Goal: Complete application form

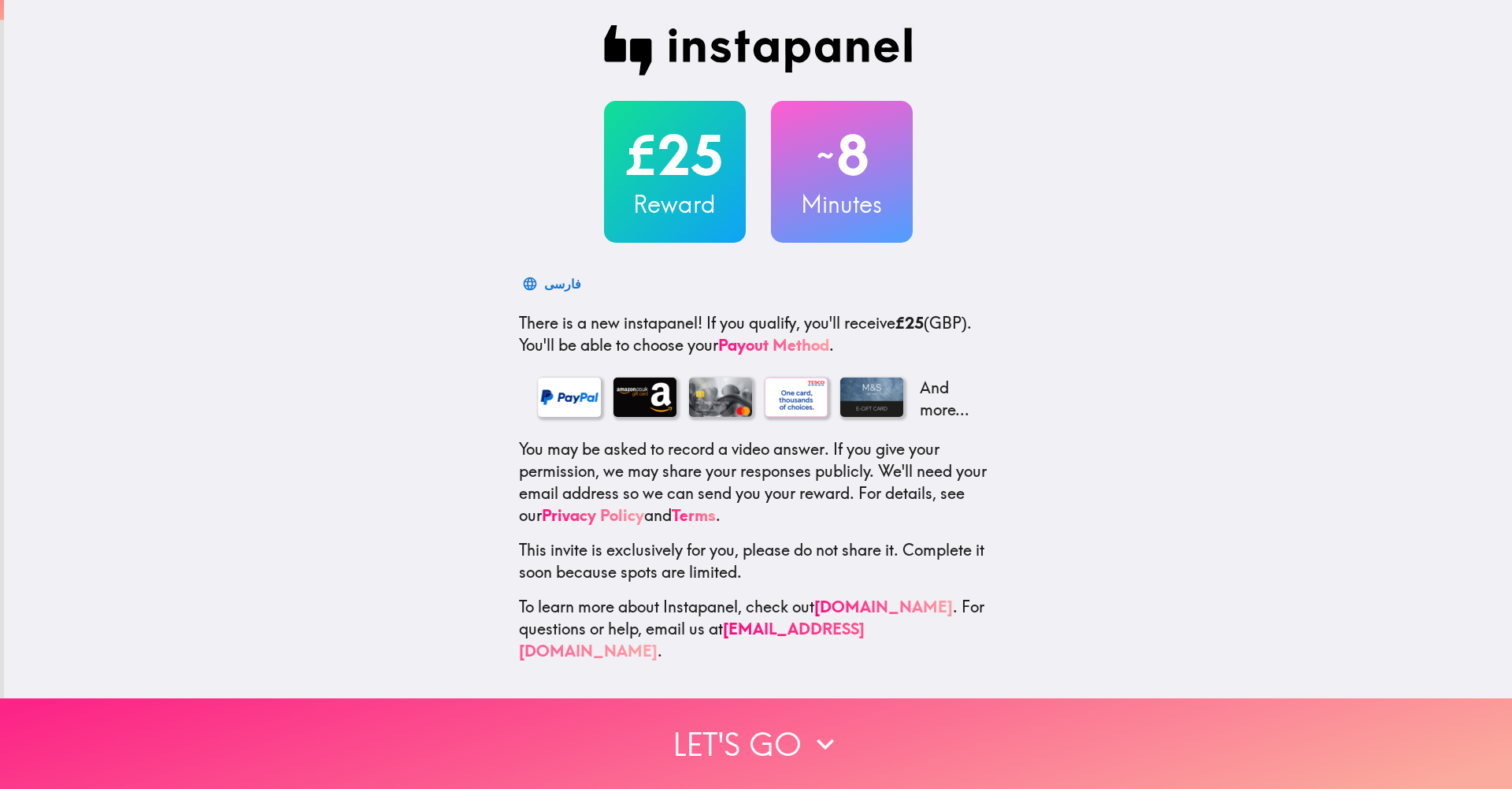
click at [819, 742] on icon "button" at bounding box center [825, 743] width 17 height 11
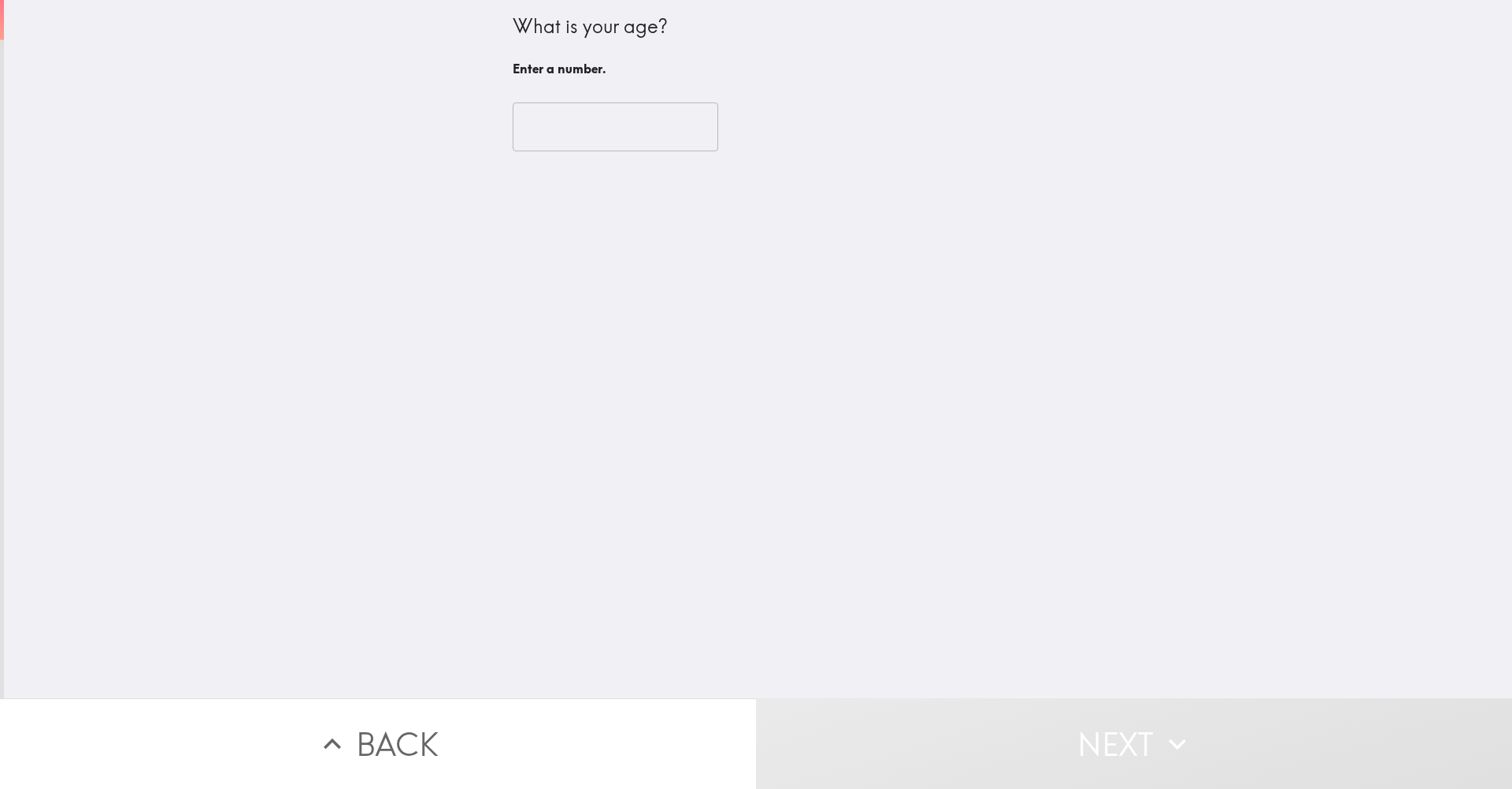
click at [590, 147] on input "number" at bounding box center [616, 126] width 206 height 49
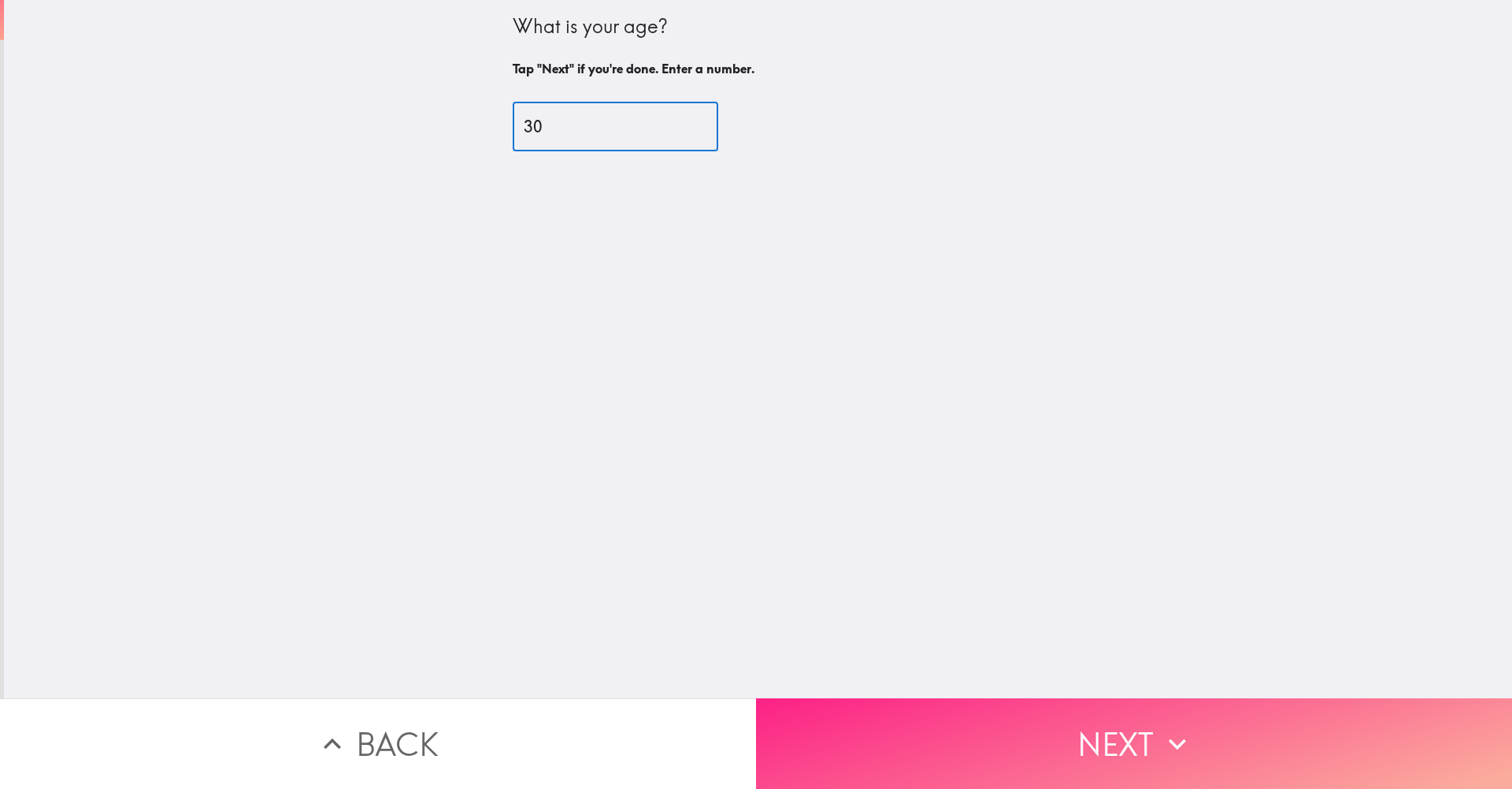
type input "30"
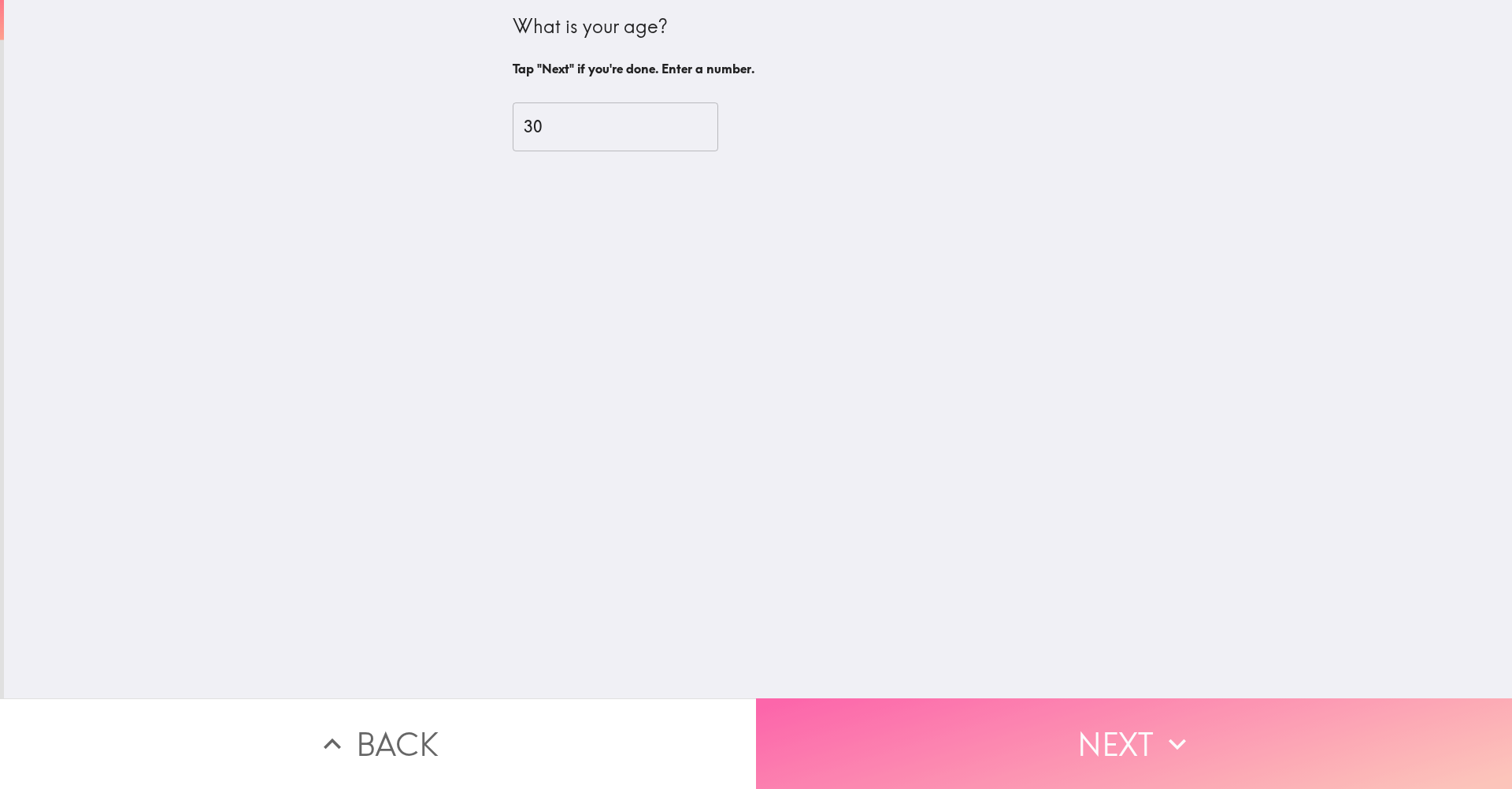
click at [1063, 749] on button "Next" at bounding box center [1134, 743] width 756 height 90
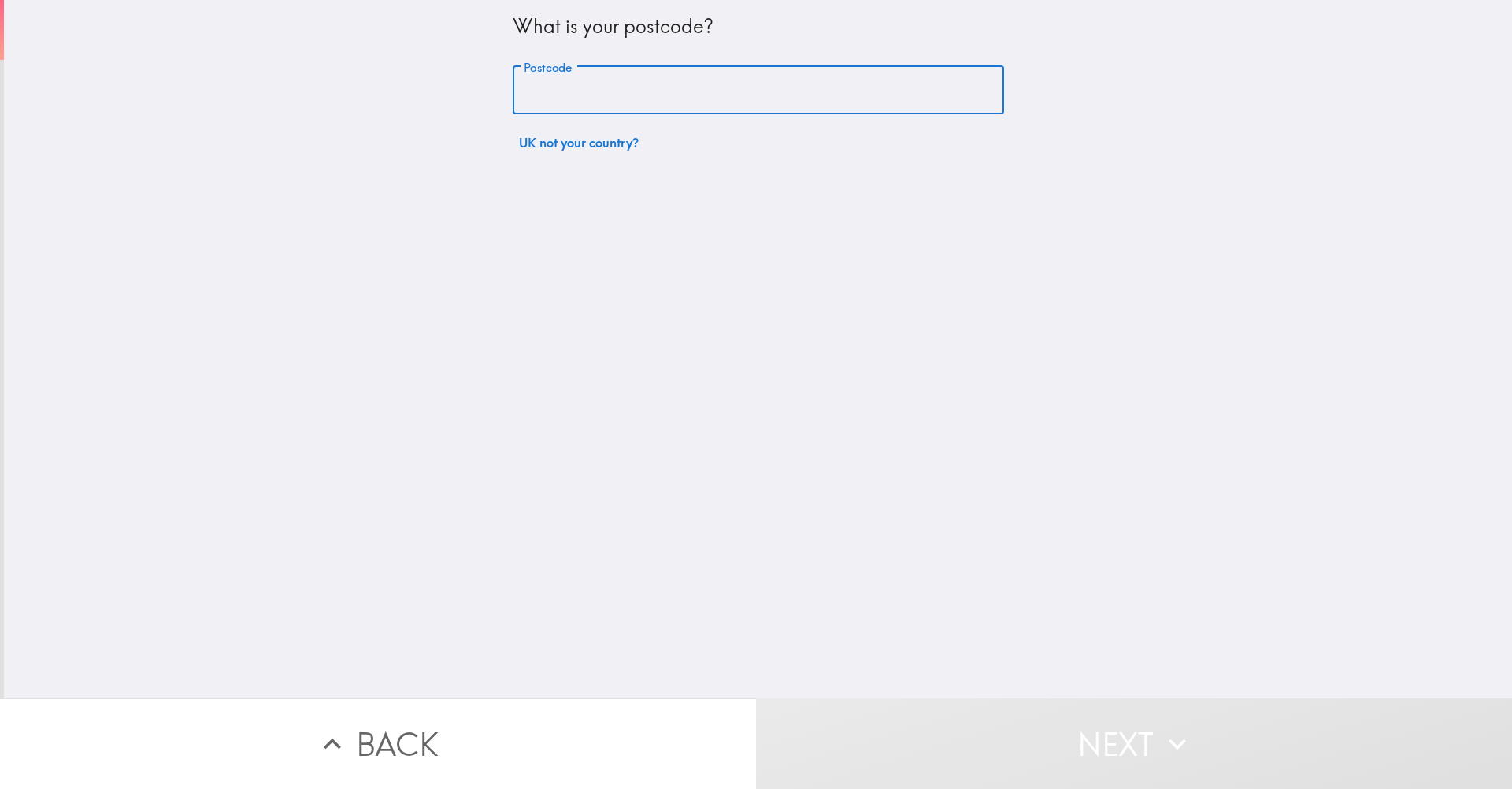
click at [628, 102] on input "Postcode" at bounding box center [758, 90] width 491 height 49
type input "PA23 7PF"
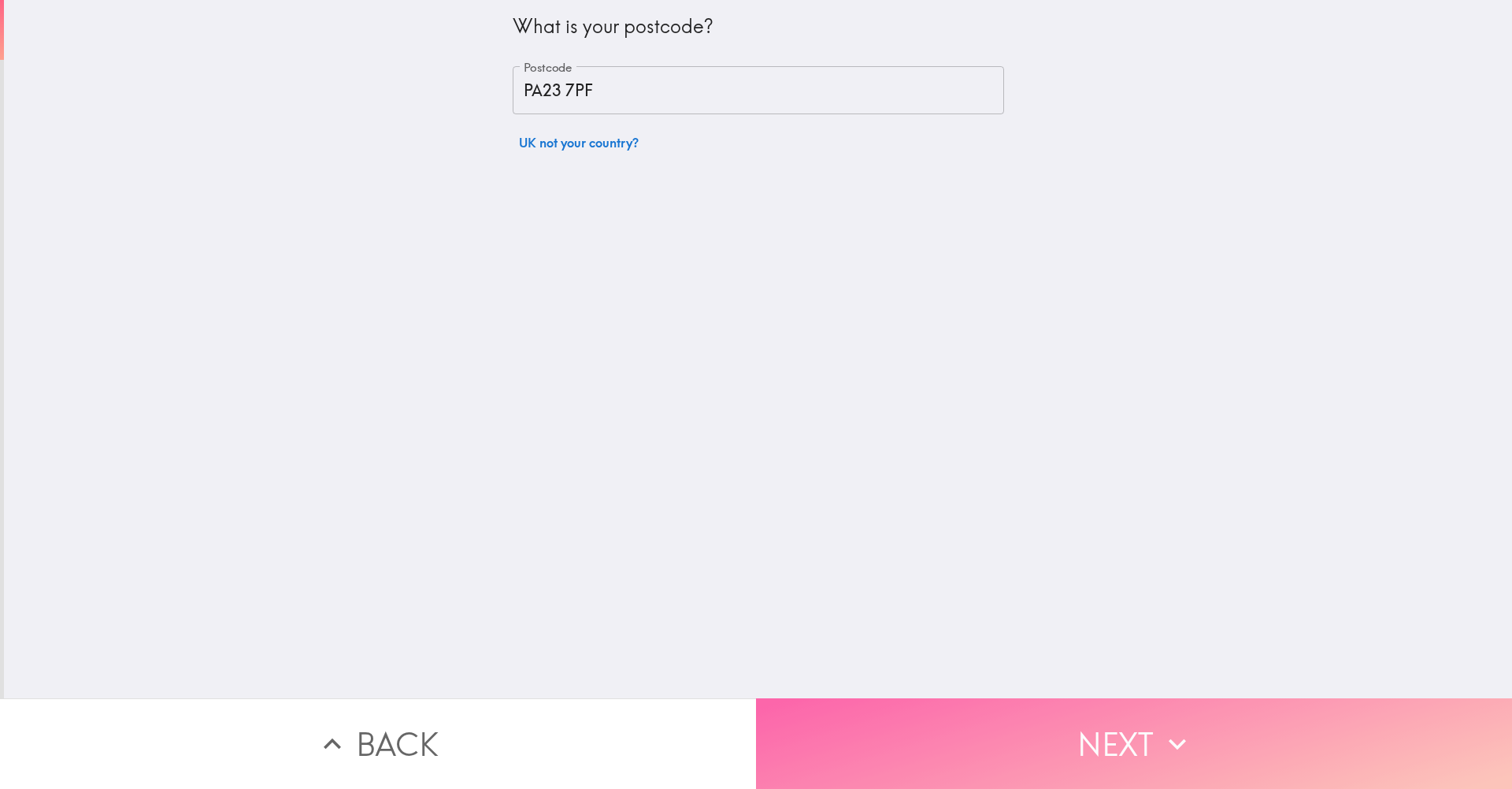
click at [1098, 701] on button "Next" at bounding box center [1134, 743] width 756 height 90
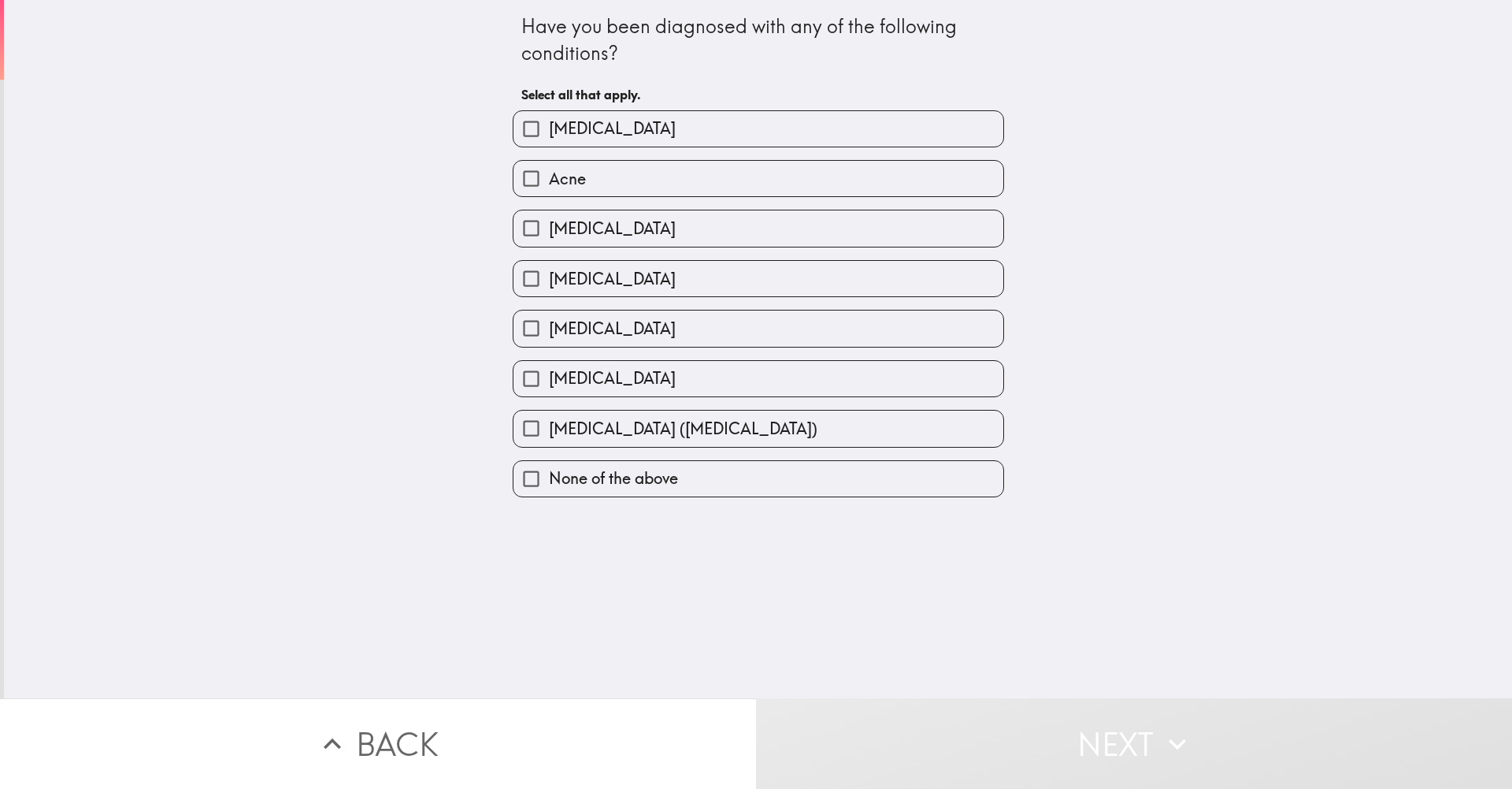
click at [610, 333] on span "[MEDICAL_DATA]" at bounding box center [613, 328] width 127 height 22
click at [549, 333] on input "[MEDICAL_DATA]" at bounding box center [531, 328] width 36 height 36
checkbox input "true"
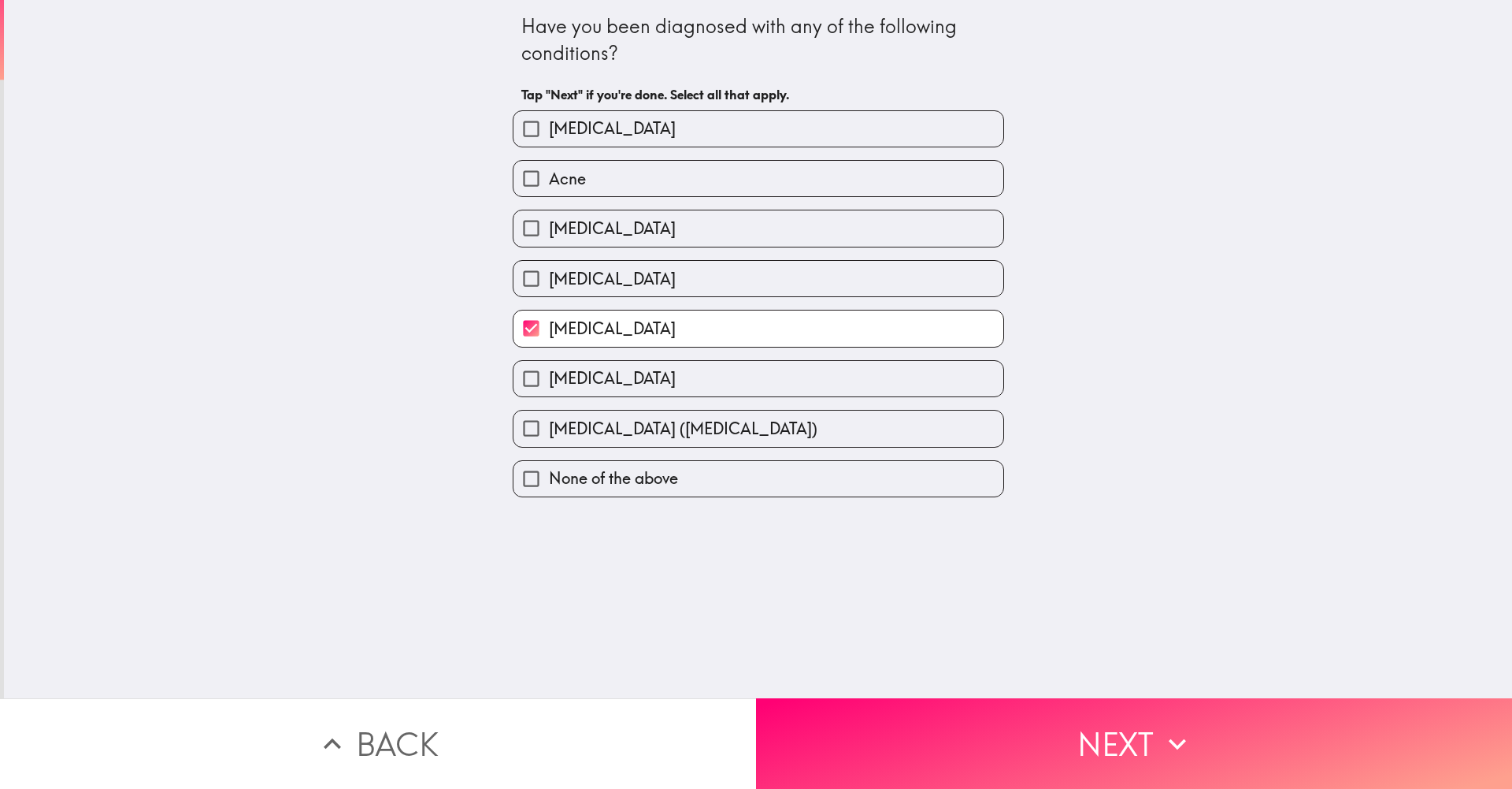
click at [567, 190] on span "Acne" at bounding box center [567, 178] width 37 height 22
click at [549, 190] on input "Acne" at bounding box center [531, 178] width 36 height 36
checkbox input "true"
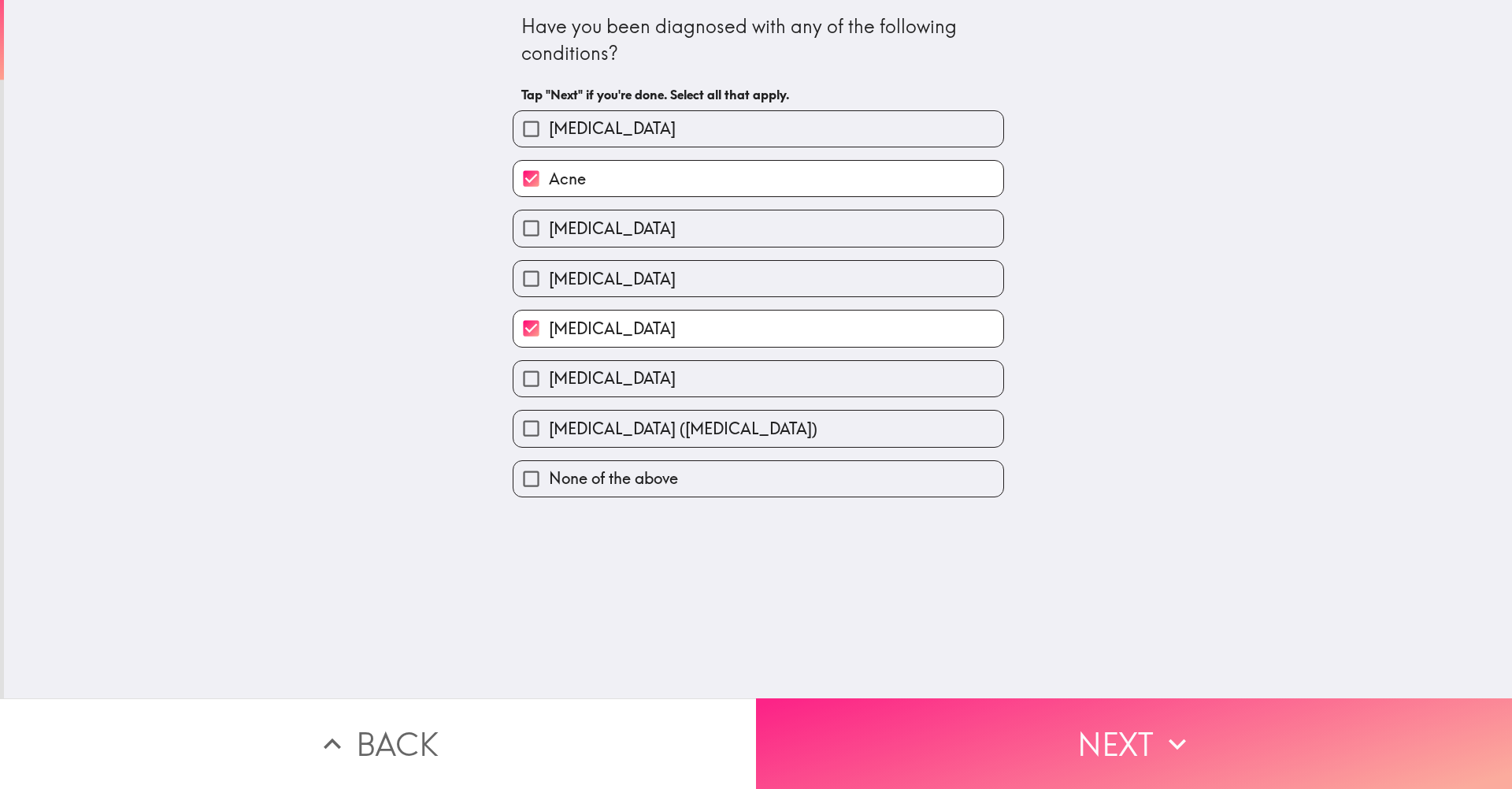
click at [885, 720] on button "Next" at bounding box center [1134, 743] width 756 height 90
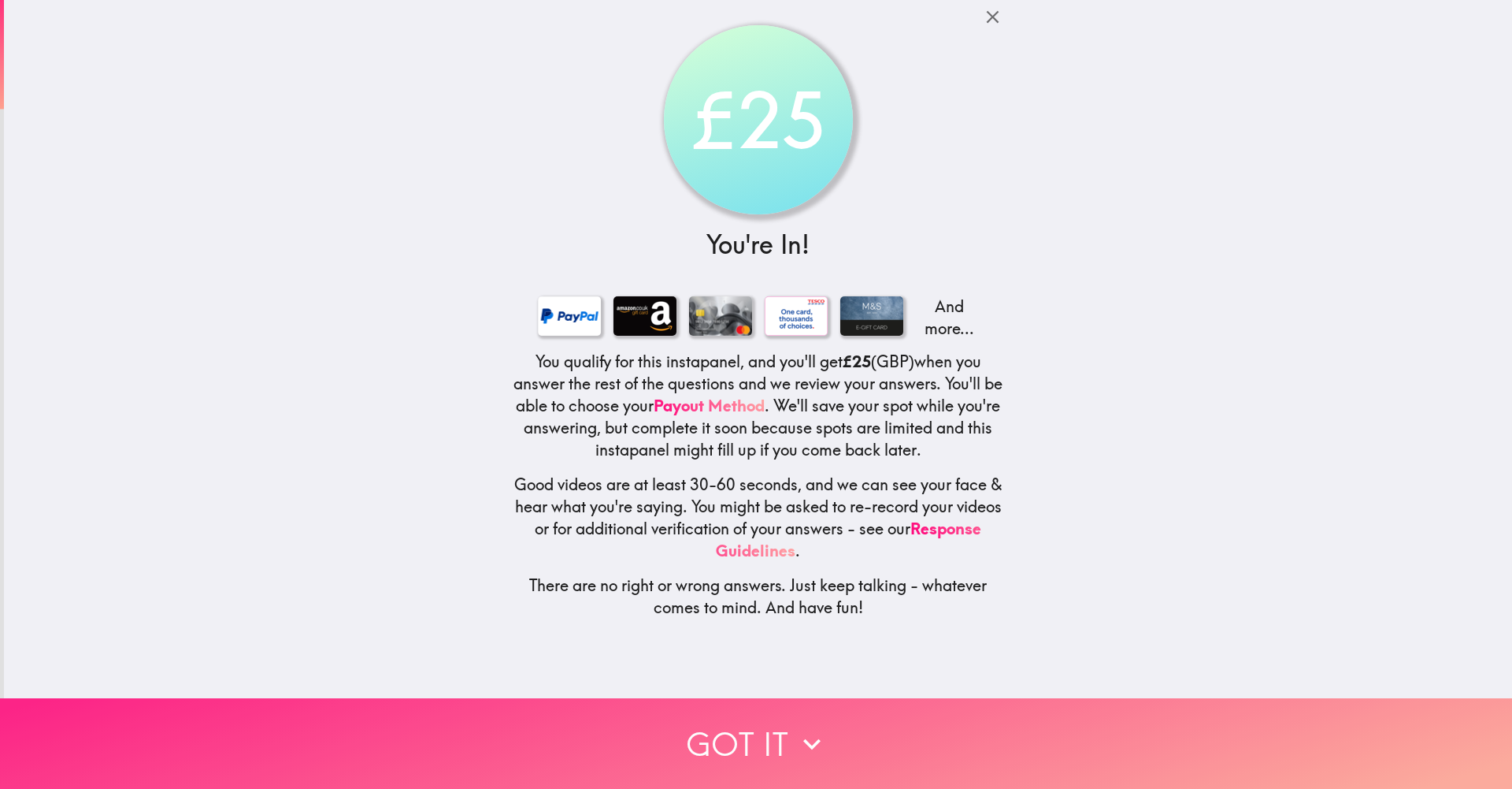
click at [837, 736] on button "Got it" at bounding box center [756, 743] width 1512 height 90
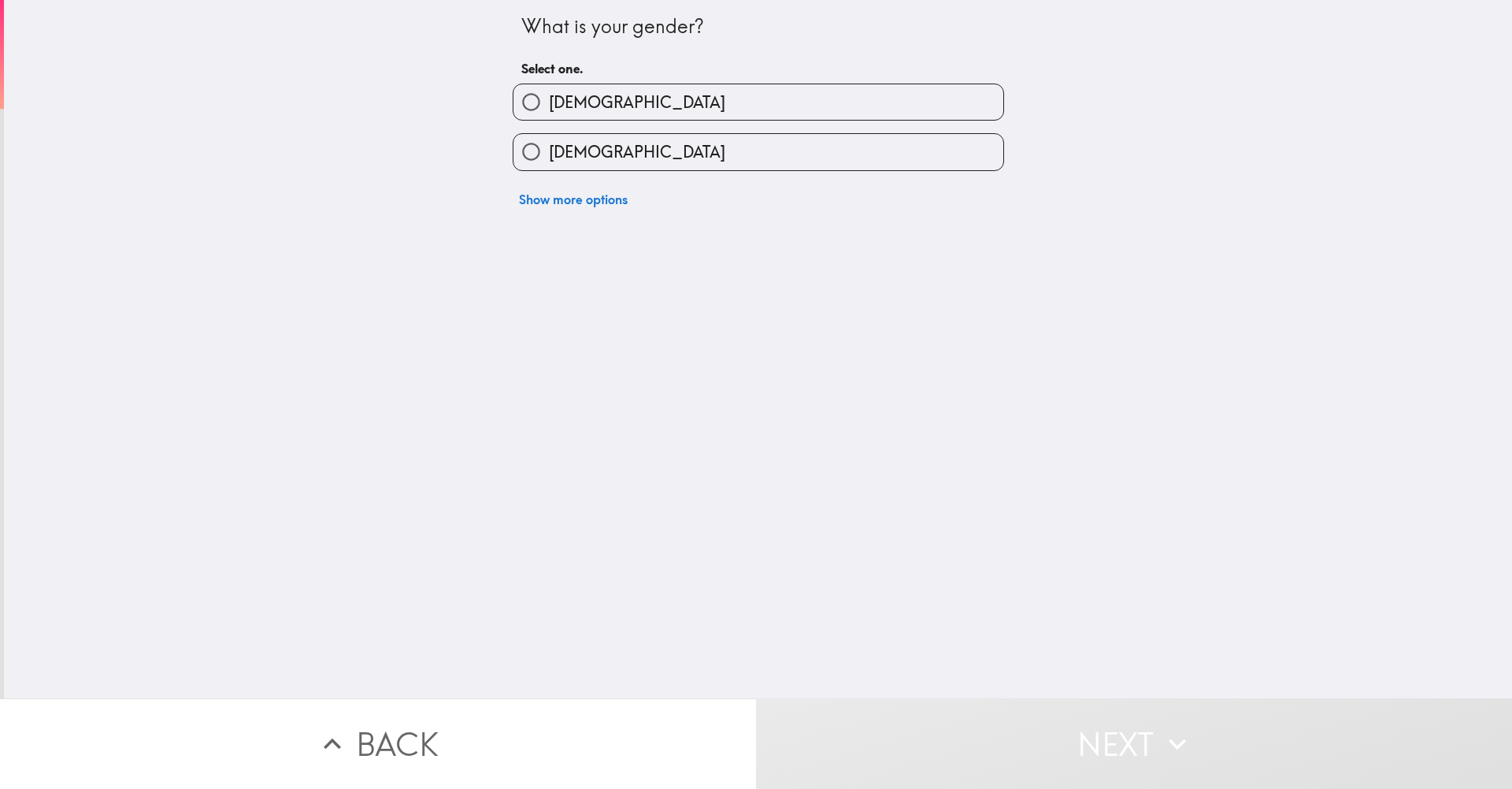
click at [565, 109] on span "[DEMOGRAPHIC_DATA]" at bounding box center [637, 102] width 176 height 22
click at [549, 109] on input "[DEMOGRAPHIC_DATA]" at bounding box center [531, 102] width 36 height 36
radio input "true"
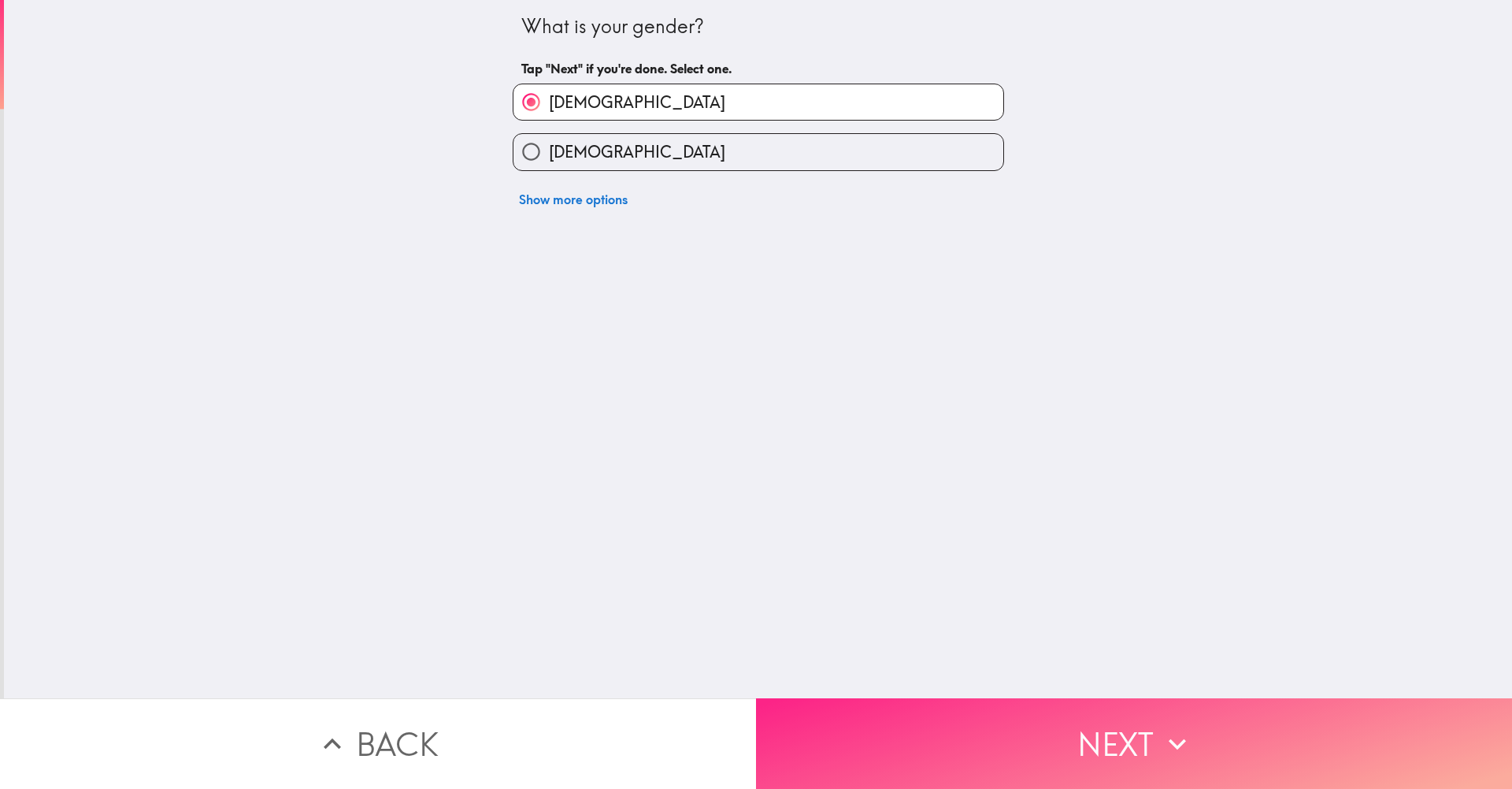
click at [888, 720] on button "Next" at bounding box center [1134, 743] width 756 height 90
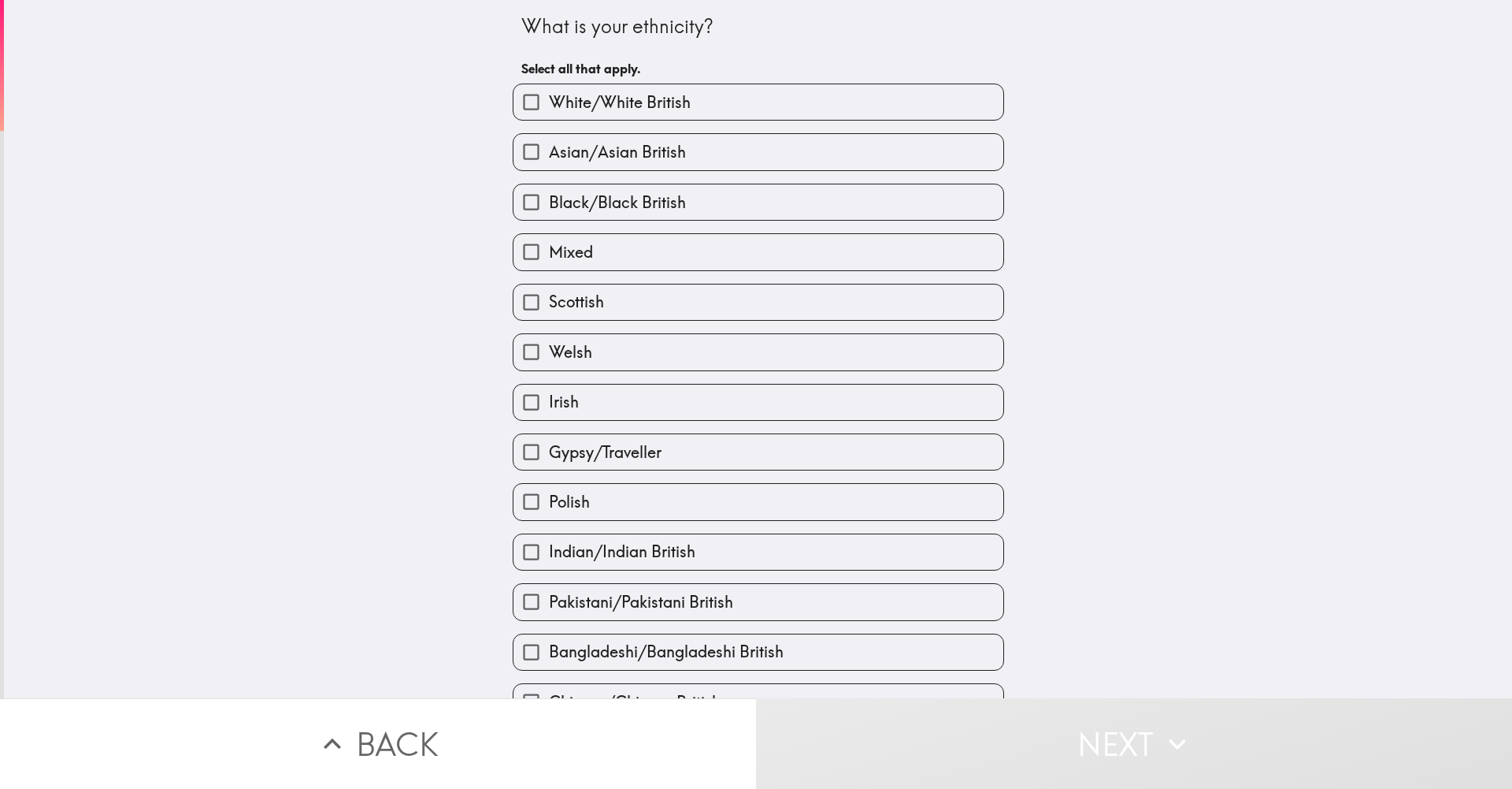
click at [647, 116] on label "White/White British" at bounding box center [758, 102] width 490 height 36
click at [549, 116] on input "White/White British" at bounding box center [531, 102] width 36 height 36
checkbox input "true"
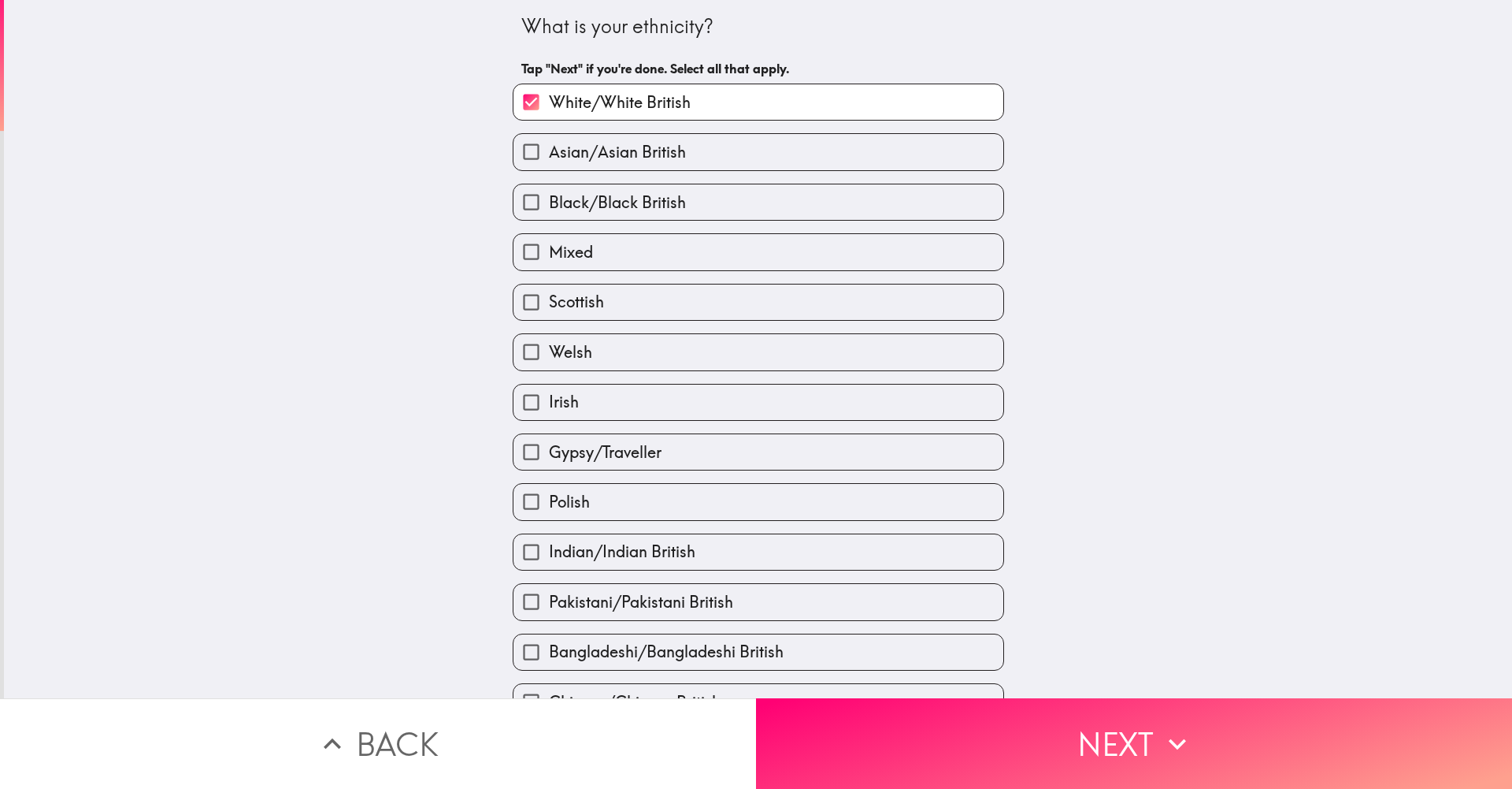
click at [648, 303] on label "Scottish" at bounding box center [758, 302] width 490 height 36
click at [549, 303] on input "Scottish" at bounding box center [531, 302] width 36 height 36
checkbox input "true"
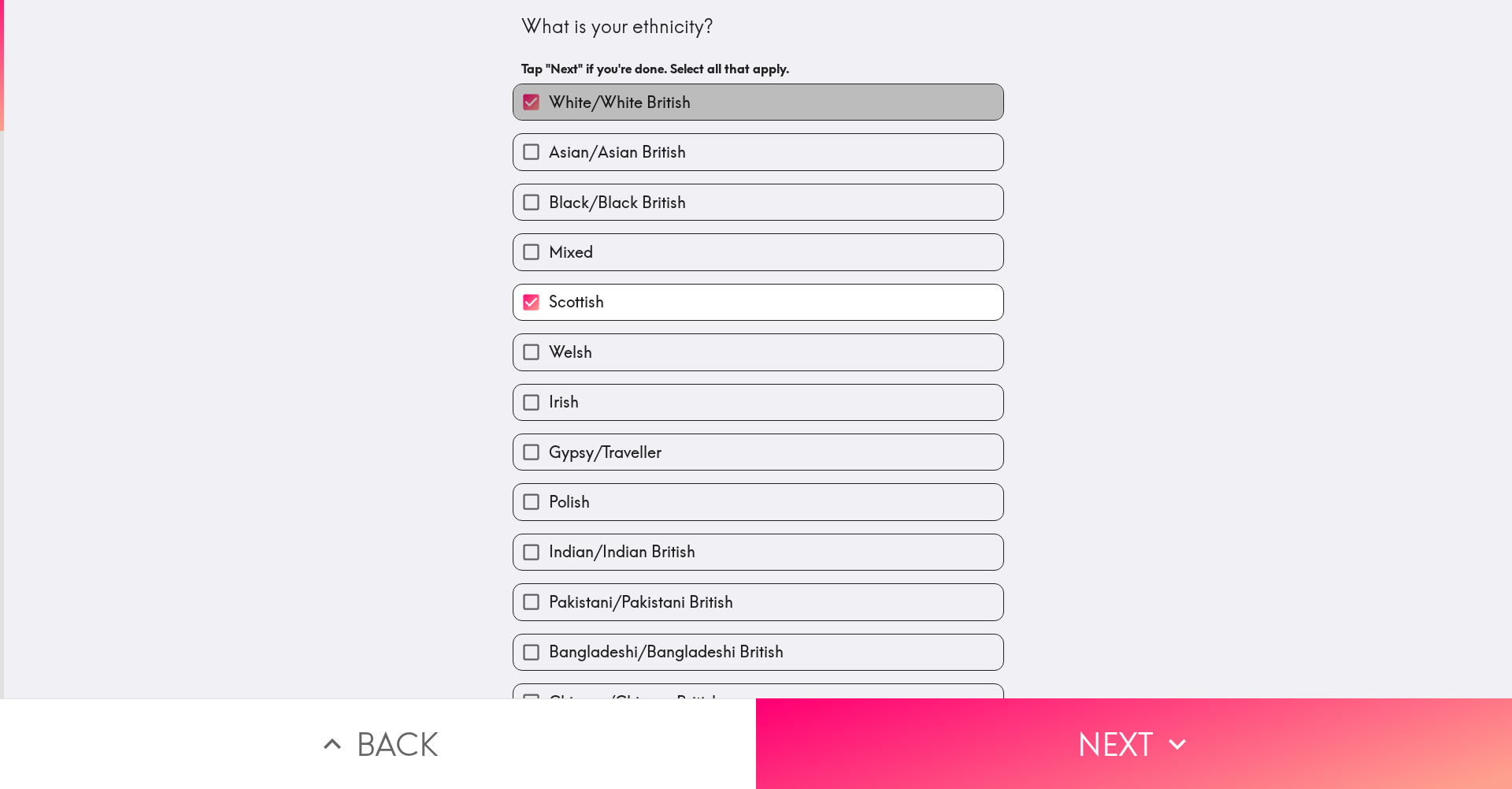
click at [642, 104] on span "White/White British" at bounding box center [619, 102] width 141 height 22
click at [549, 104] on input "White/White British" at bounding box center [531, 102] width 36 height 36
checkbox input "false"
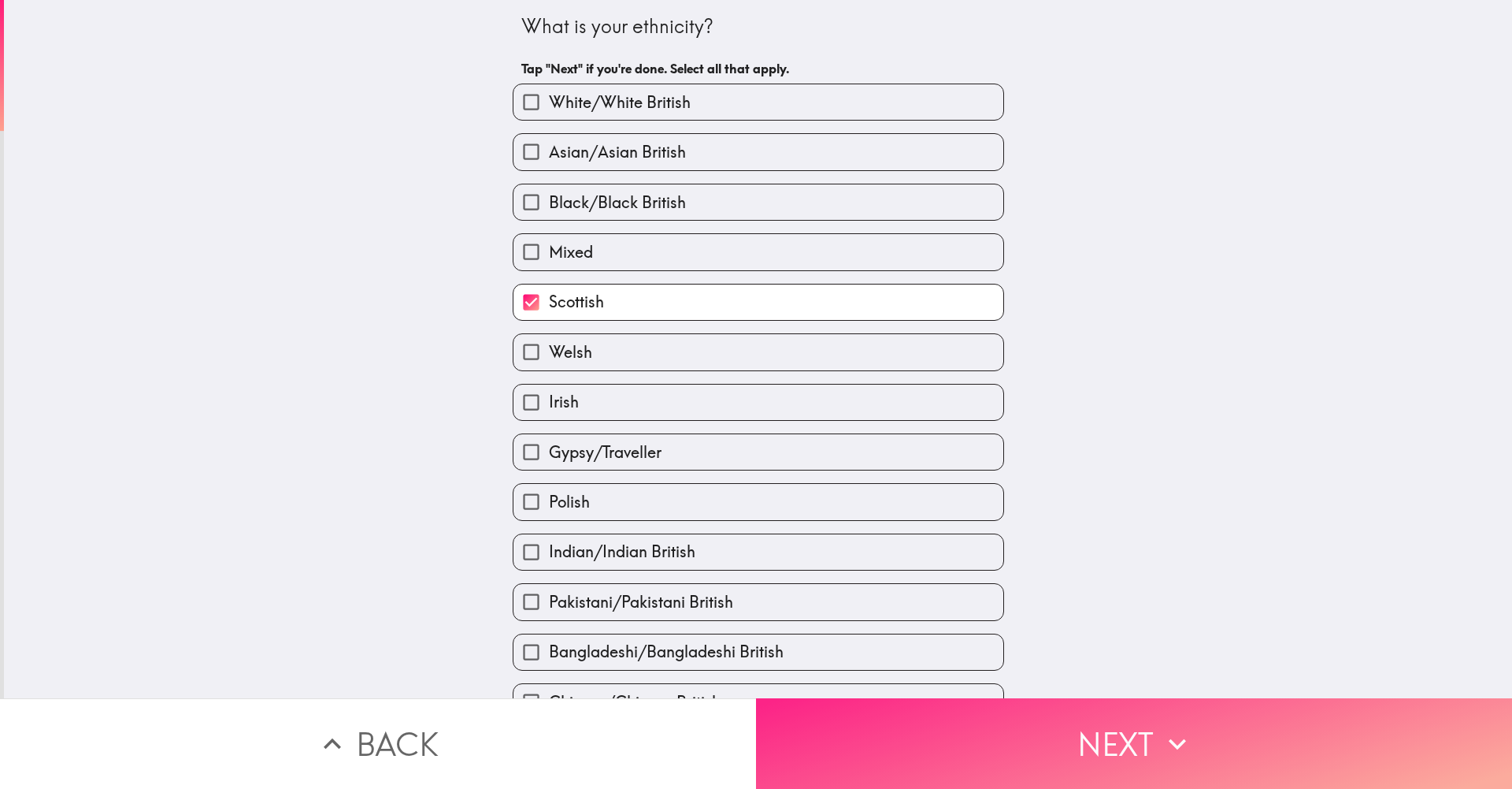
click at [1020, 732] on button "Next" at bounding box center [1134, 743] width 756 height 90
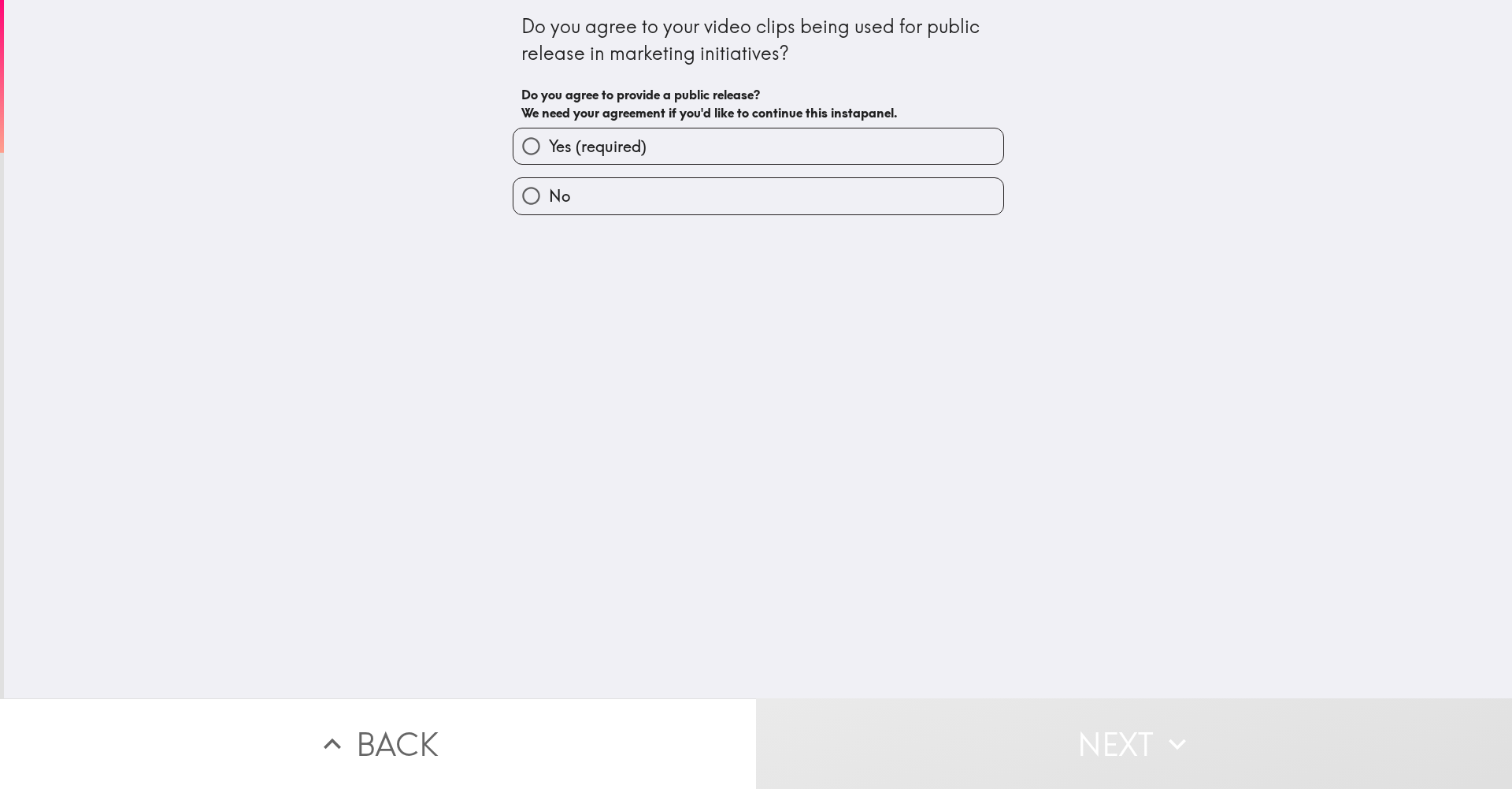
click at [610, 150] on span "Yes (required)" at bounding box center [598, 146] width 98 height 22
click at [549, 150] on input "Yes (required)" at bounding box center [531, 145] width 36 height 36
radio input "true"
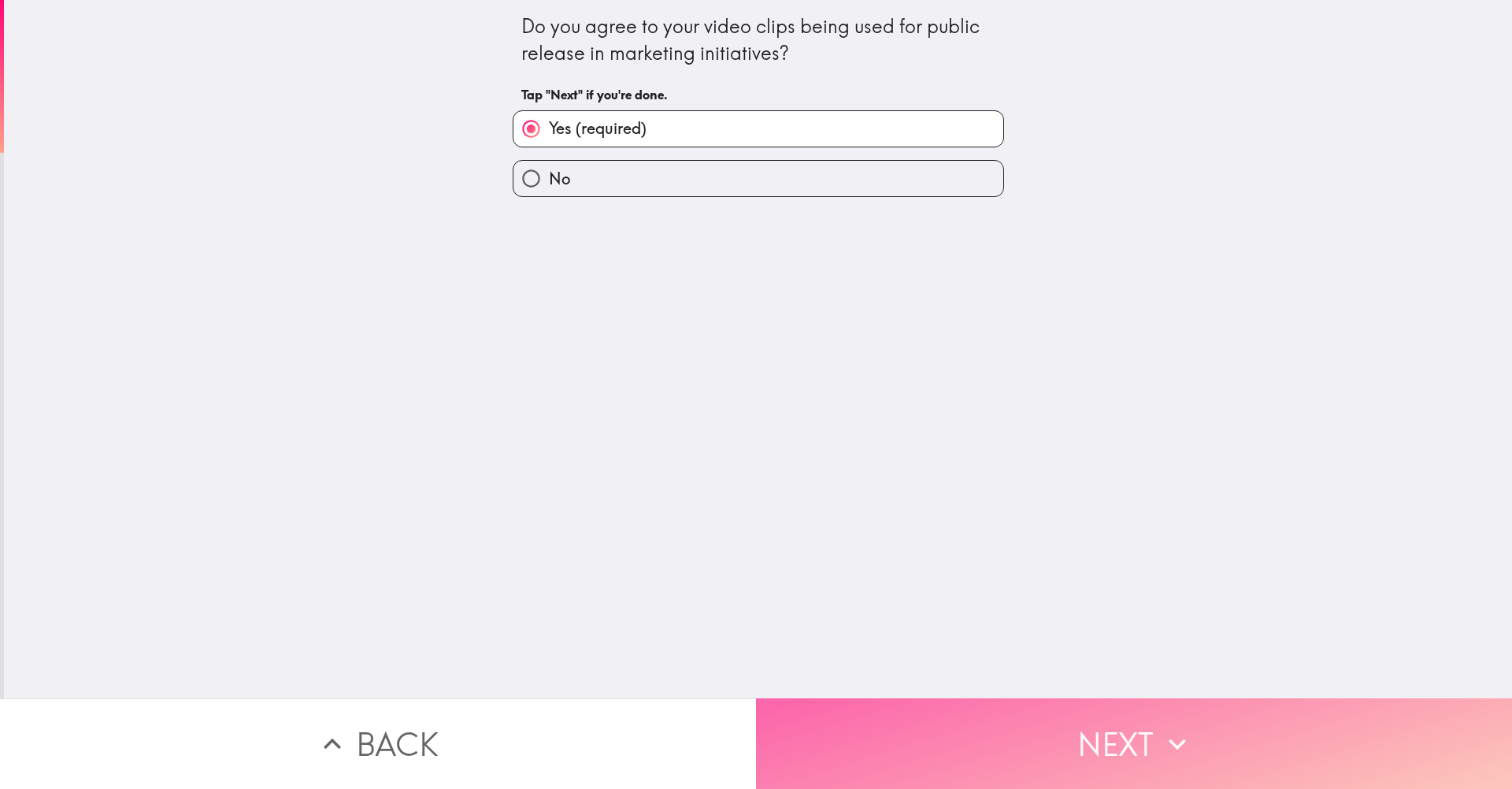
click at [974, 721] on button "Next" at bounding box center [1134, 743] width 756 height 90
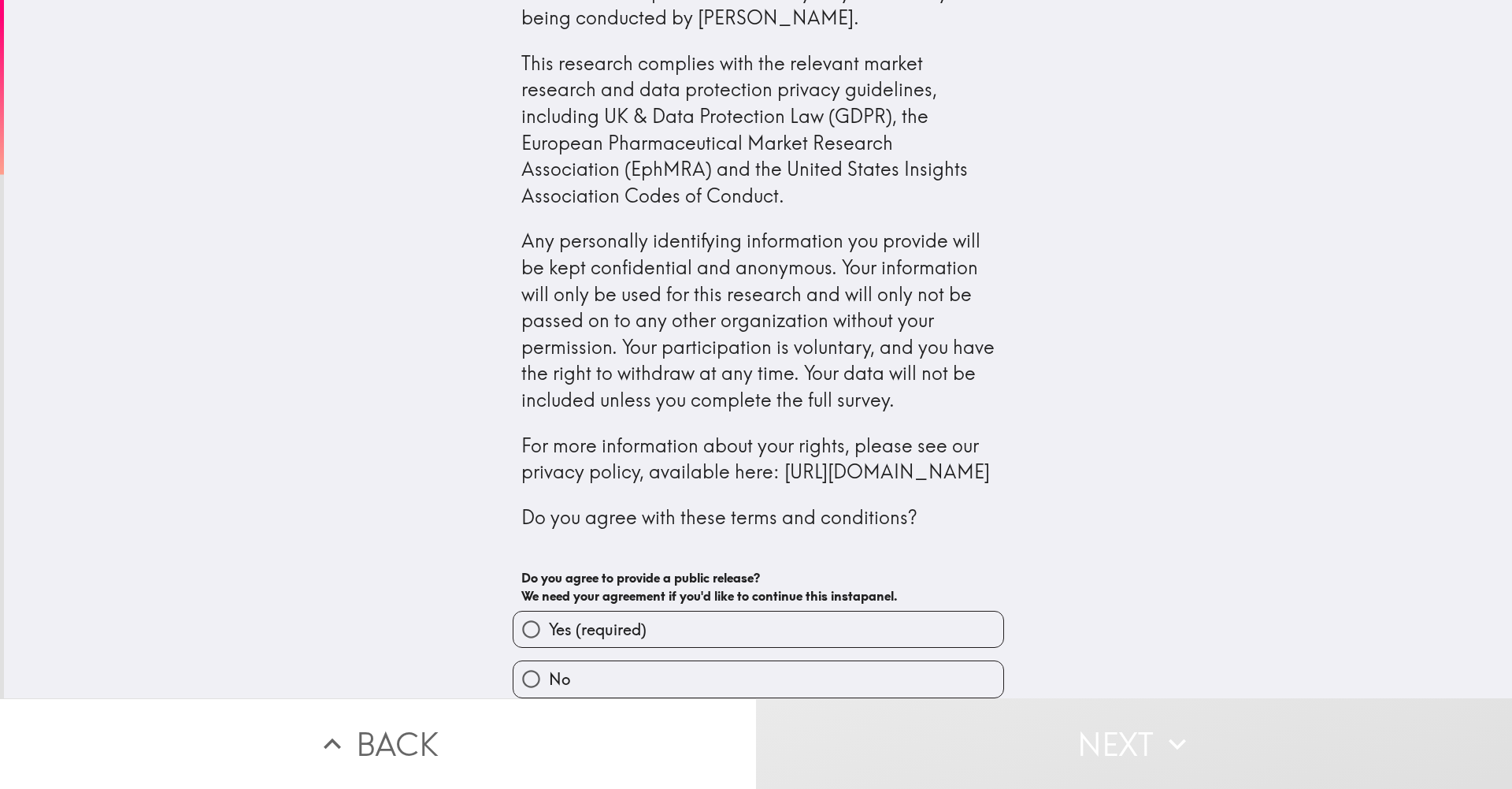
scroll to position [115, 0]
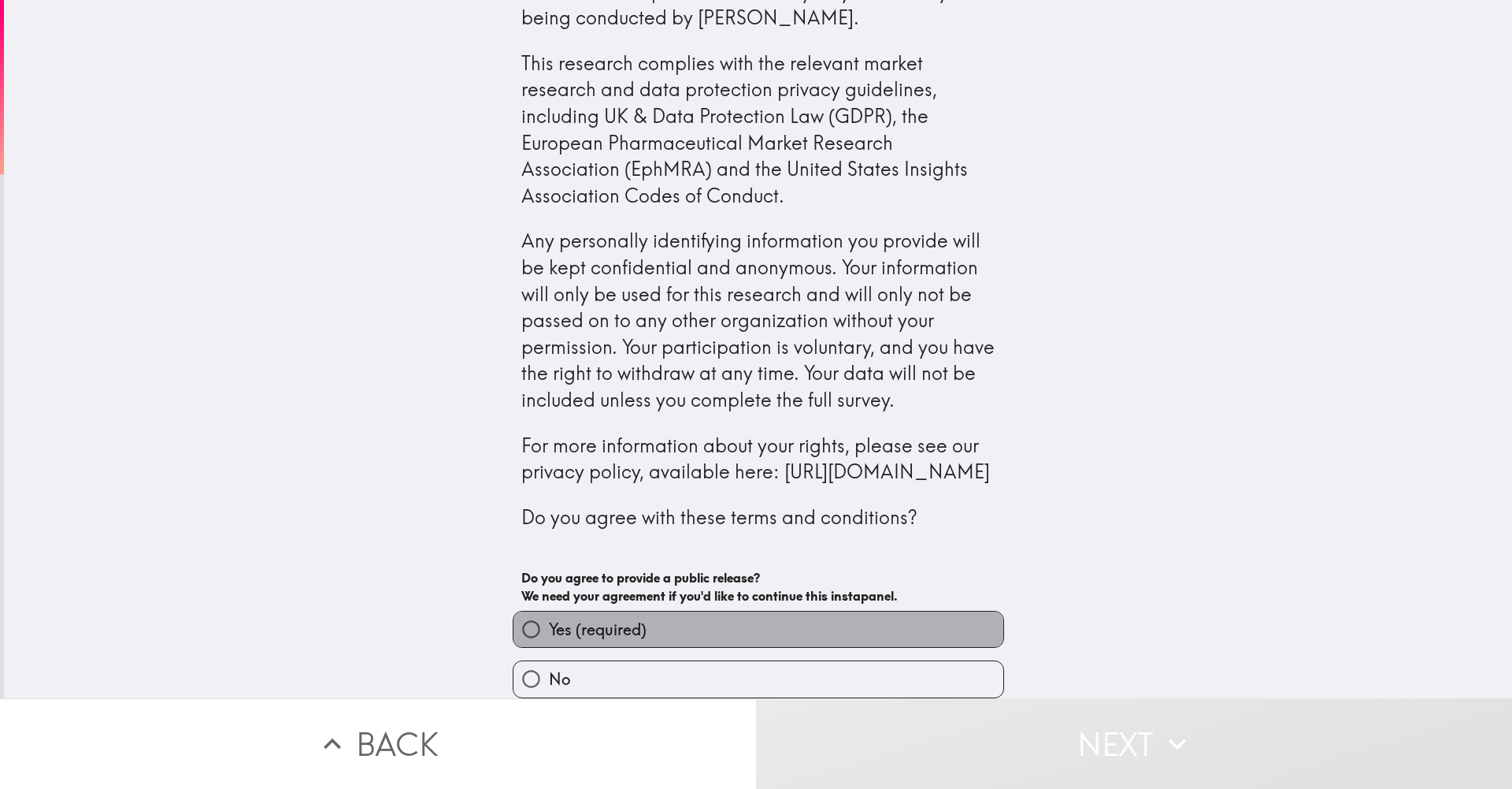
click at [604, 628] on span "Yes (required)" at bounding box center [598, 629] width 98 height 22
click at [549, 628] on input "Yes (required)" at bounding box center [531, 628] width 36 height 36
radio input "true"
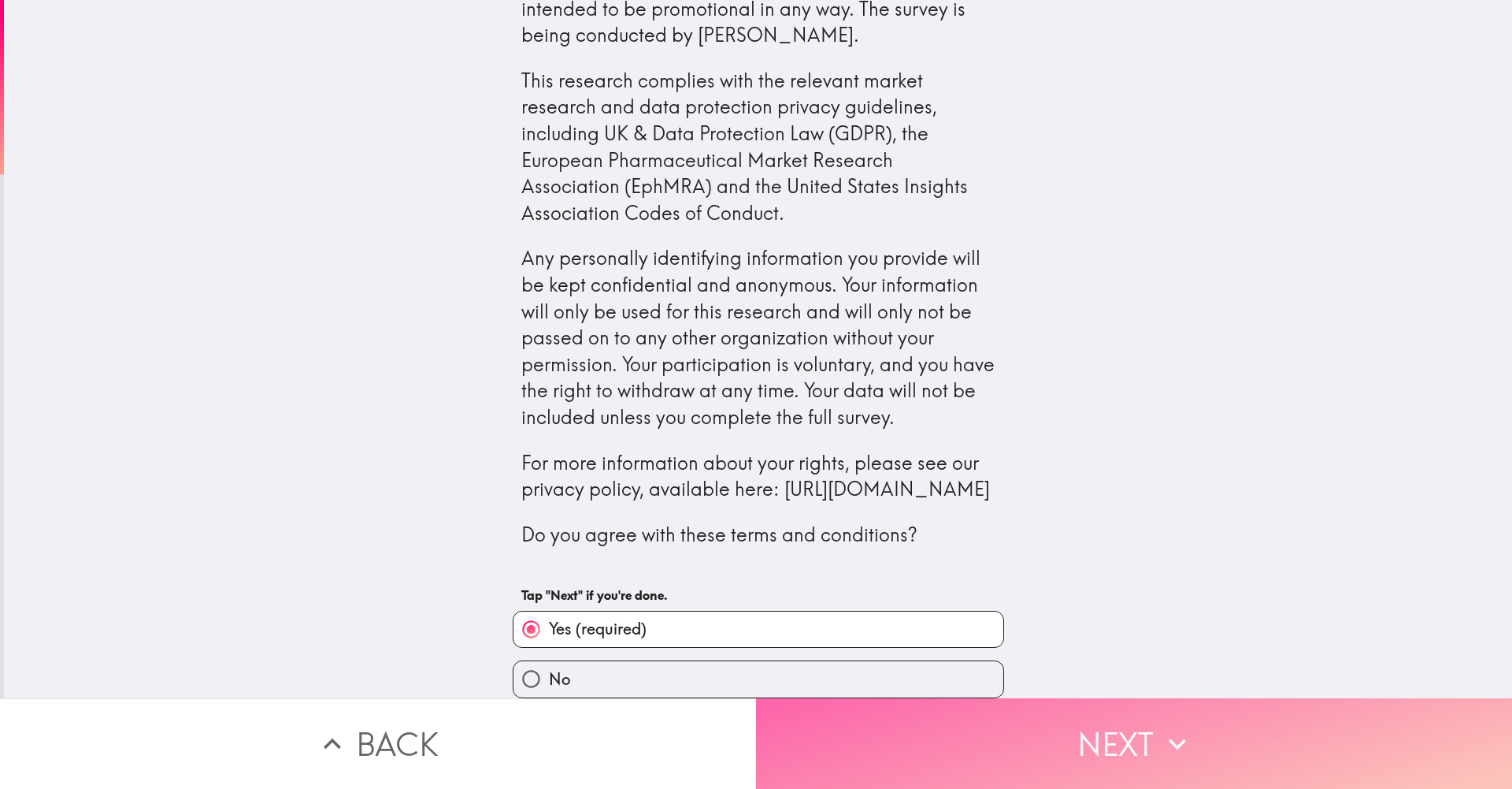
click at [862, 730] on button "Next" at bounding box center [1134, 743] width 756 height 90
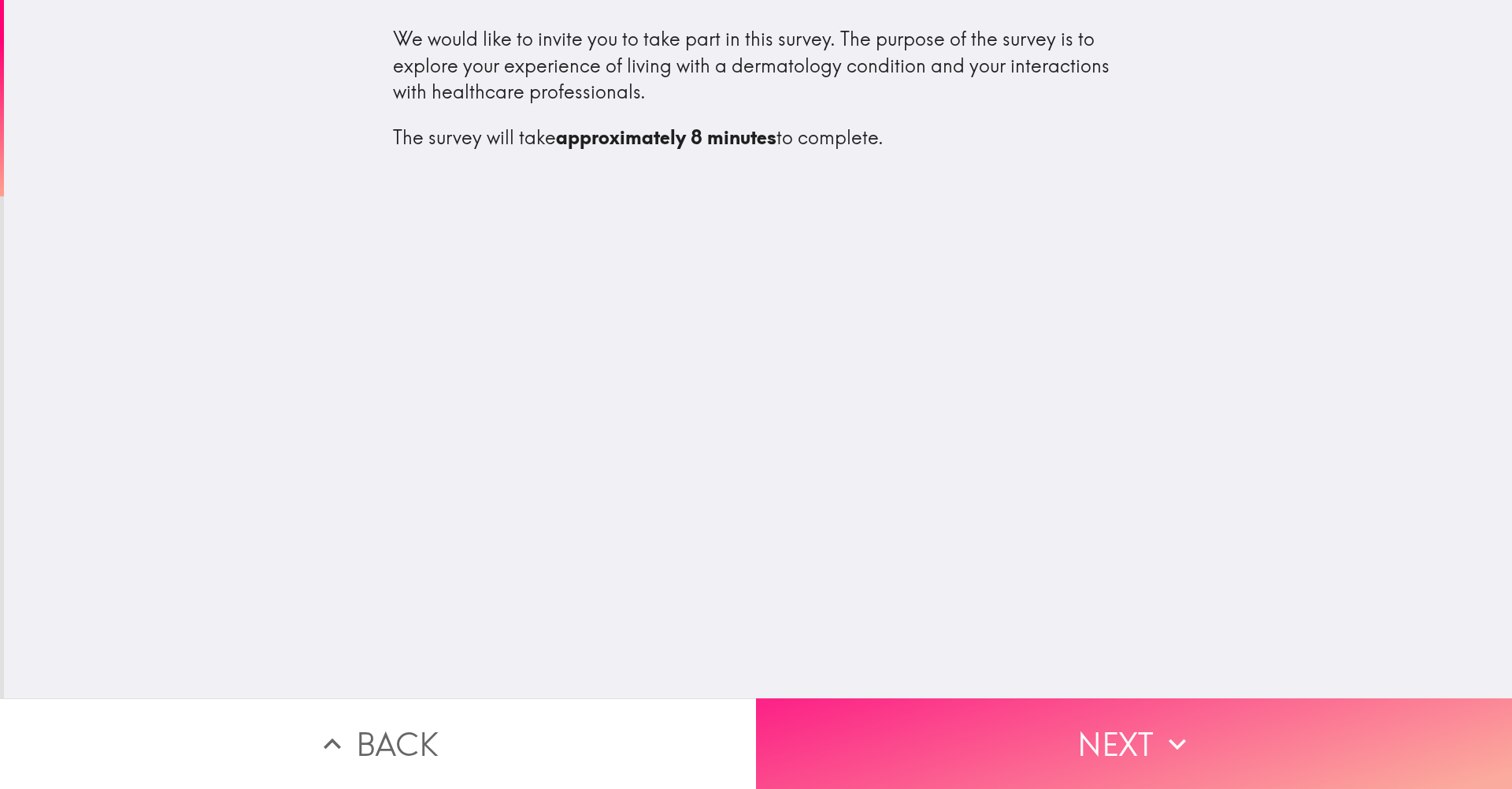
click at [951, 725] on button "Next" at bounding box center [1134, 743] width 756 height 90
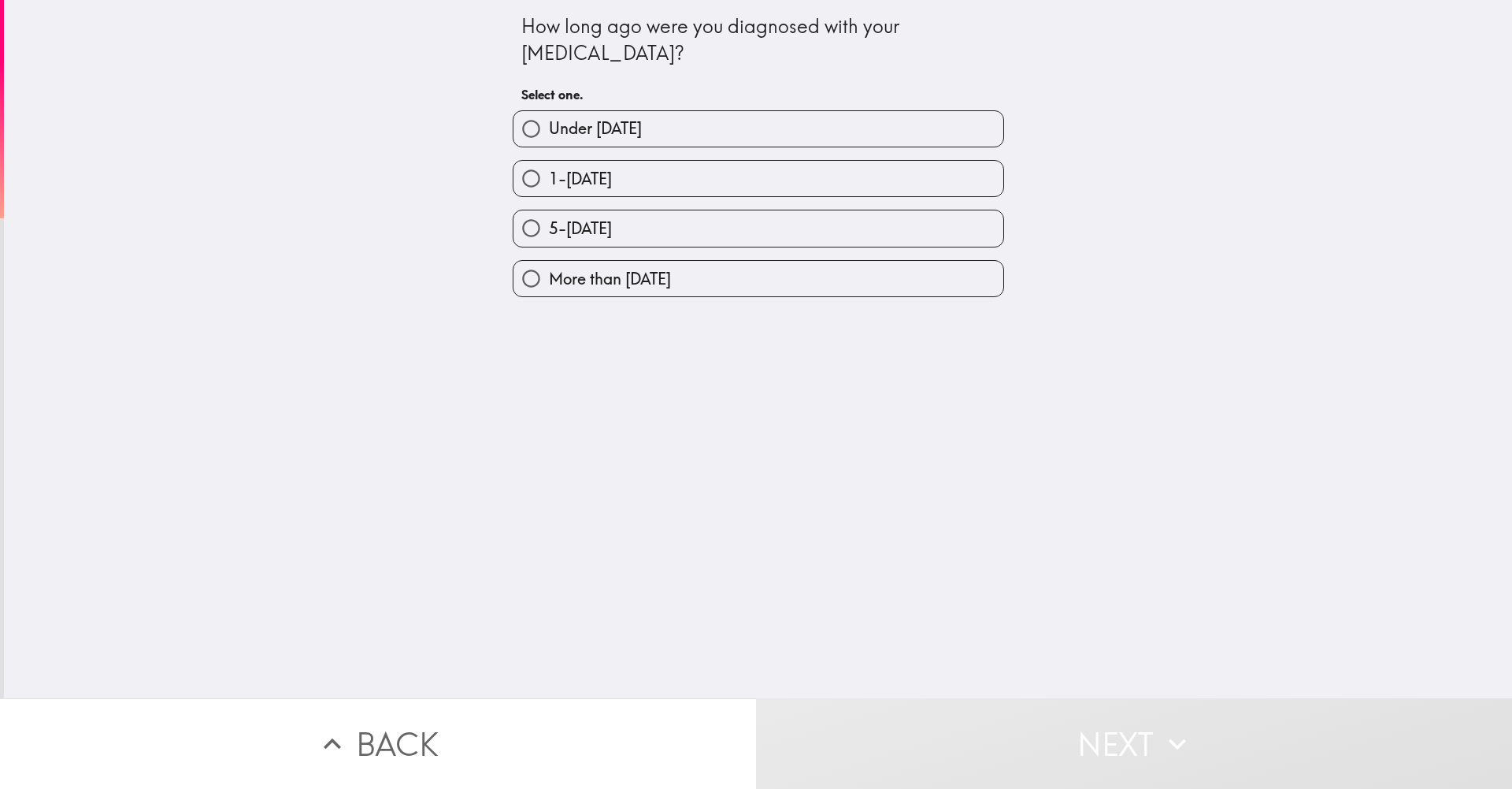
click at [637, 127] on span "Under [DATE]" at bounding box center [595, 128] width 93 height 22
click at [549, 127] on input "Under [DATE]" at bounding box center [531, 128] width 36 height 36
radio input "true"
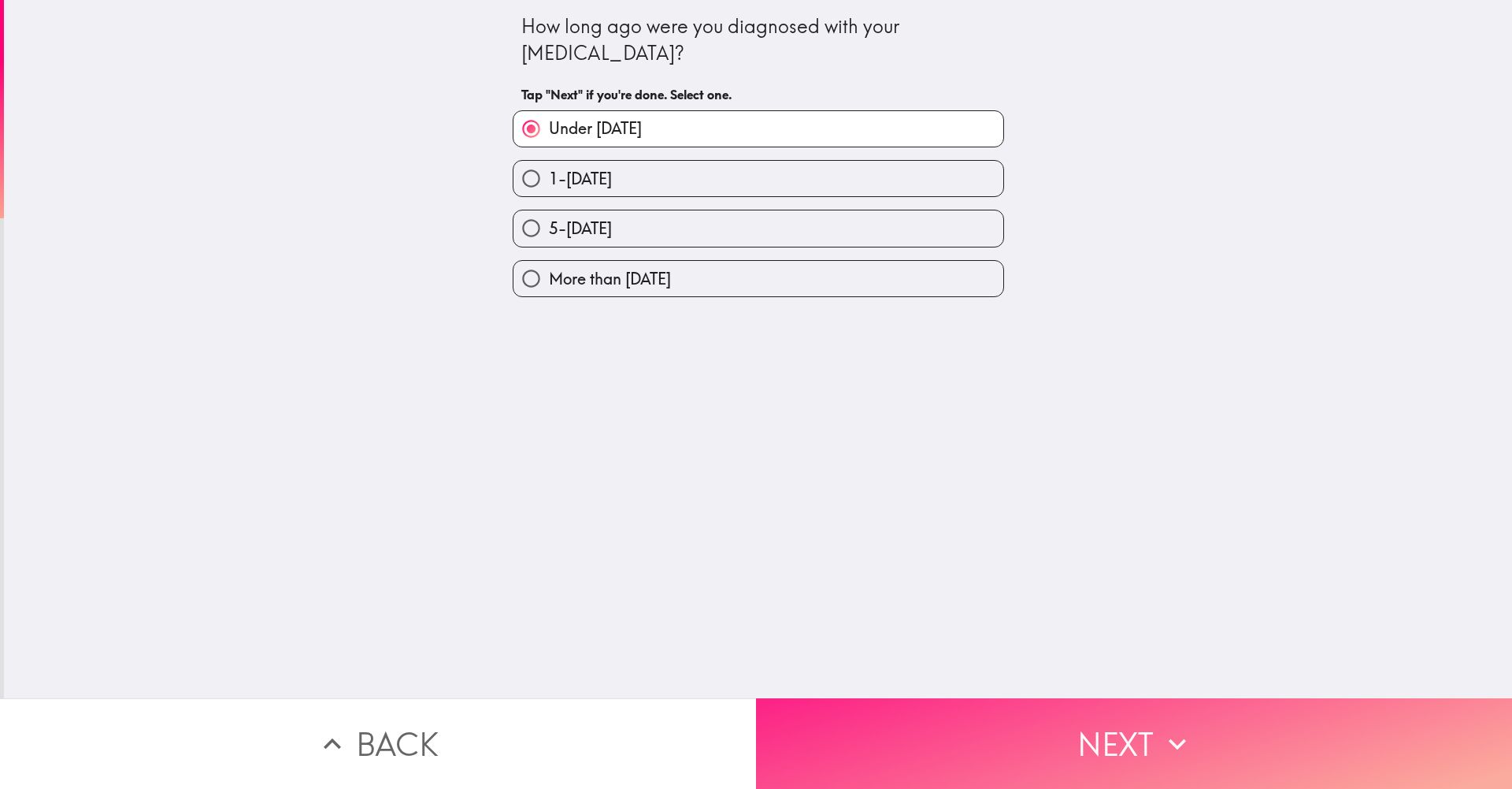
click at [941, 735] on button "Next" at bounding box center [1134, 743] width 756 height 90
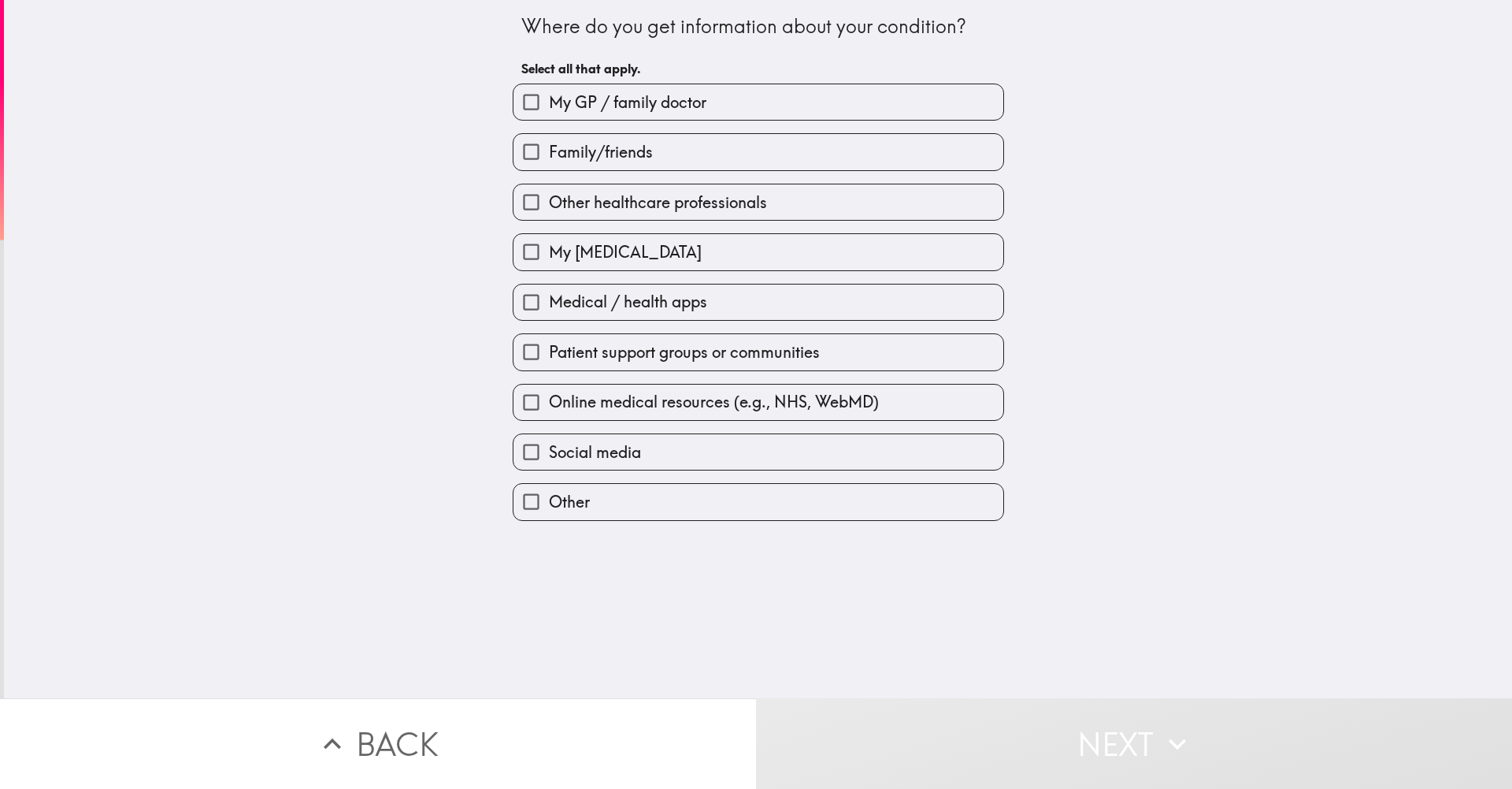
click at [611, 106] on span "My GP / family doctor" at bounding box center [628, 102] width 158 height 22
click at [549, 106] on input "My GP / family doctor" at bounding box center [531, 102] width 36 height 36
checkbox input "true"
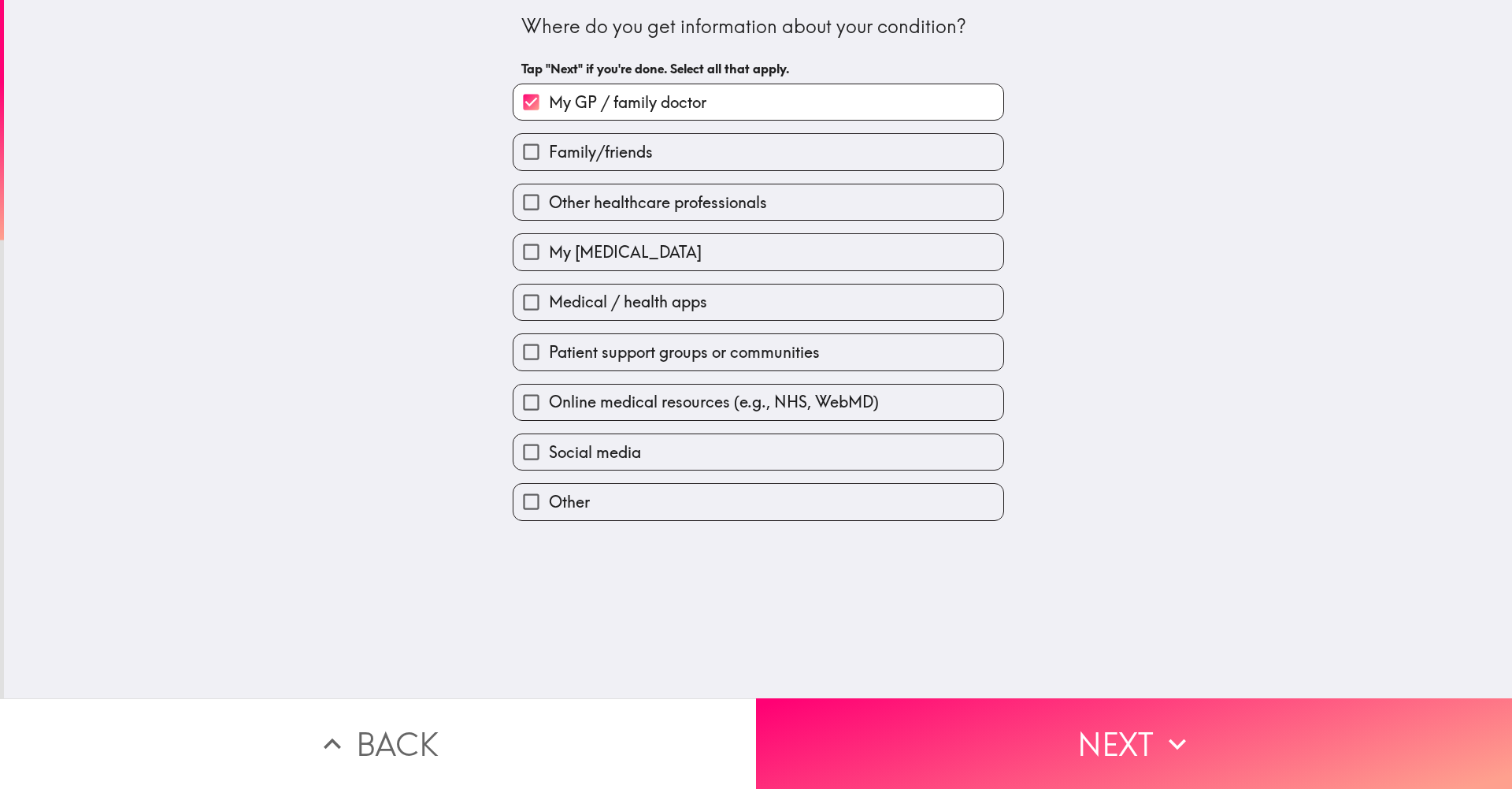
click at [623, 413] on span "Online medical resources (e.g., NHS, WebMD)" at bounding box center [714, 401] width 330 height 22
click at [549, 413] on input "Online medical resources (e.g., NHS, WebMD)" at bounding box center [531, 402] width 36 height 36
checkbox input "true"
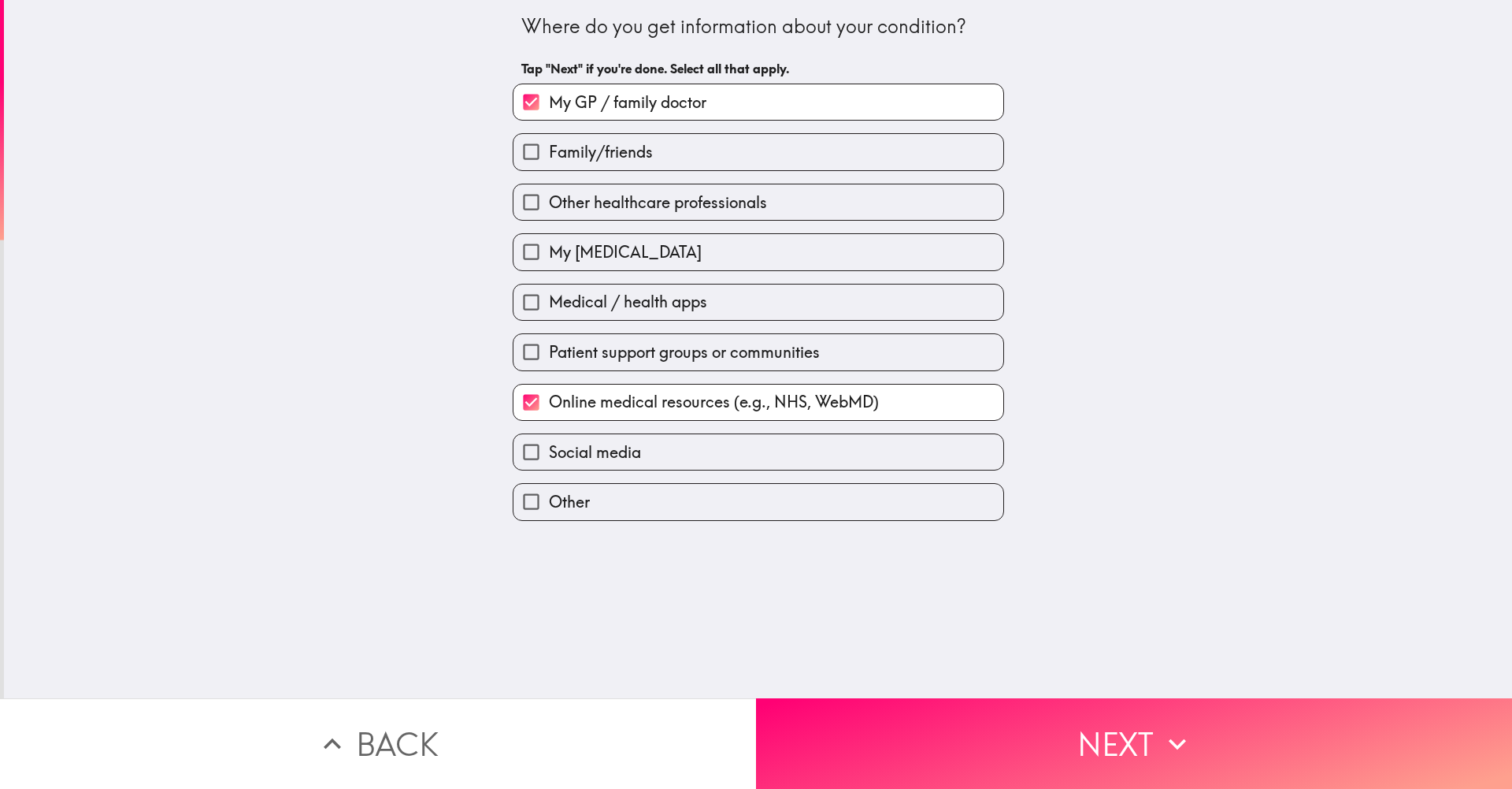
click at [625, 502] on label "Other" at bounding box center [758, 501] width 490 height 36
click at [549, 502] on input "Other" at bounding box center [531, 501] width 36 height 36
checkbox input "true"
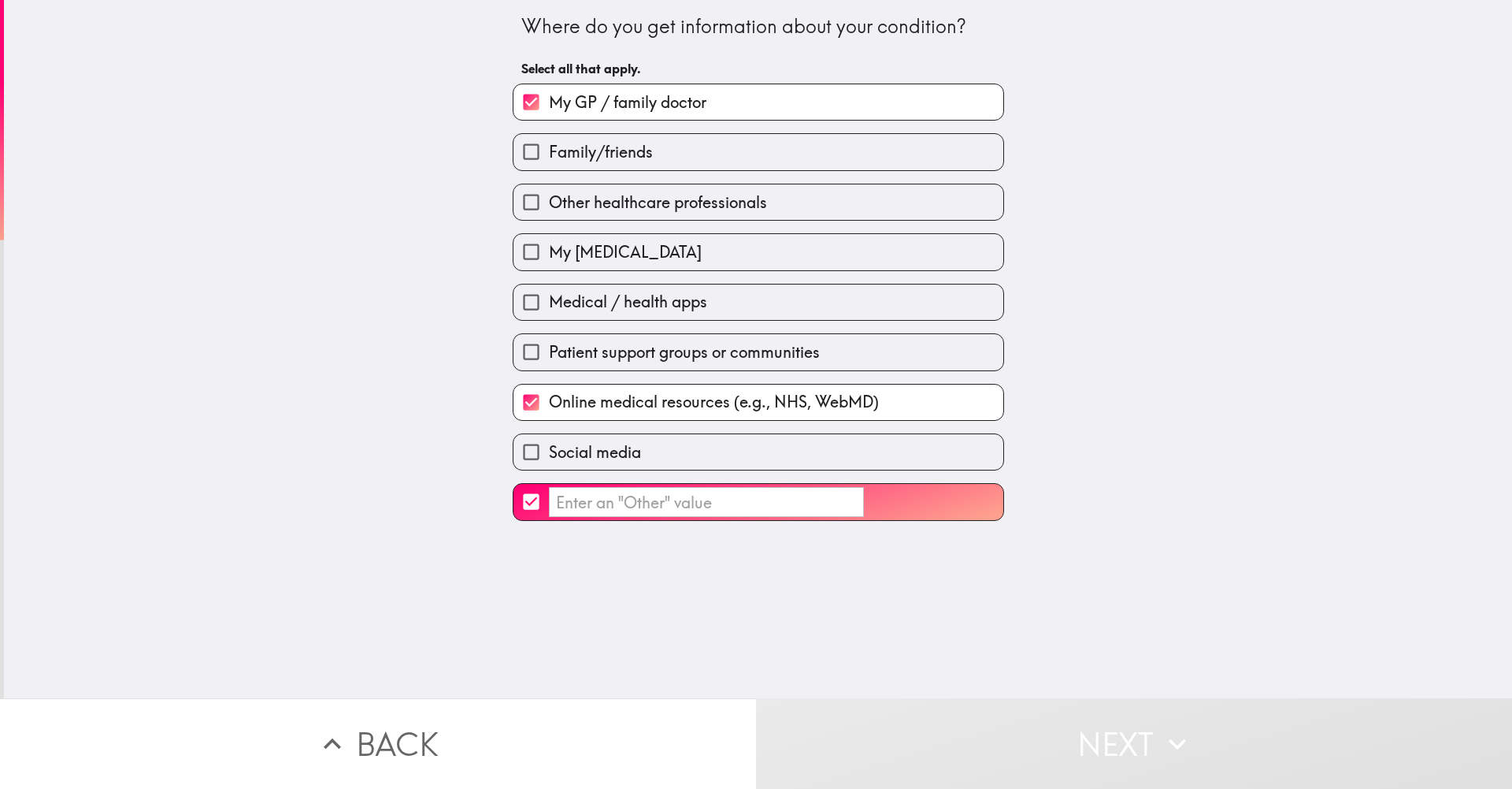
click at [649, 514] on input "​" at bounding box center [707, 502] width 315 height 31
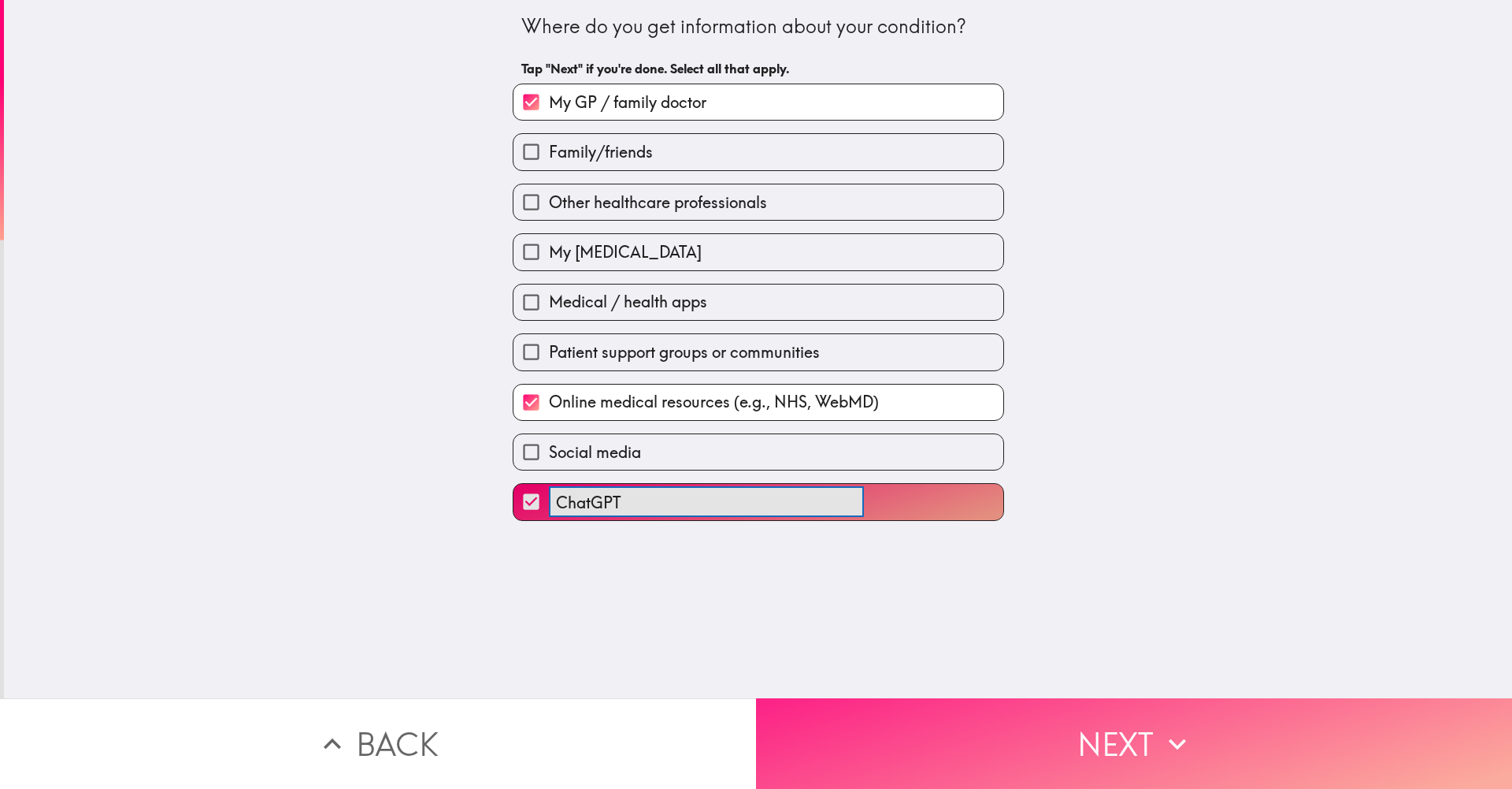
type input "ChatGPT"
click at [959, 724] on button "Next" at bounding box center [1134, 743] width 756 height 90
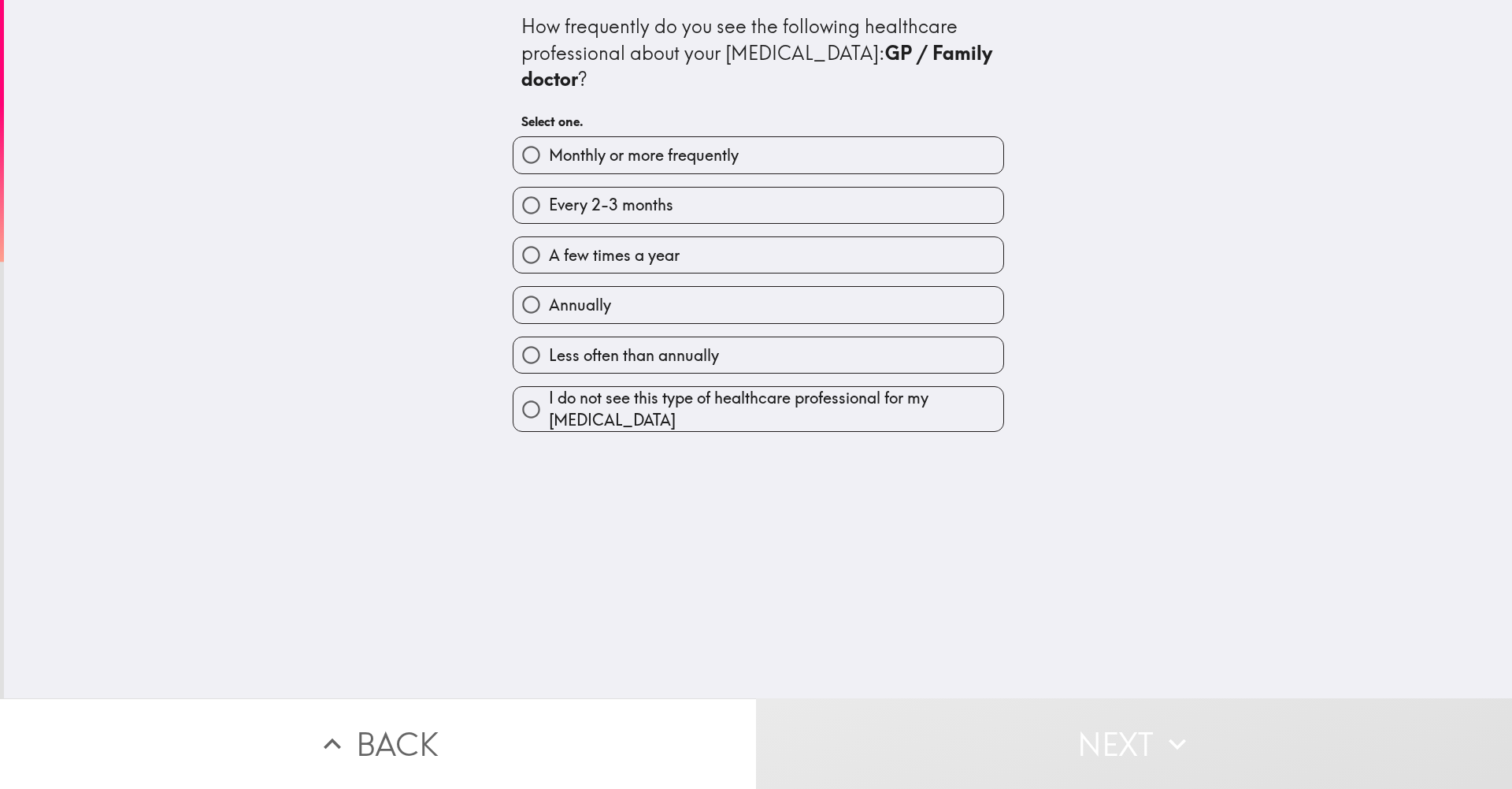
click at [608, 359] on span "Less often than annually" at bounding box center [634, 355] width 170 height 22
click at [549, 359] on input "Less often than annually" at bounding box center [531, 354] width 36 height 36
radio input "true"
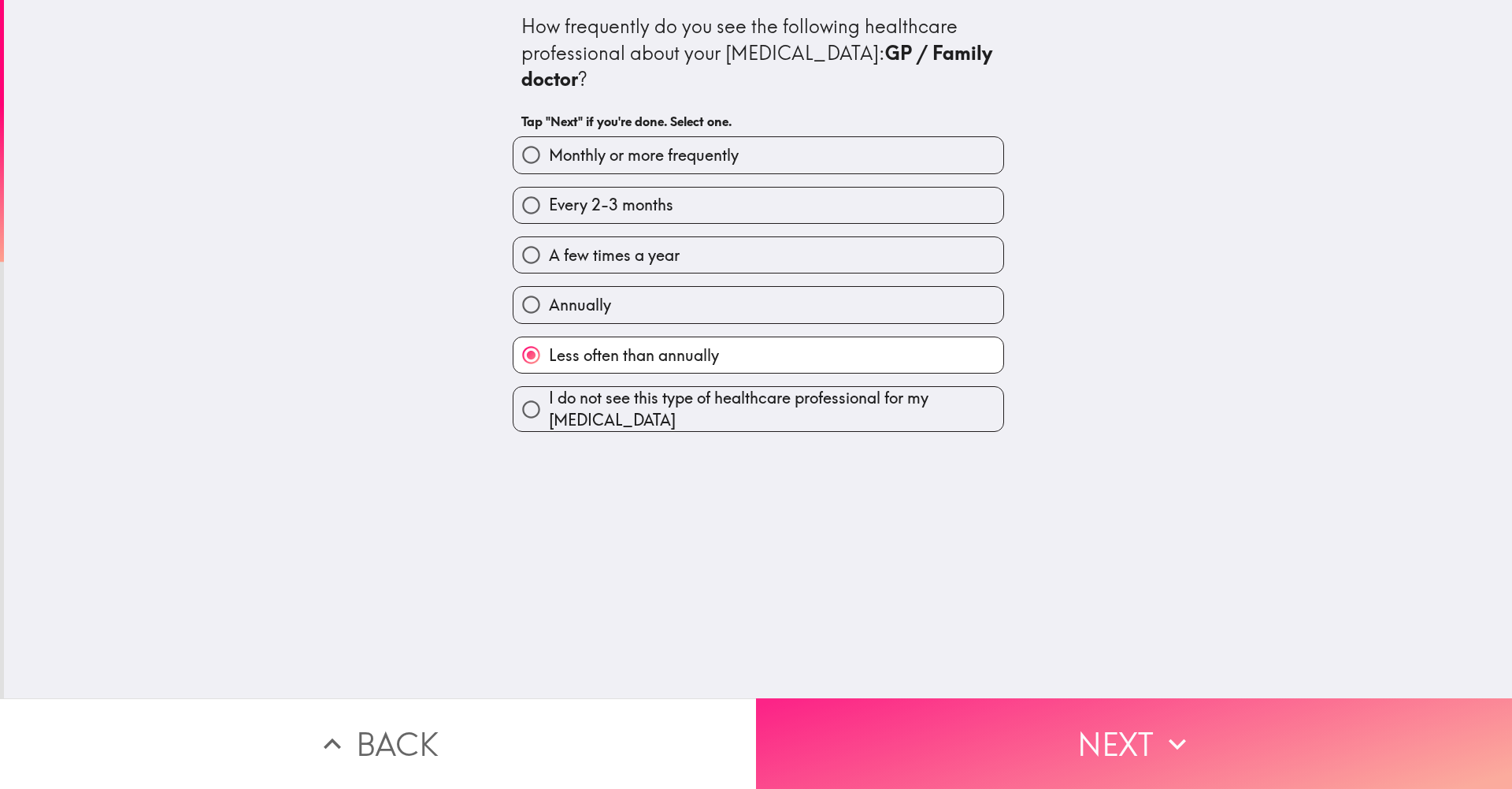
click at [940, 746] on button "Next" at bounding box center [1134, 743] width 756 height 90
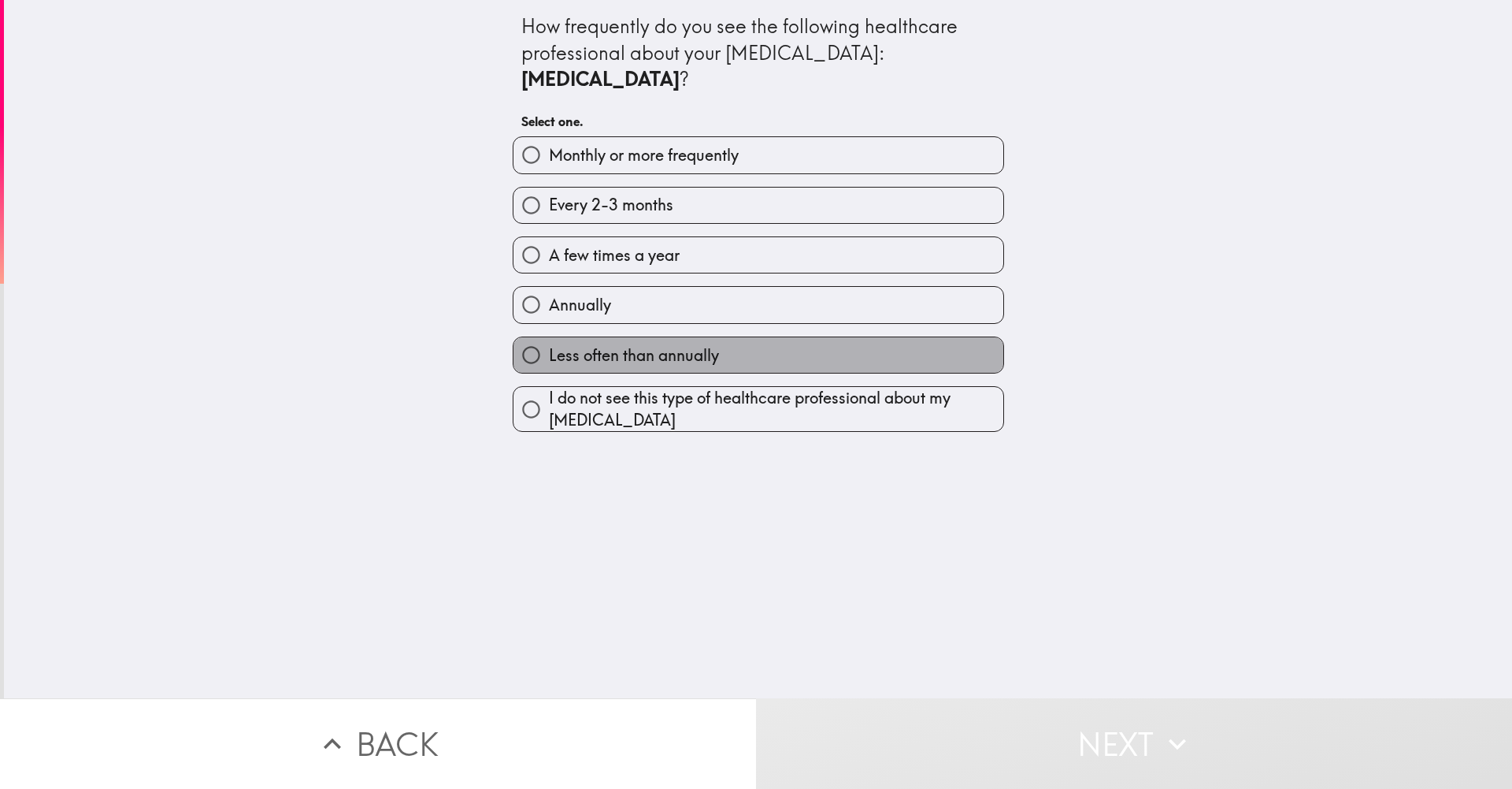
click at [637, 337] on label "Less often than annually" at bounding box center [758, 354] width 490 height 36
click at [549, 337] on input "Less often than annually" at bounding box center [531, 354] width 36 height 36
radio input "true"
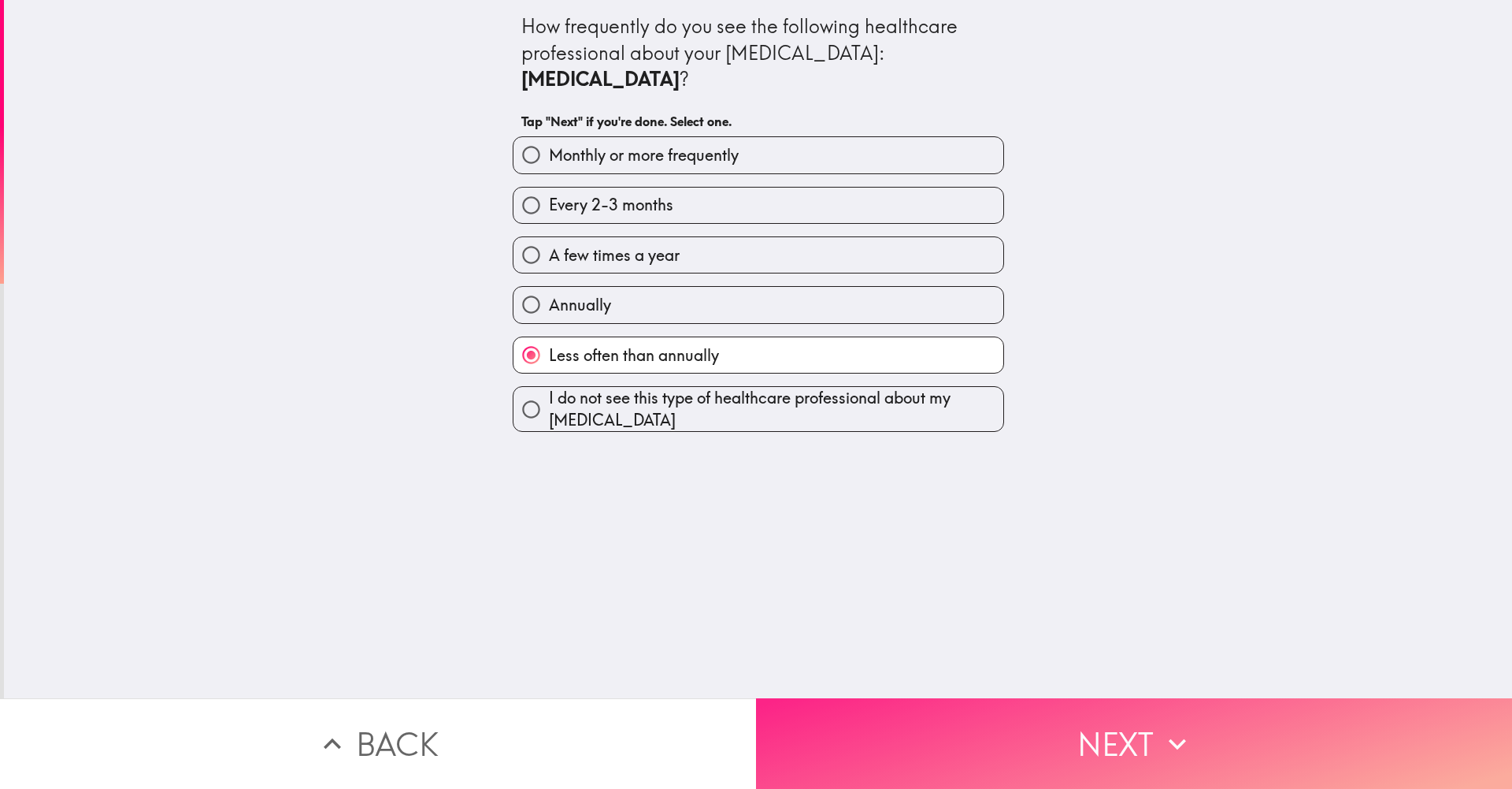
click at [920, 736] on button "Next" at bounding box center [1134, 743] width 756 height 90
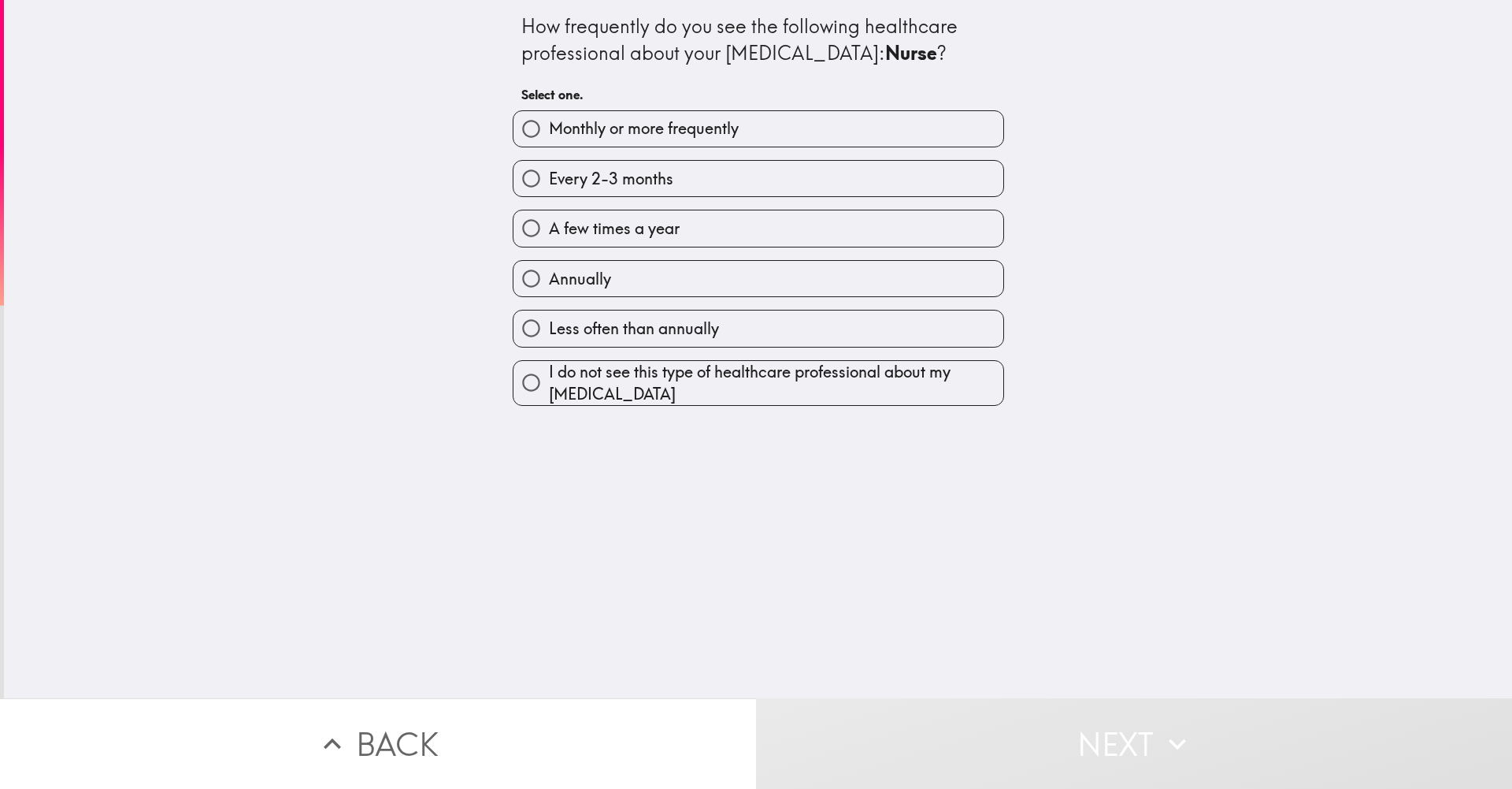
drag, startPoint x: 661, startPoint y: 26, endPoint x: 655, endPoint y: 58, distance: 32.6
click at [655, 58] on div "How frequently do you see the following healthcare professional about your [MED…" at bounding box center [758, 39] width 474 height 53
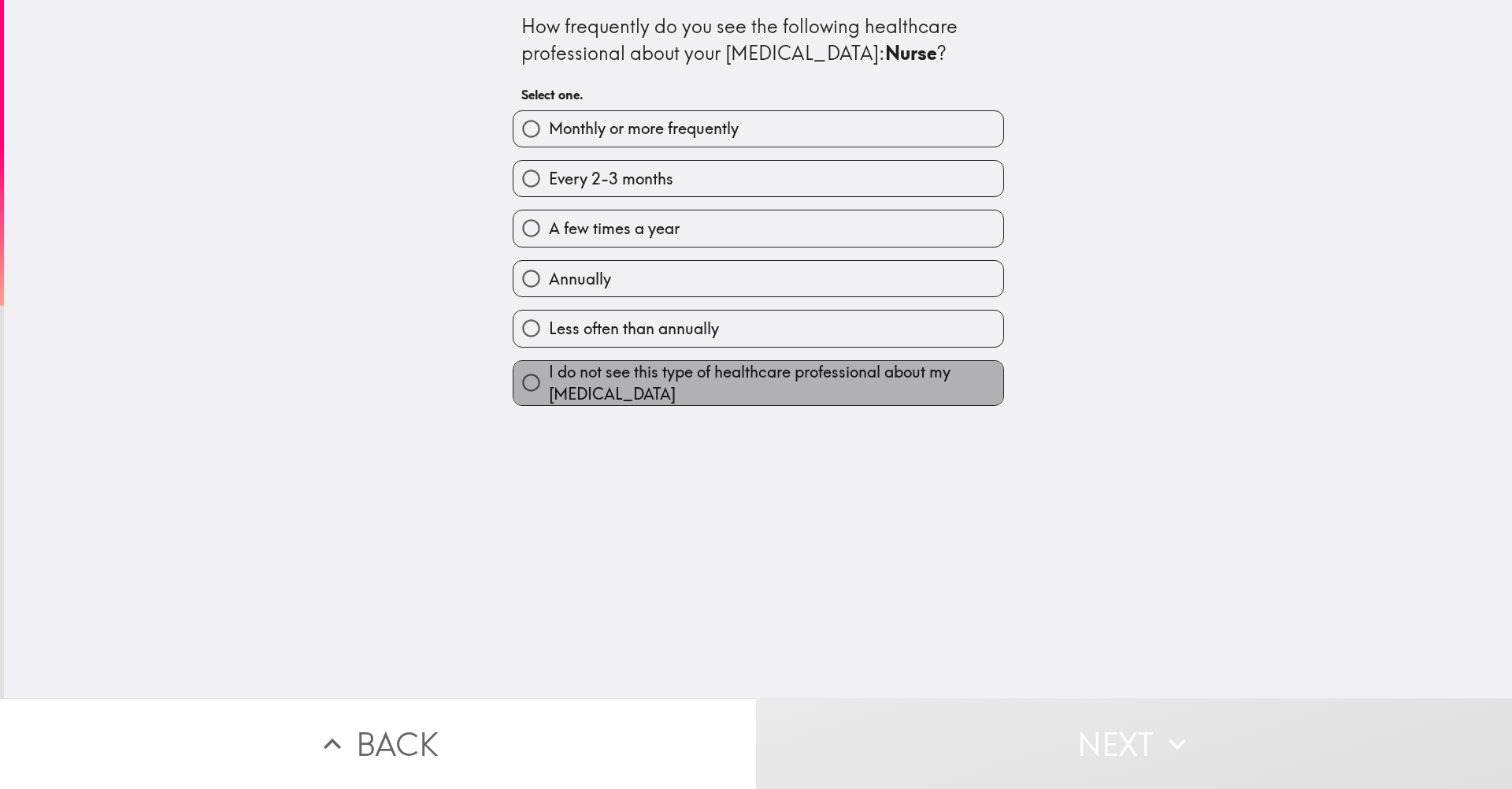
click at [702, 381] on span "I do not see this type of healthcare professional about my [MEDICAL_DATA]" at bounding box center [776, 383] width 454 height 44
click at [549, 381] on input "I do not see this type of healthcare professional about my [MEDICAL_DATA]" at bounding box center [531, 382] width 36 height 36
radio input "true"
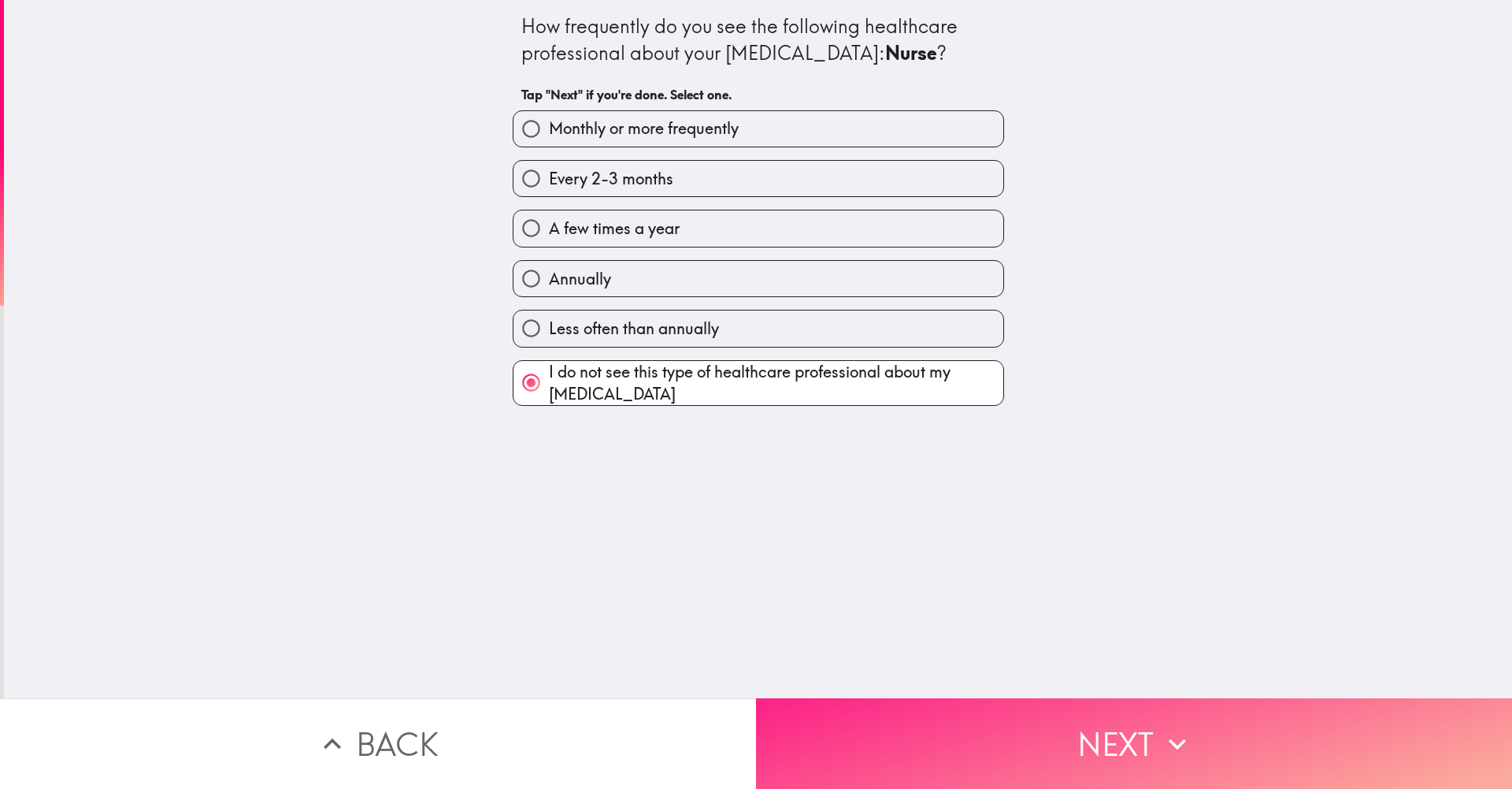
click at [995, 735] on button "Next" at bounding box center [1134, 743] width 756 height 90
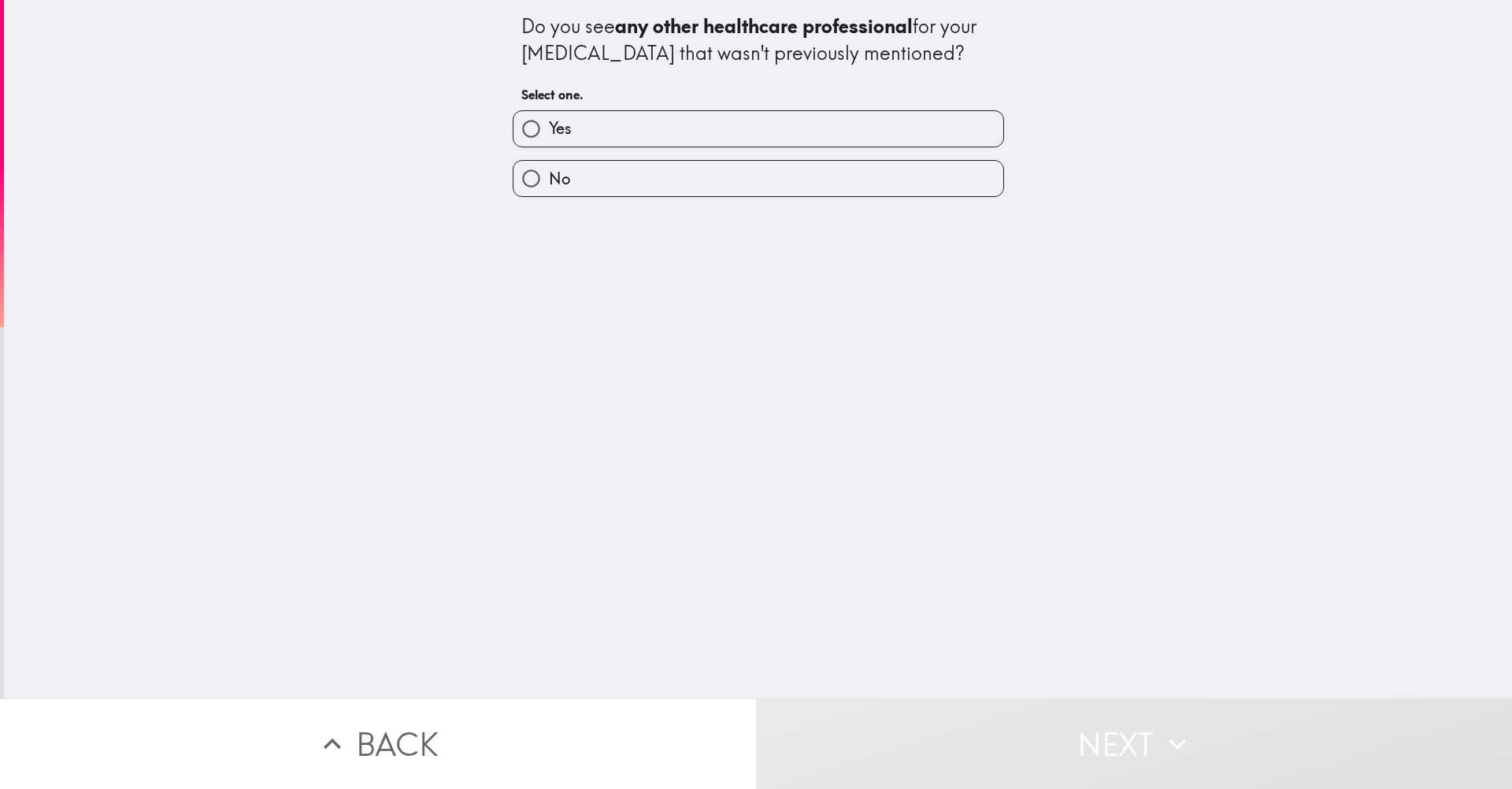
click at [596, 203] on div "Do you see any other healthcare professional for your [MEDICAL_DATA] that wasn'…" at bounding box center [758, 348] width 1508 height 698
click at [638, 176] on label "No" at bounding box center [758, 178] width 490 height 36
click at [549, 176] on input "No" at bounding box center [531, 178] width 36 height 36
radio input "true"
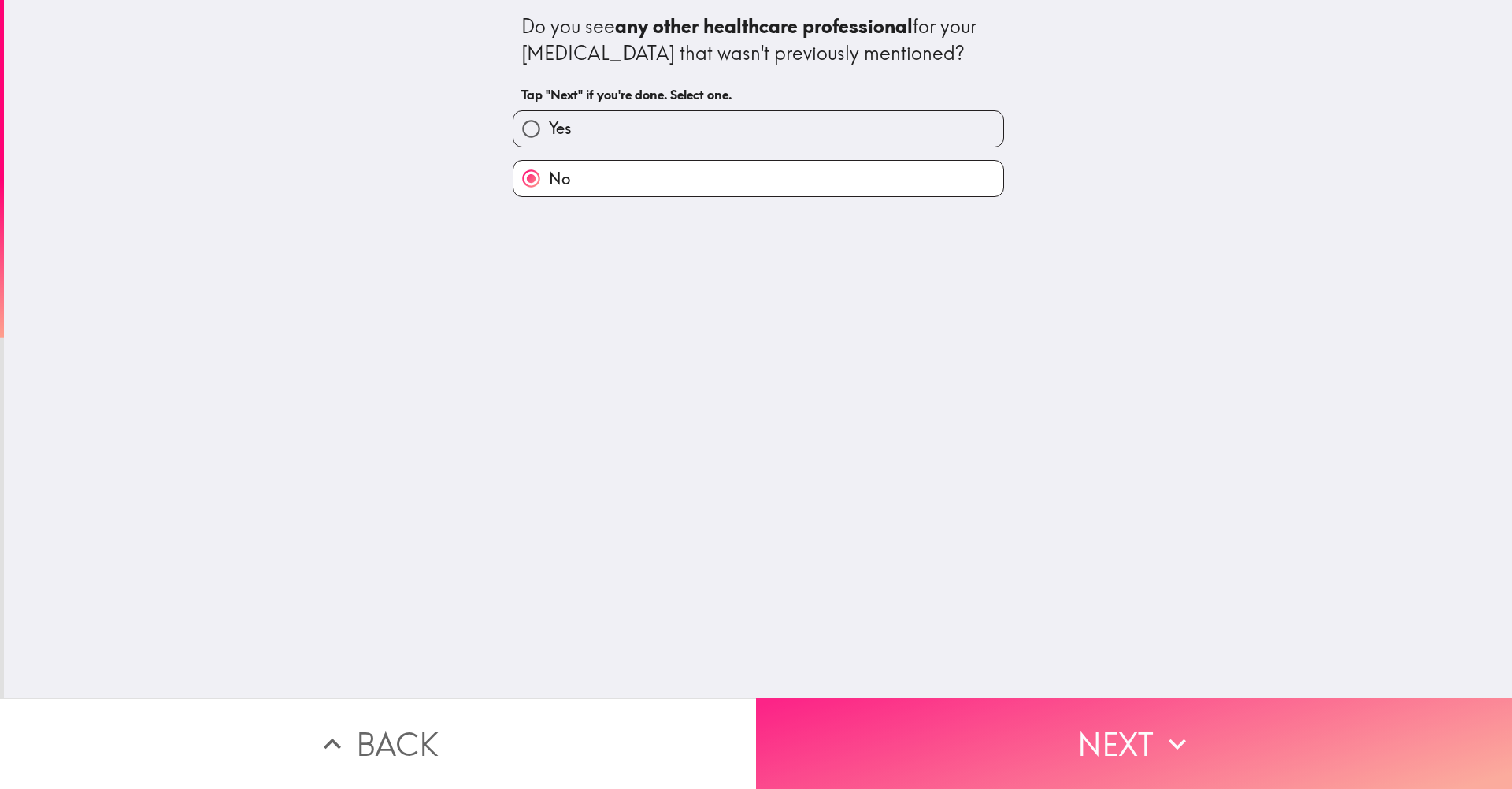
click at [919, 732] on button "Next" at bounding box center [1134, 743] width 756 height 90
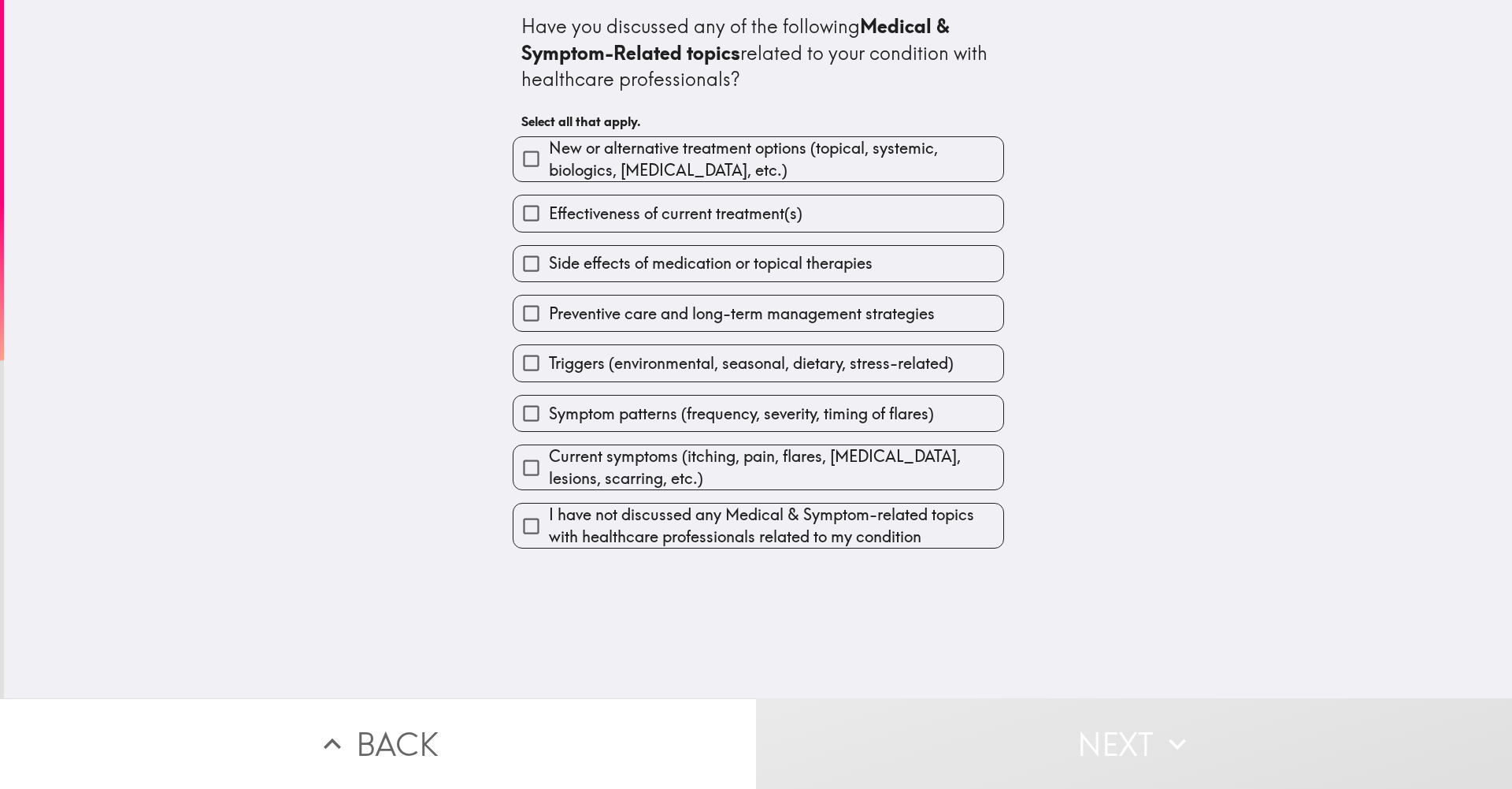
click at [574, 163] on span "New or alternative treatment options (topical, systemic, biologics, [MEDICAL_DA…" at bounding box center [776, 159] width 454 height 44
click at [549, 163] on input "New or alternative treatment options (topical, systemic, biologics, [MEDICAL_DA…" at bounding box center [531, 159] width 36 height 36
checkbox input "true"
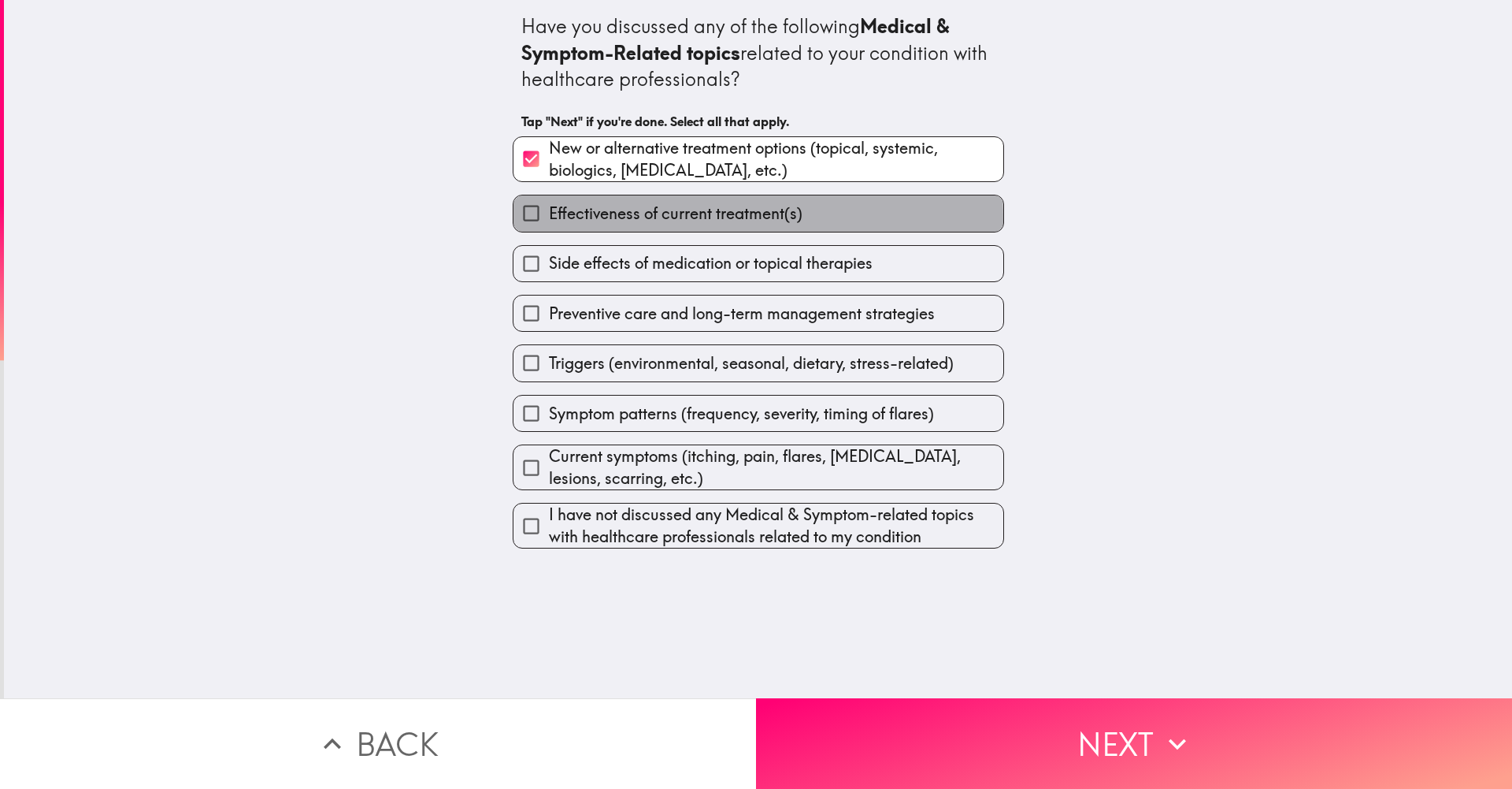
click at [574, 221] on span "Effectiveness of current treatment(s)" at bounding box center [676, 213] width 254 height 22
click at [549, 221] on input "Effectiveness of current treatment(s)" at bounding box center [531, 213] width 36 height 36
checkbox input "true"
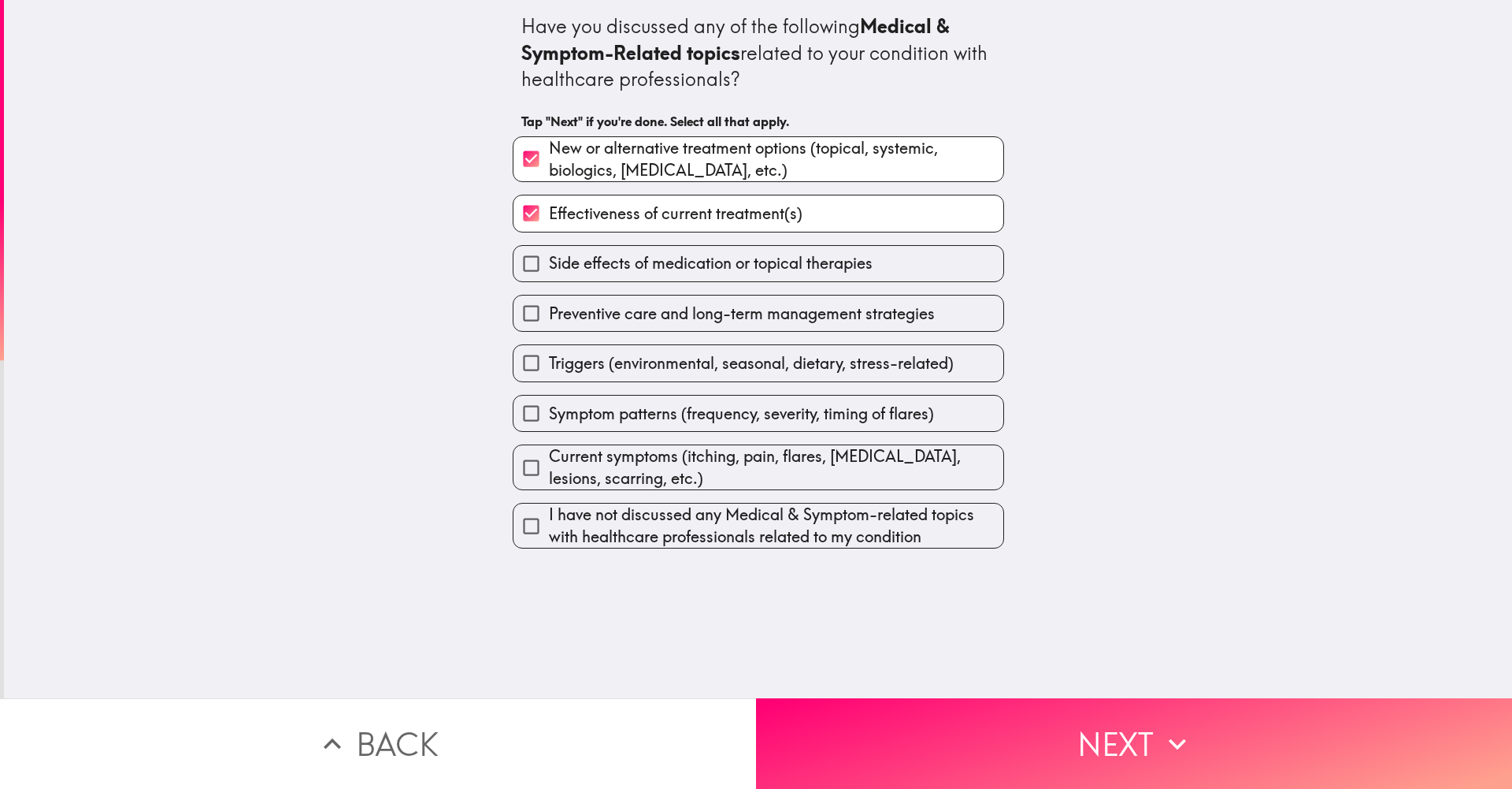
click at [743, 371] on span "Triggers (environmental, seasonal, dietary, stress-related)" at bounding box center [751, 363] width 405 height 22
click at [549, 371] on input "Triggers (environmental, seasonal, dietary, stress-related)" at bounding box center [531, 363] width 36 height 36
checkbox input "true"
click at [728, 476] on span "Current symptoms (itching, pain, flares, [MEDICAL_DATA], lesions, scarring, etc…" at bounding box center [776, 468] width 454 height 44
click at [549, 476] on input "Current symptoms (itching, pain, flares, [MEDICAL_DATA], lesions, scarring, etc…" at bounding box center [531, 468] width 36 height 36
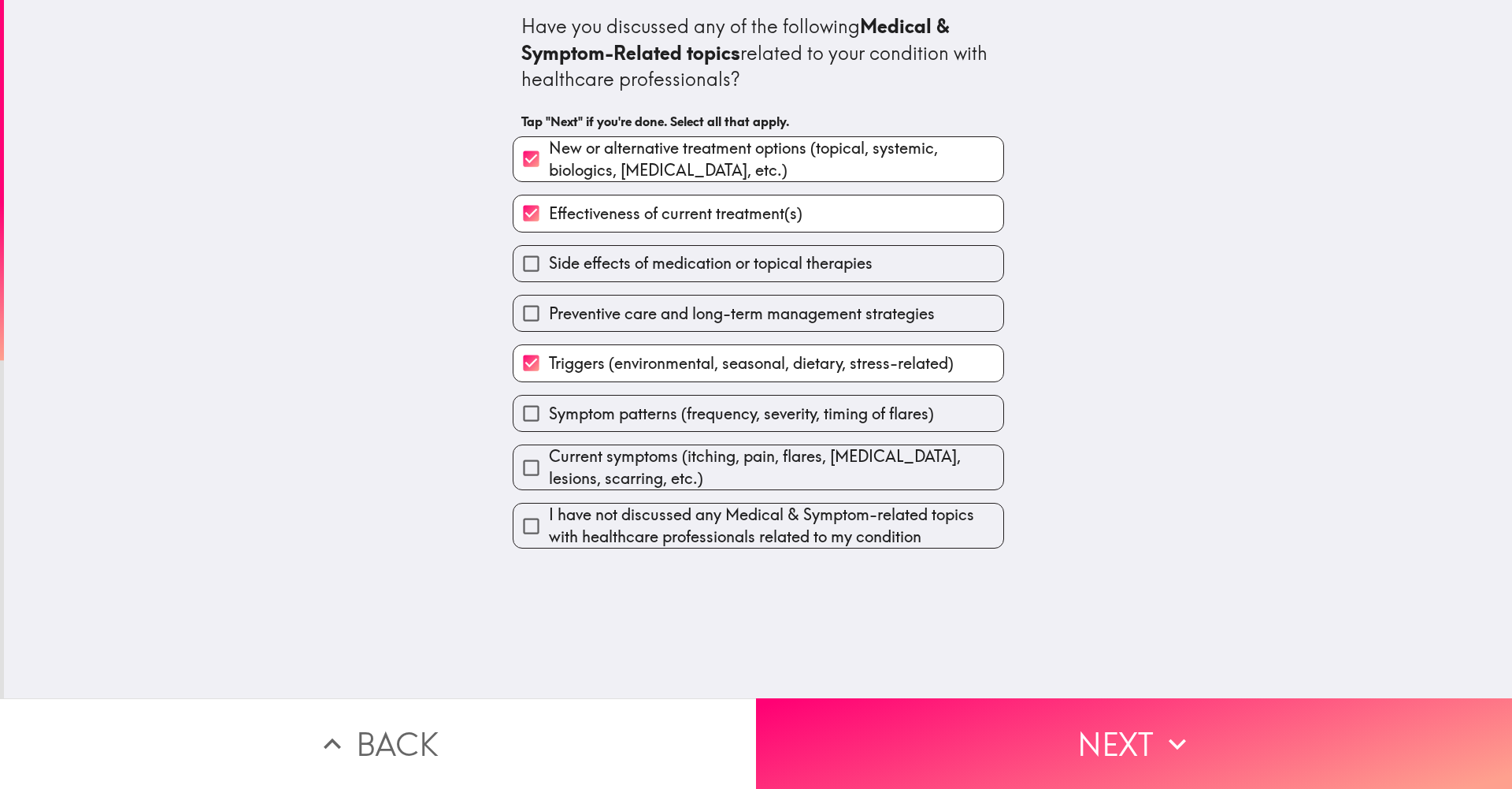
checkbox input "true"
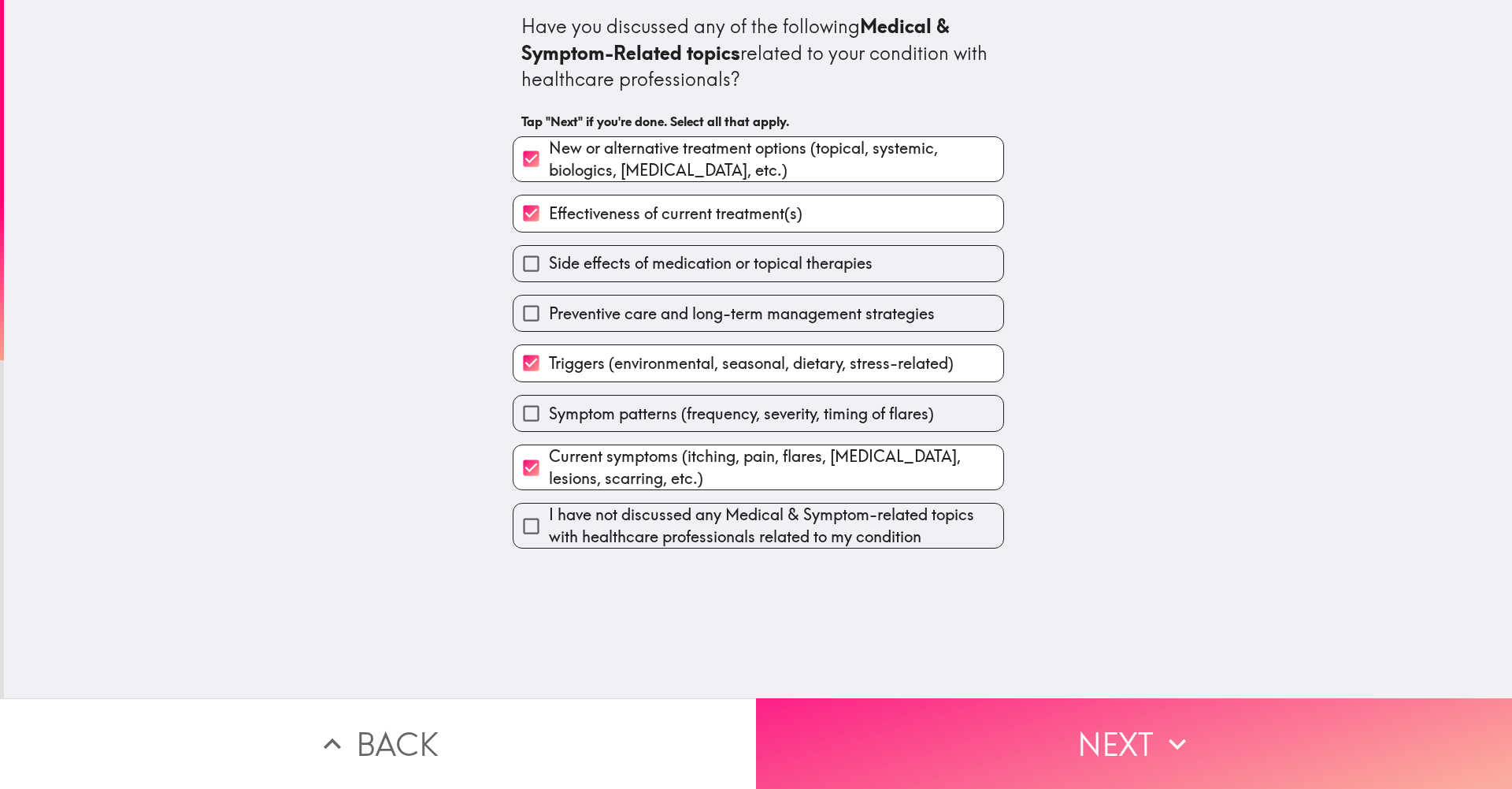
click at [880, 738] on button "Next" at bounding box center [1134, 743] width 756 height 90
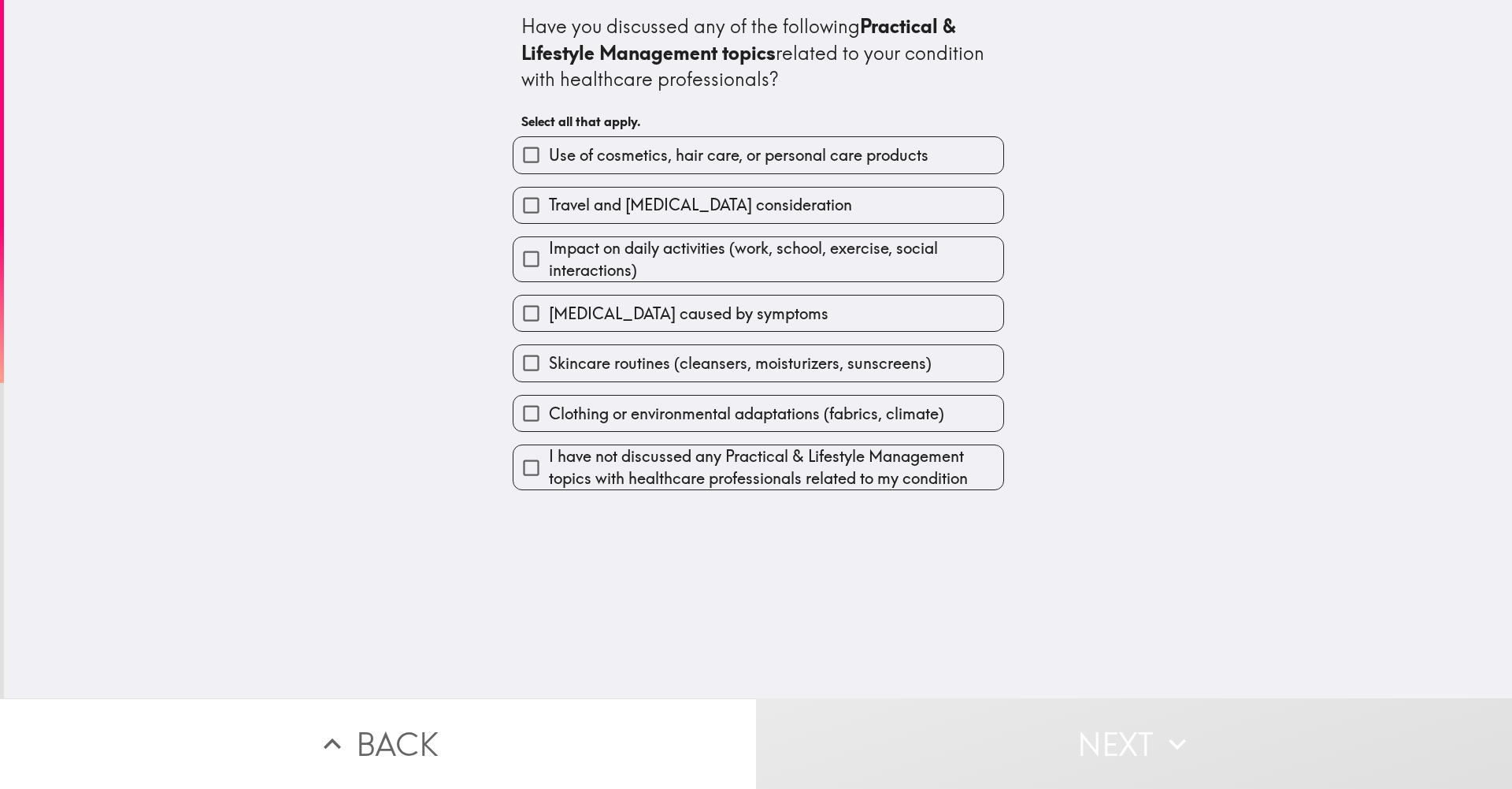
click at [574, 269] on span "Impact on daily activities (work, school, exercise, social interactions)" at bounding box center [776, 259] width 454 height 44
click at [549, 269] on input "Impact on daily activities (work, school, exercise, social interactions)" at bounding box center [531, 259] width 36 height 36
checkbox input "true"
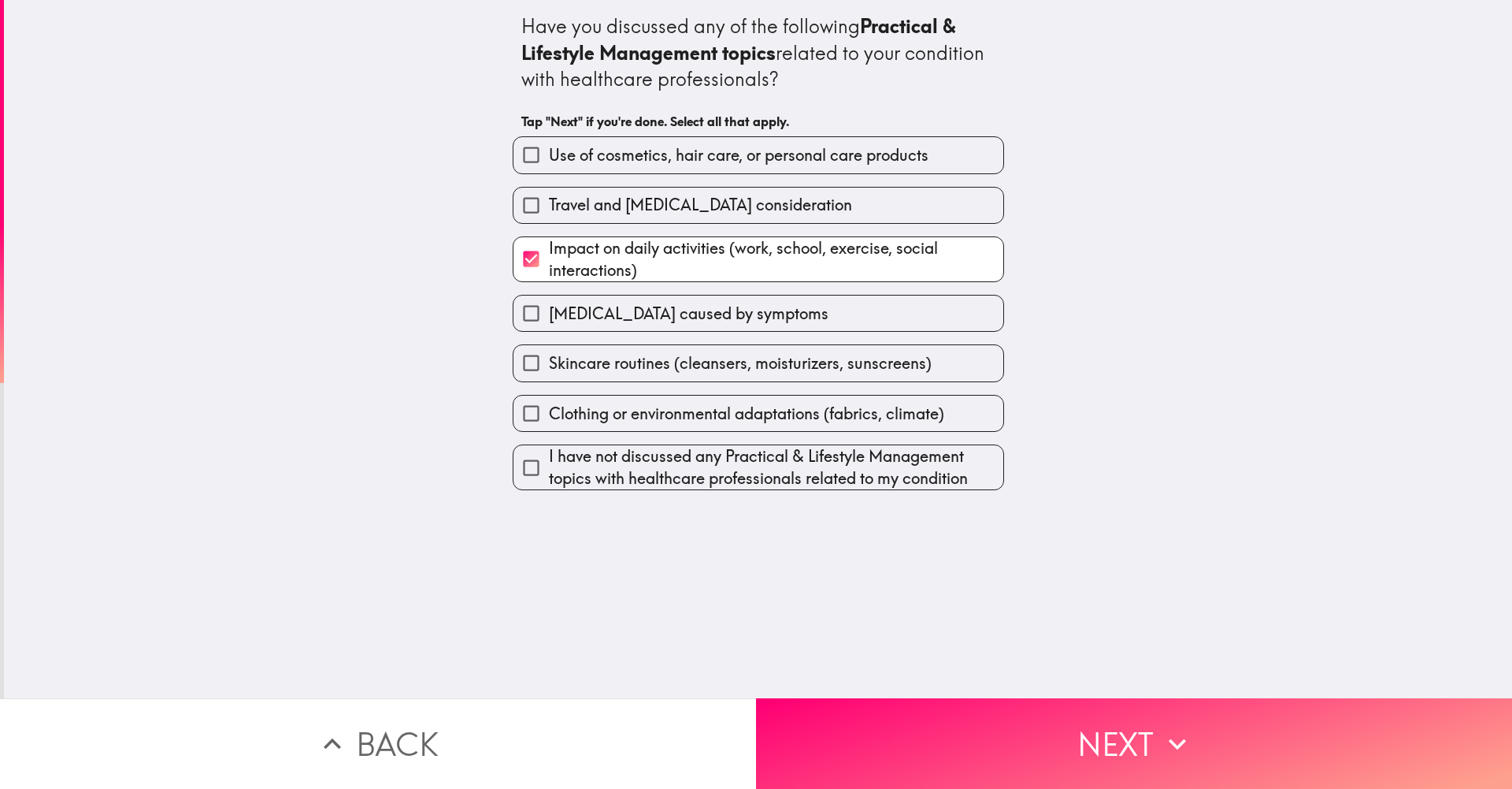
click at [564, 359] on span "Skincare routines (cleansers, moisturizers, sunscreens)" at bounding box center [741, 363] width 383 height 22
click at [549, 359] on input "Skincare routines (cleansers, moisturizers, sunscreens)" at bounding box center [531, 363] width 36 height 36
checkbox input "true"
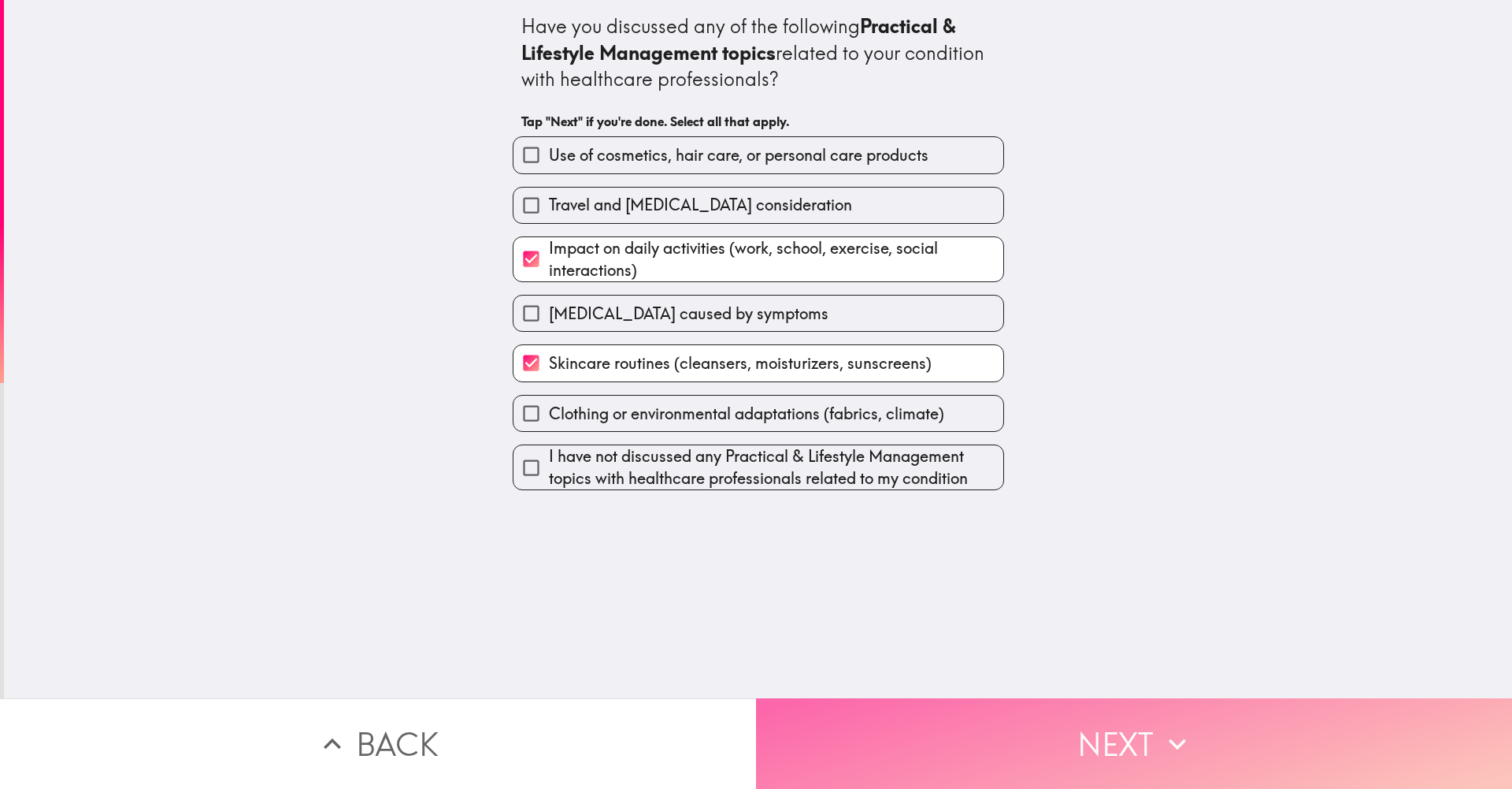
click at [875, 709] on button "Next" at bounding box center [1134, 743] width 756 height 90
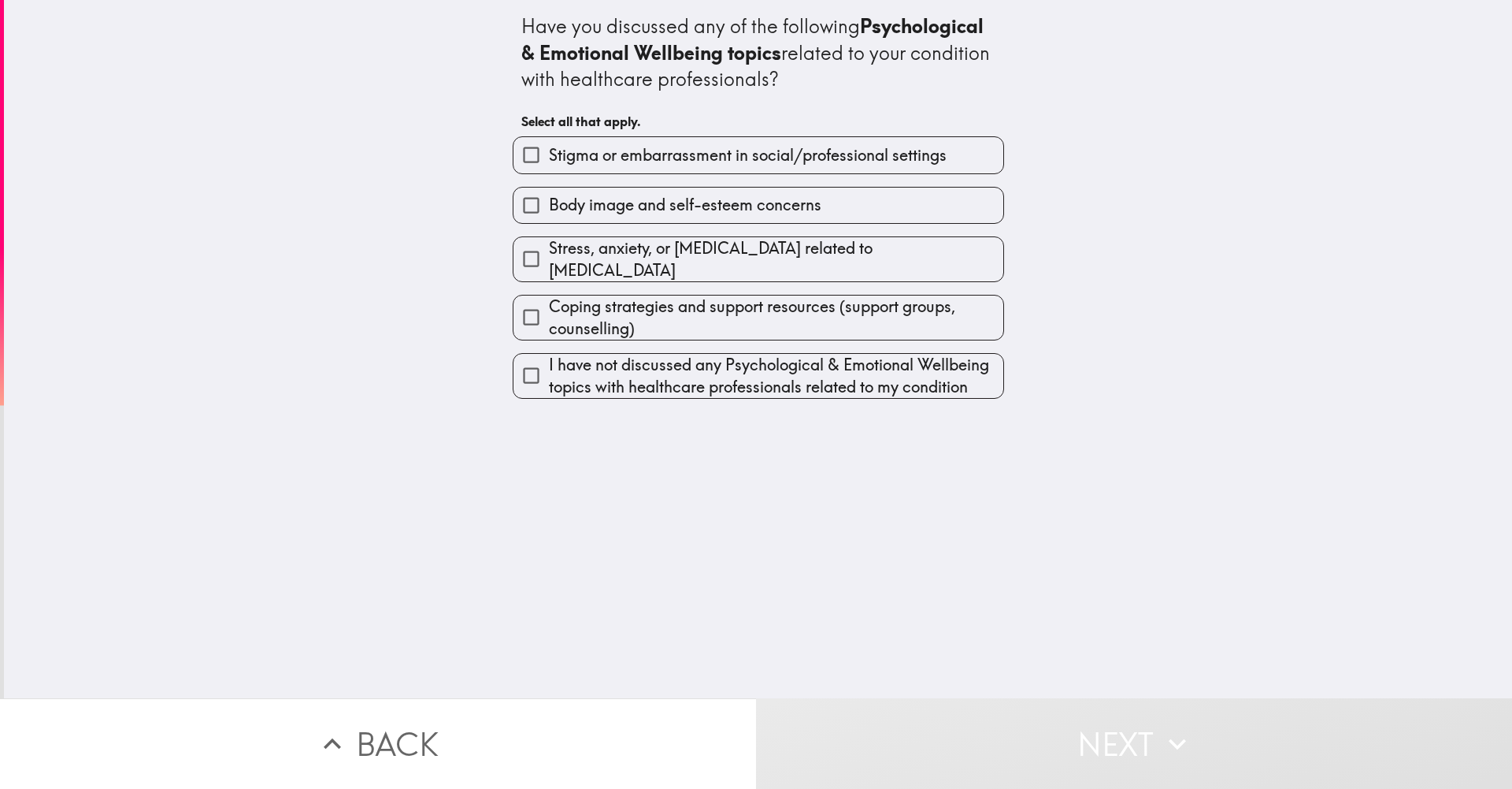
click at [677, 211] on span "Body image and self-esteem concerns" at bounding box center [685, 204] width 272 height 22
click at [549, 211] on input "Body image and self-esteem concerns" at bounding box center [531, 205] width 36 height 36
checkbox input "true"
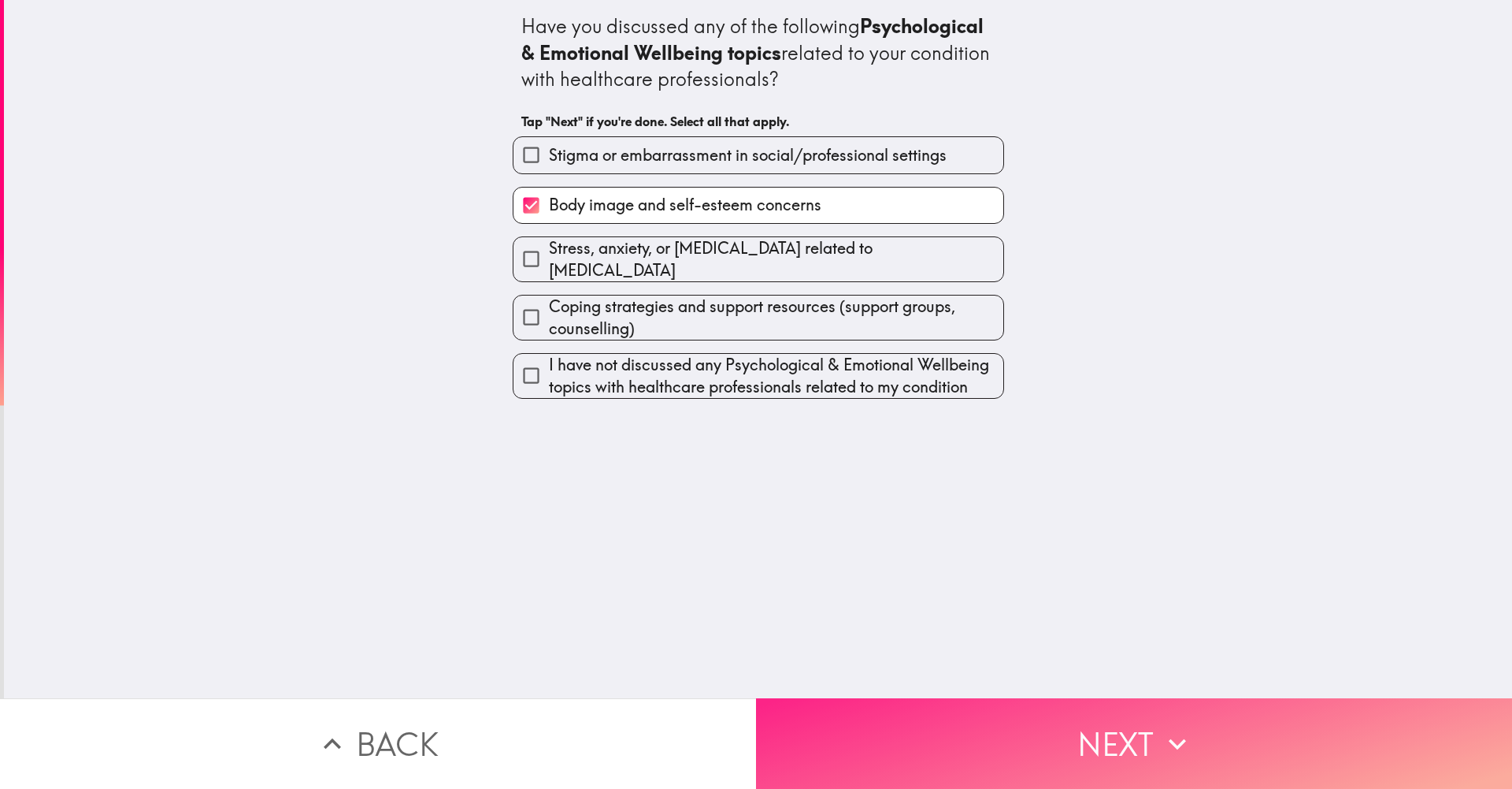
click at [888, 761] on button "Next" at bounding box center [1134, 743] width 756 height 90
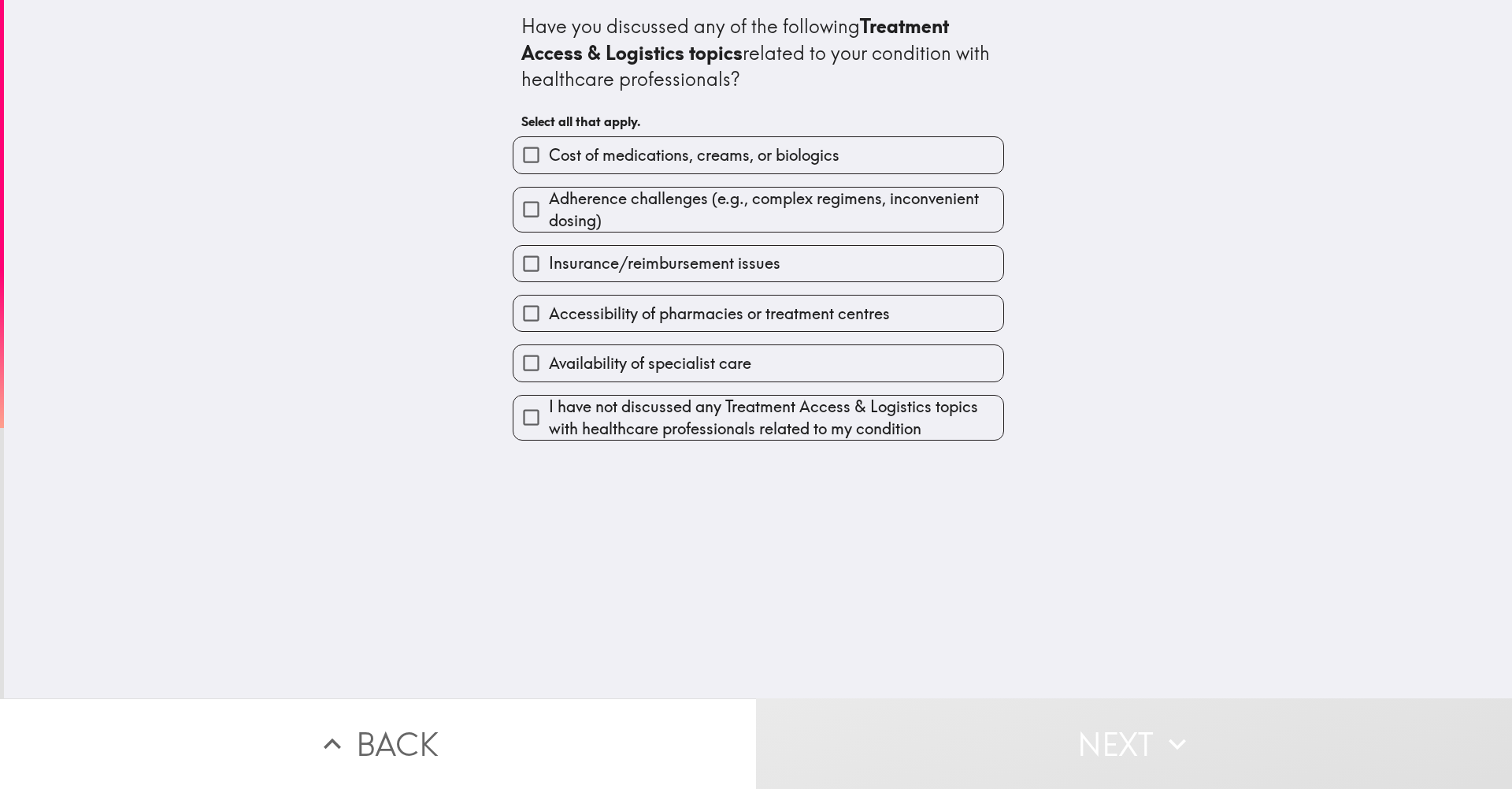
click at [683, 423] on span "I have not discussed any Treatment Access & Logistics topics with healthcare pr…" at bounding box center [776, 418] width 454 height 44
click at [549, 423] on input "I have not discussed any Treatment Access & Logistics topics with healthcare pr…" at bounding box center [531, 417] width 36 height 36
checkbox input "true"
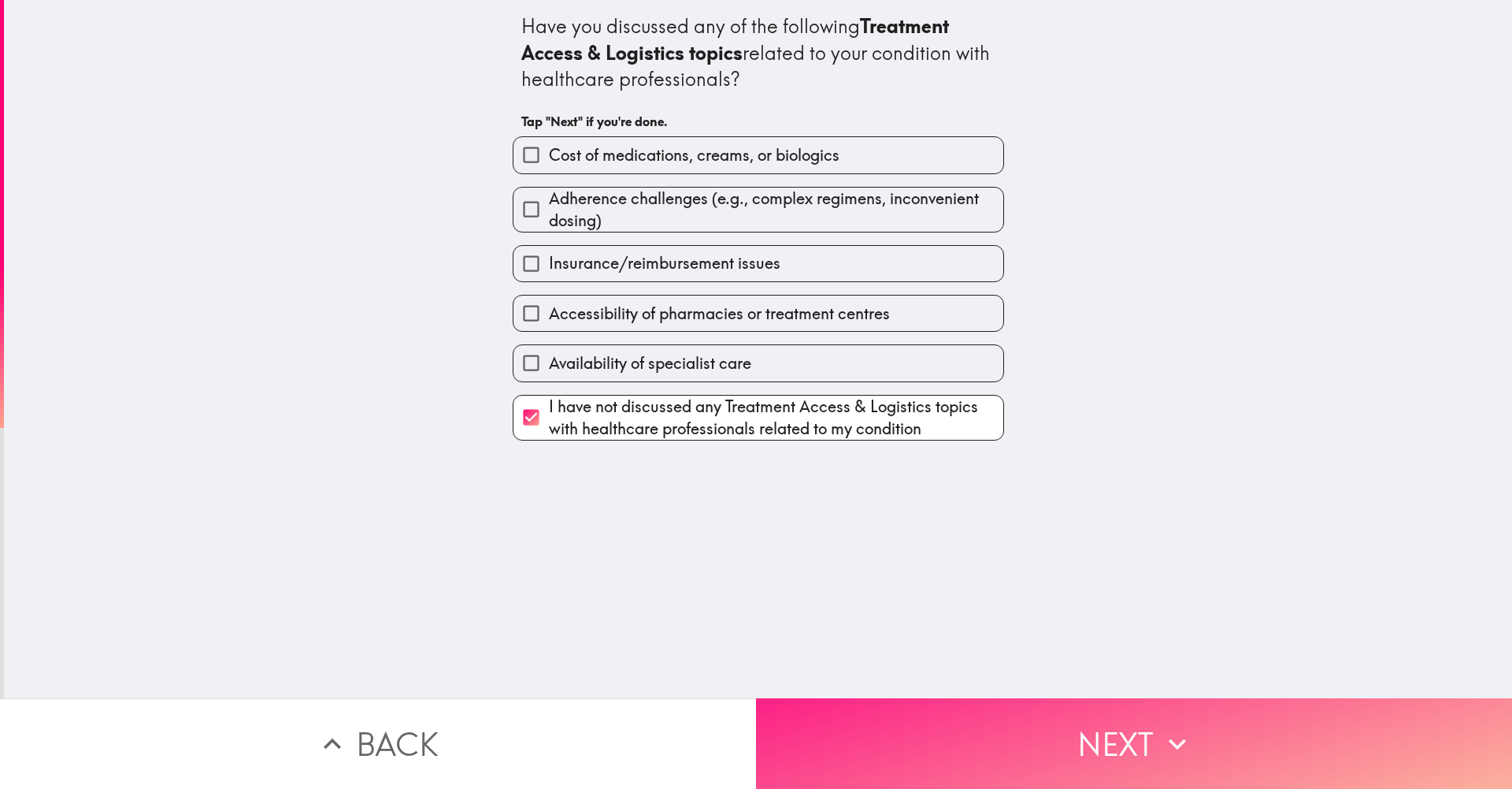
click at [902, 715] on button "Next" at bounding box center [1134, 743] width 756 height 90
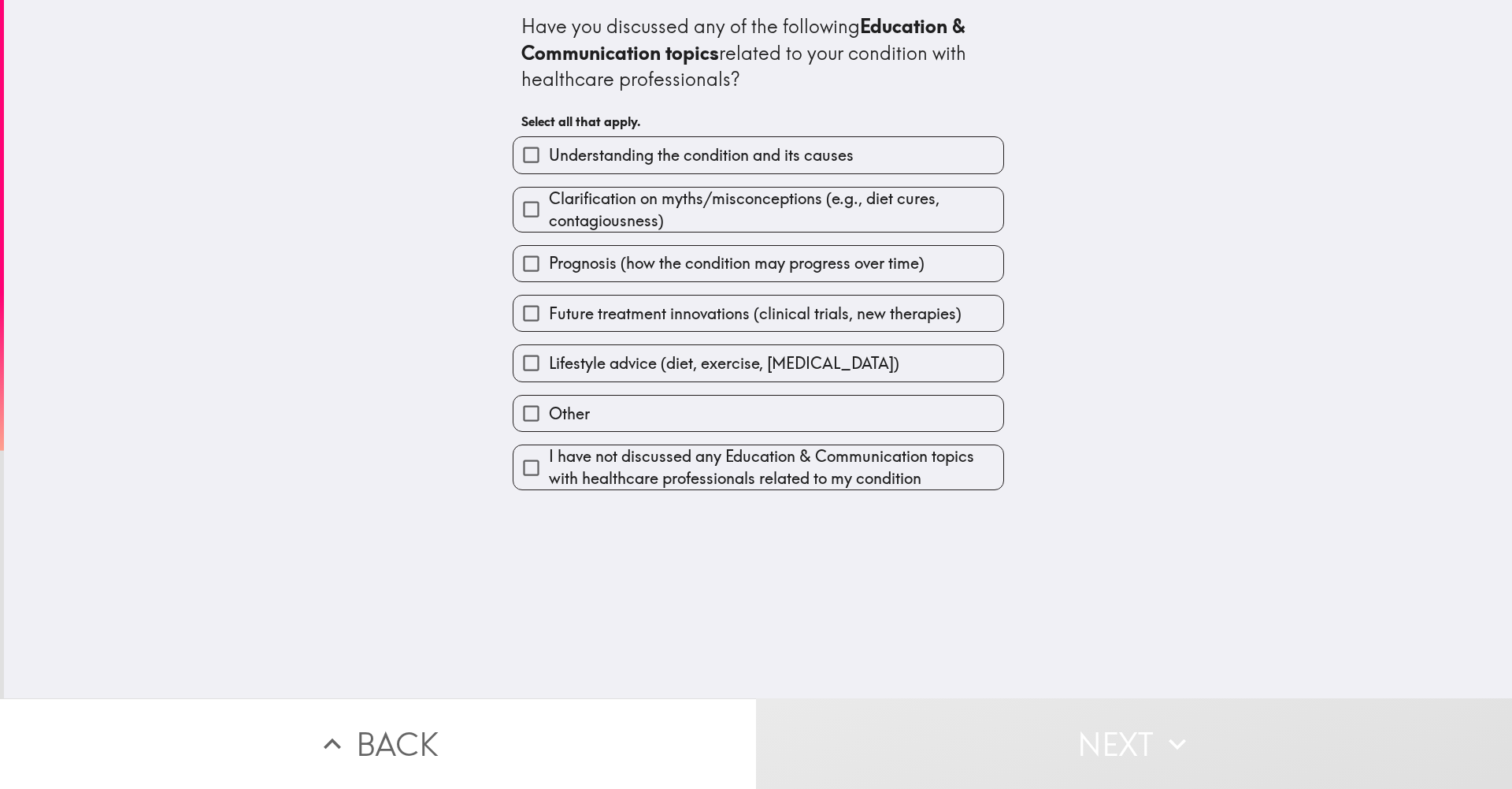
click at [576, 154] on span "Understanding the condition and its causes" at bounding box center [701, 155] width 305 height 22
click at [549, 154] on input "Understanding the condition and its causes" at bounding box center [531, 154] width 36 height 36
checkbox input "true"
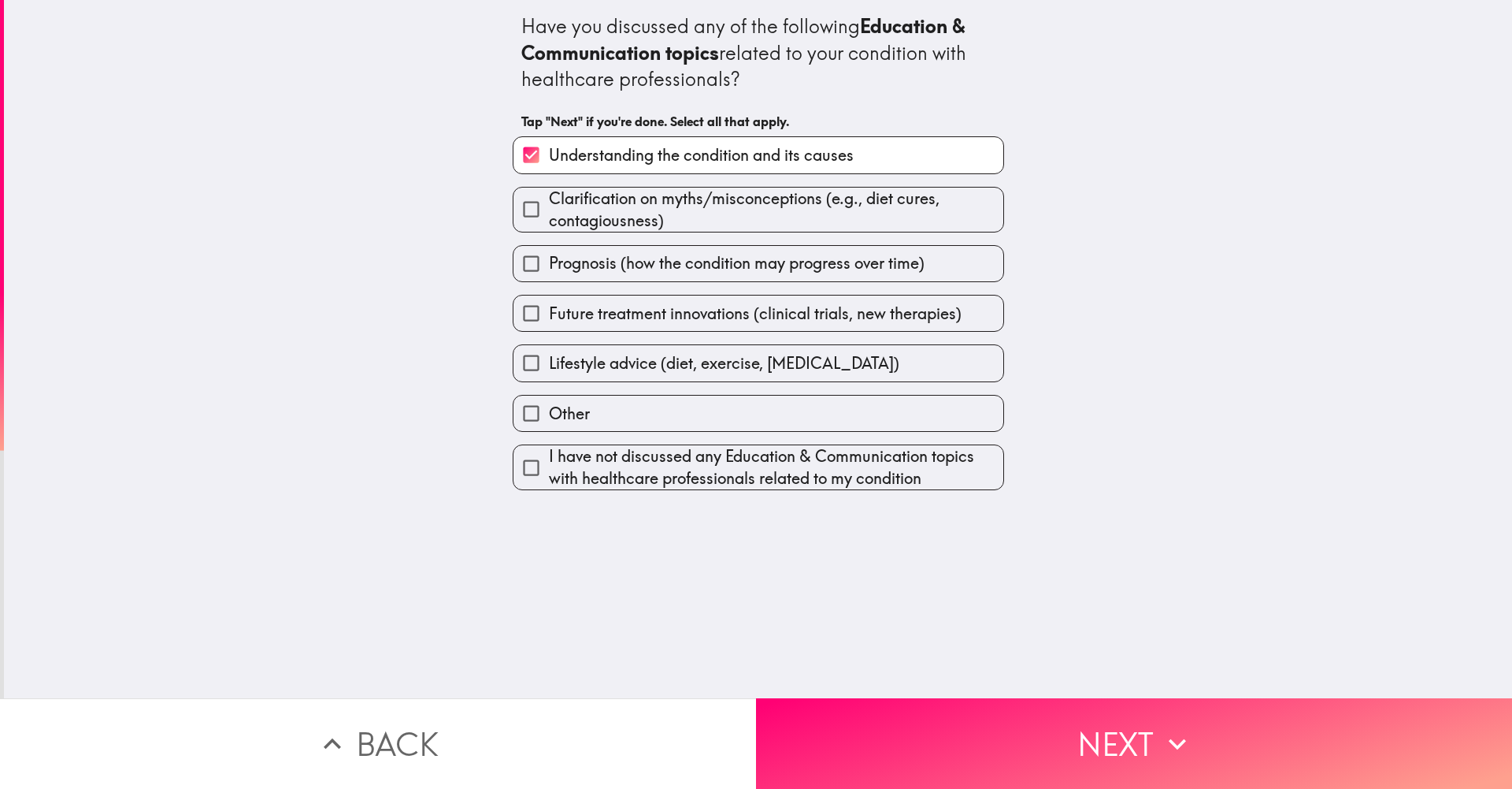
click at [668, 270] on span "Prognosis (how the condition may progress over time)" at bounding box center [737, 263] width 376 height 22
click at [549, 270] on input "Prognosis (how the condition may progress over time)" at bounding box center [531, 263] width 36 height 36
checkbox input "true"
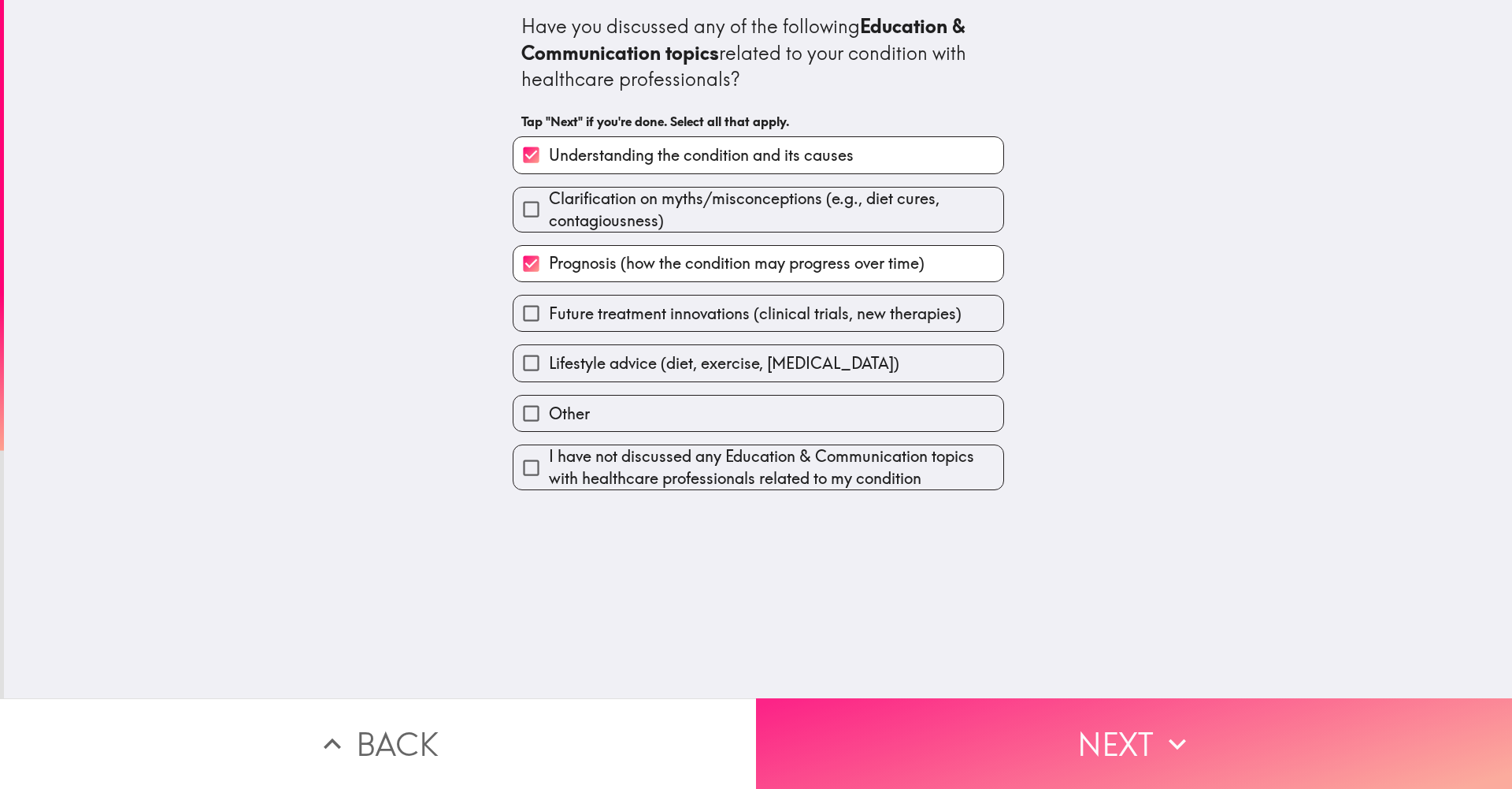
click at [869, 712] on button "Next" at bounding box center [1134, 743] width 756 height 90
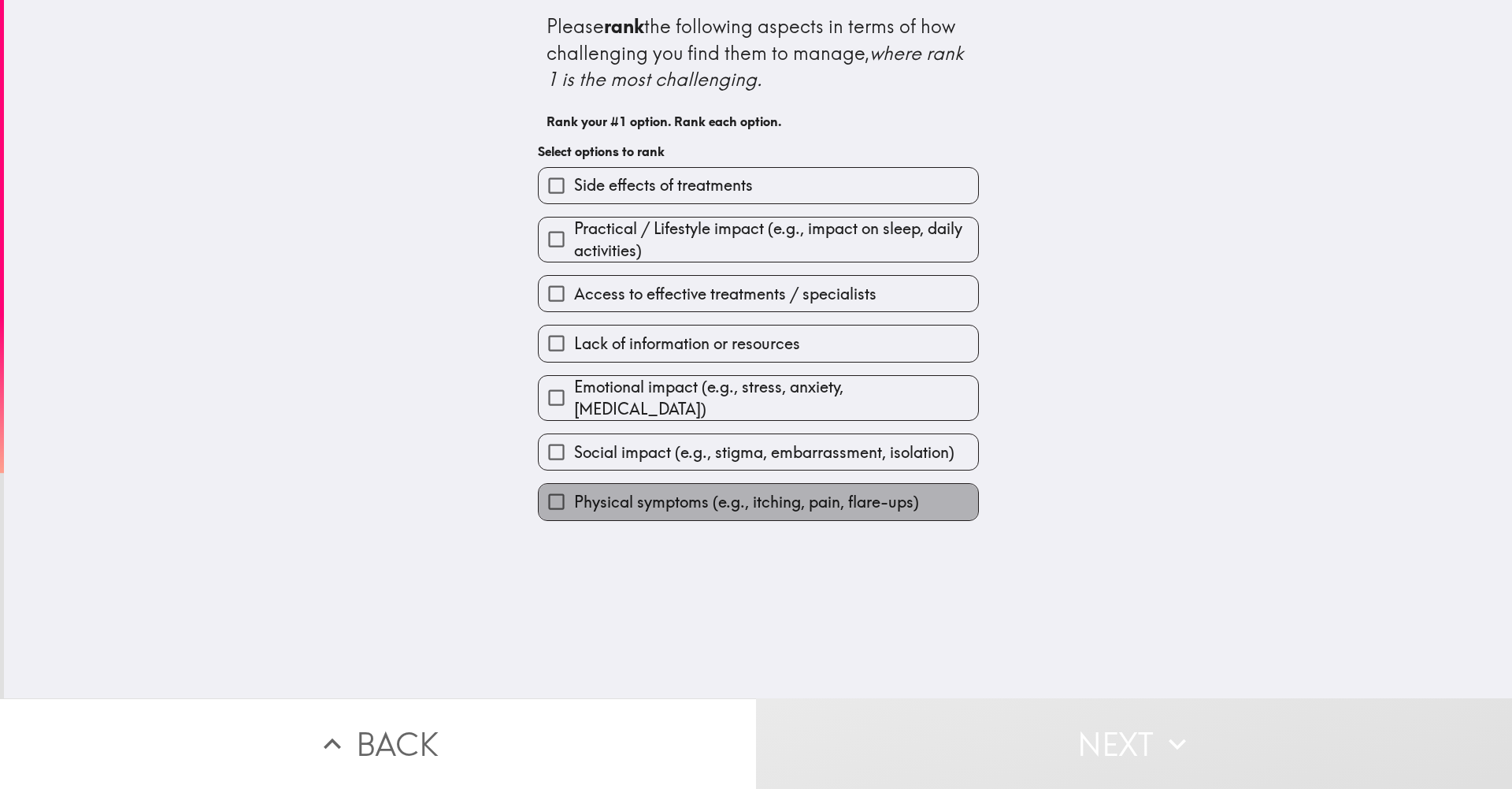
click at [636, 508] on span "Physical symptoms (e.g., itching, pain, flare-ups)" at bounding box center [746, 501] width 345 height 22
click at [574, 508] on input "Physical symptoms (e.g., itching, pain, flare-ups)" at bounding box center [556, 501] width 36 height 36
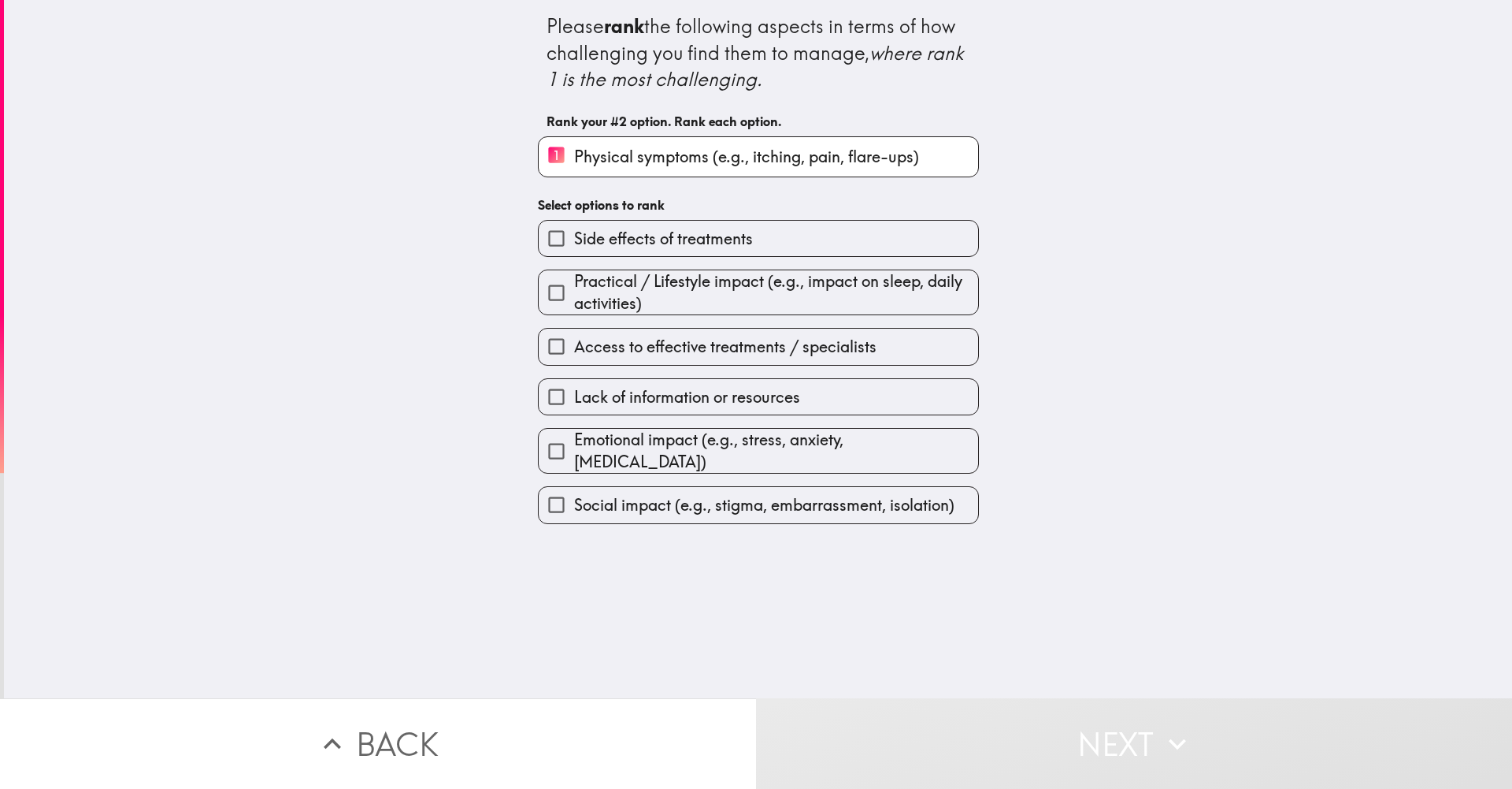
click at [640, 506] on span "Social impact (e.g., stigma, embarrassment, isolation)" at bounding box center [764, 504] width 380 height 22
click at [574, 506] on input "Social impact (e.g., stigma, embarrassment, isolation)" at bounding box center [556, 504] width 36 height 36
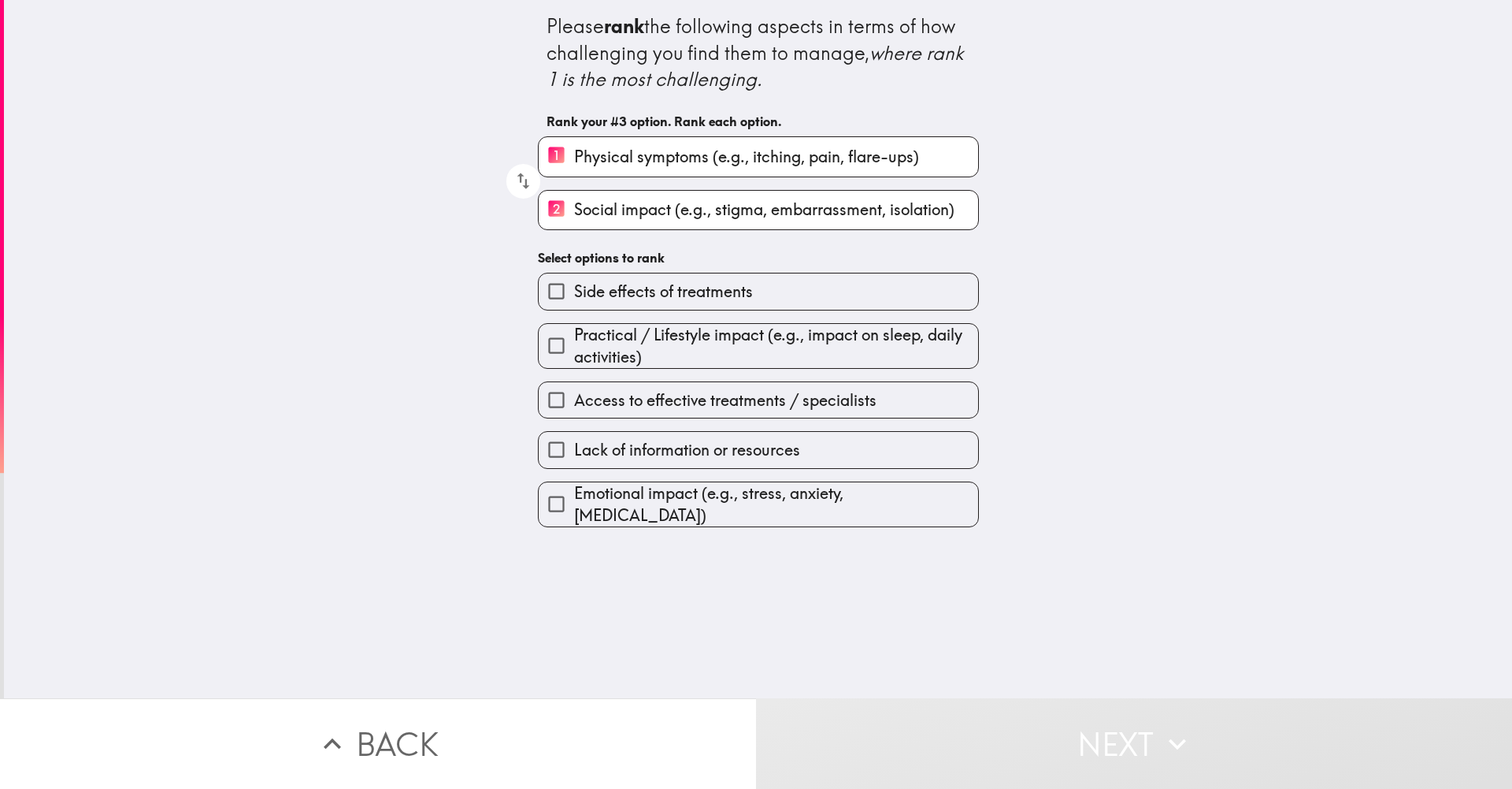
click at [654, 359] on span "Practical / Lifestyle impact (e.g., impact on sleep, daily activities)" at bounding box center [776, 346] width 404 height 44
click at [574, 359] on input "Practical / Lifestyle impact (e.g., impact on sleep, daily activities)" at bounding box center [556, 345] width 36 height 36
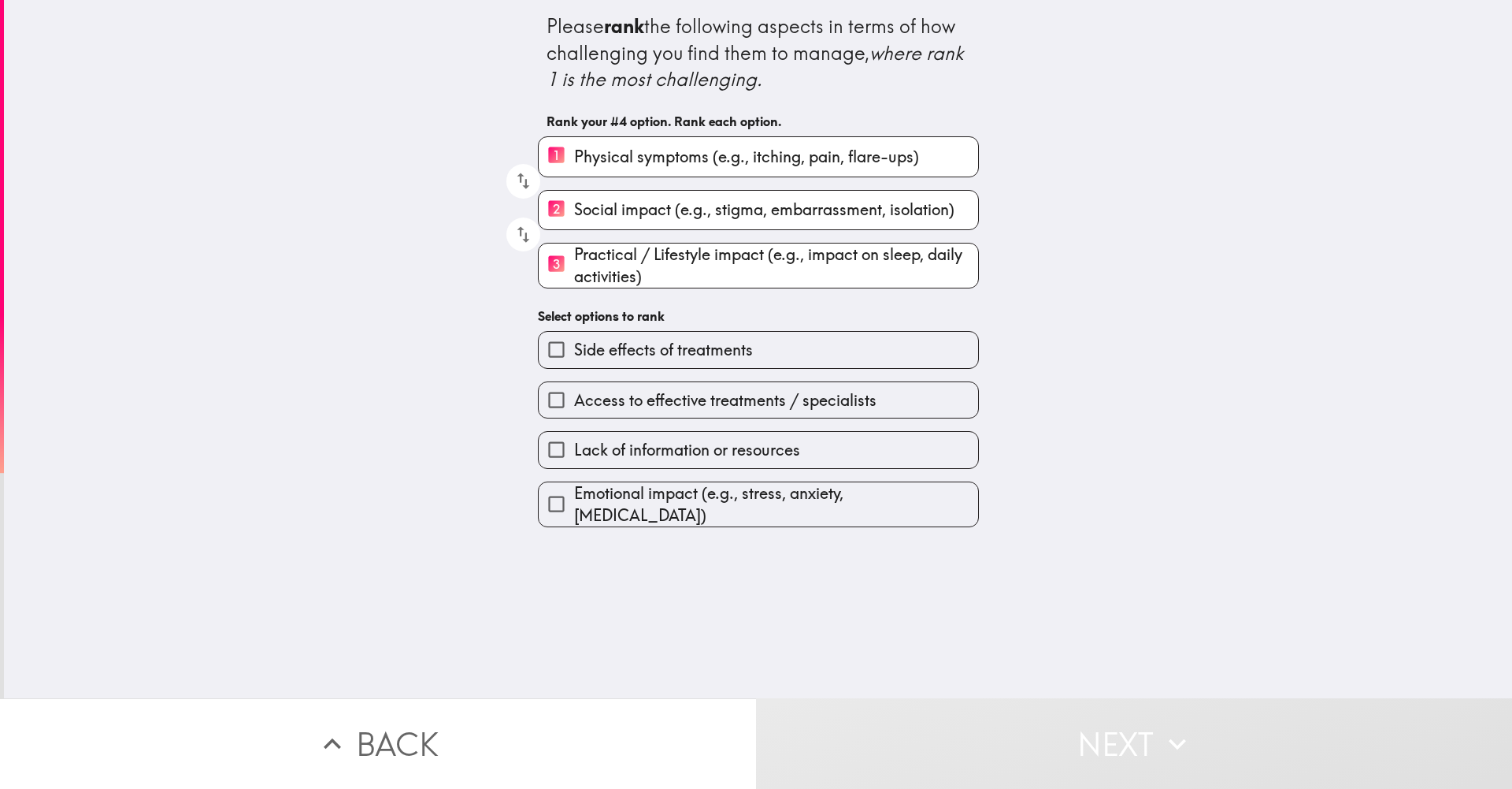
click at [657, 407] on span "Access to effective treatments / specialists" at bounding box center [725, 399] width 302 height 22
click at [574, 407] on input "Access to effective treatments / specialists" at bounding box center [556, 399] width 36 height 36
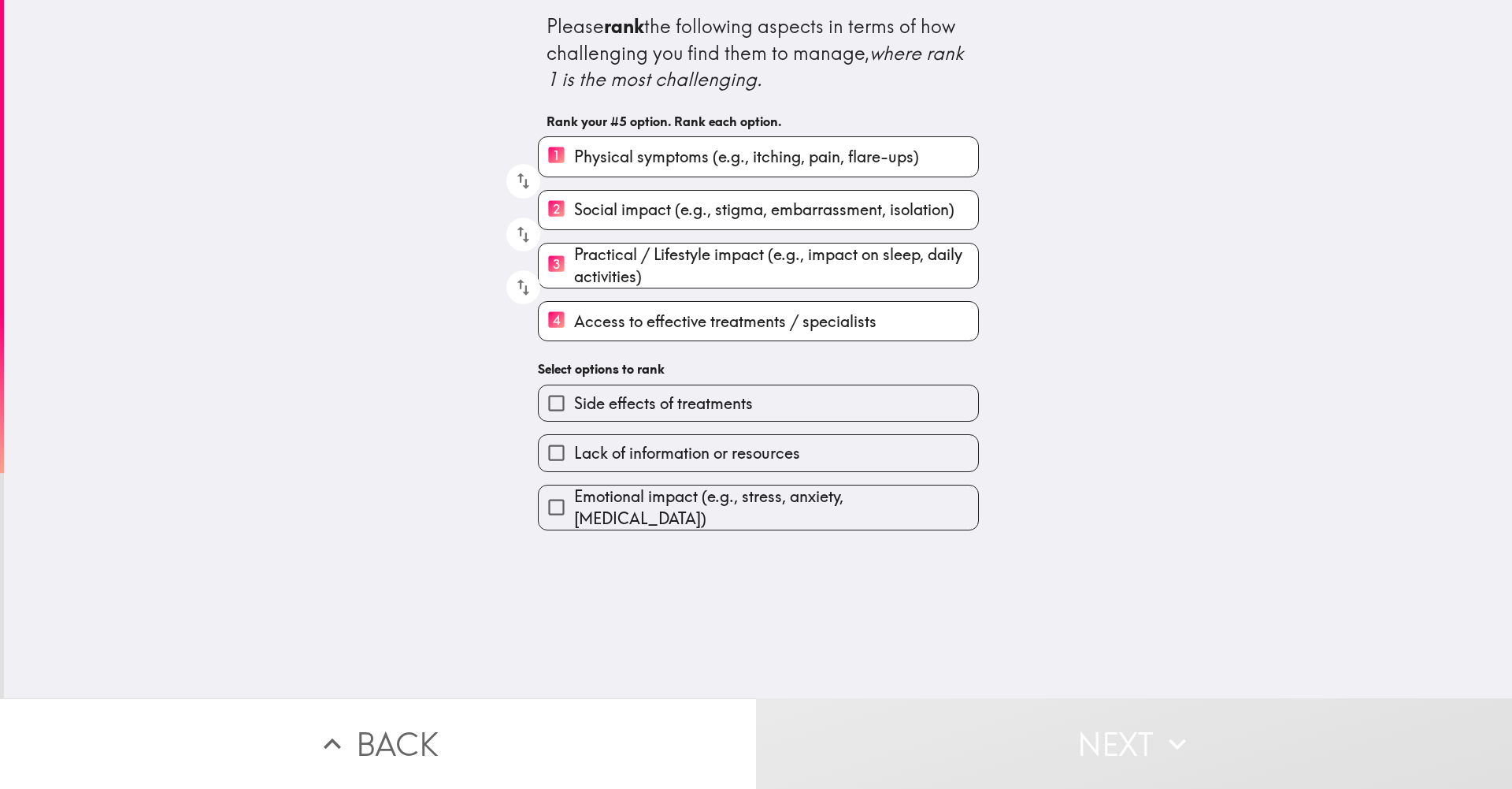
click at [644, 447] on span "Lack of information or resources" at bounding box center [687, 452] width 226 height 22
click at [574, 447] on input "Lack of information or resources" at bounding box center [556, 452] width 36 height 36
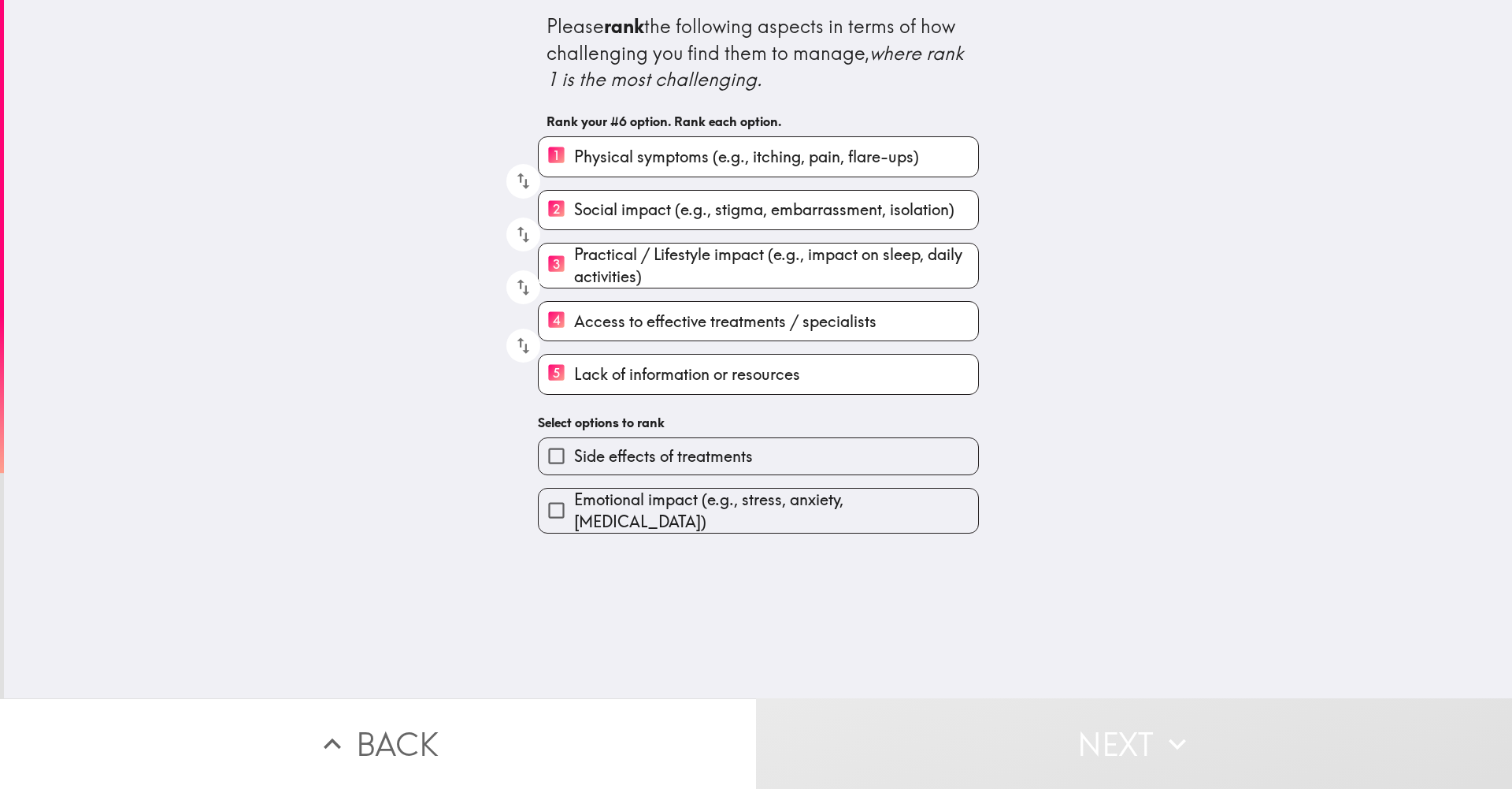
click at [637, 514] on span "Emotional impact (e.g., stress, anxiety, [MEDICAL_DATA])" at bounding box center [776, 511] width 404 height 44
click at [574, 514] on input "Emotional impact (e.g., stress, anxiety, [MEDICAL_DATA])" at bounding box center [556, 510] width 36 height 36
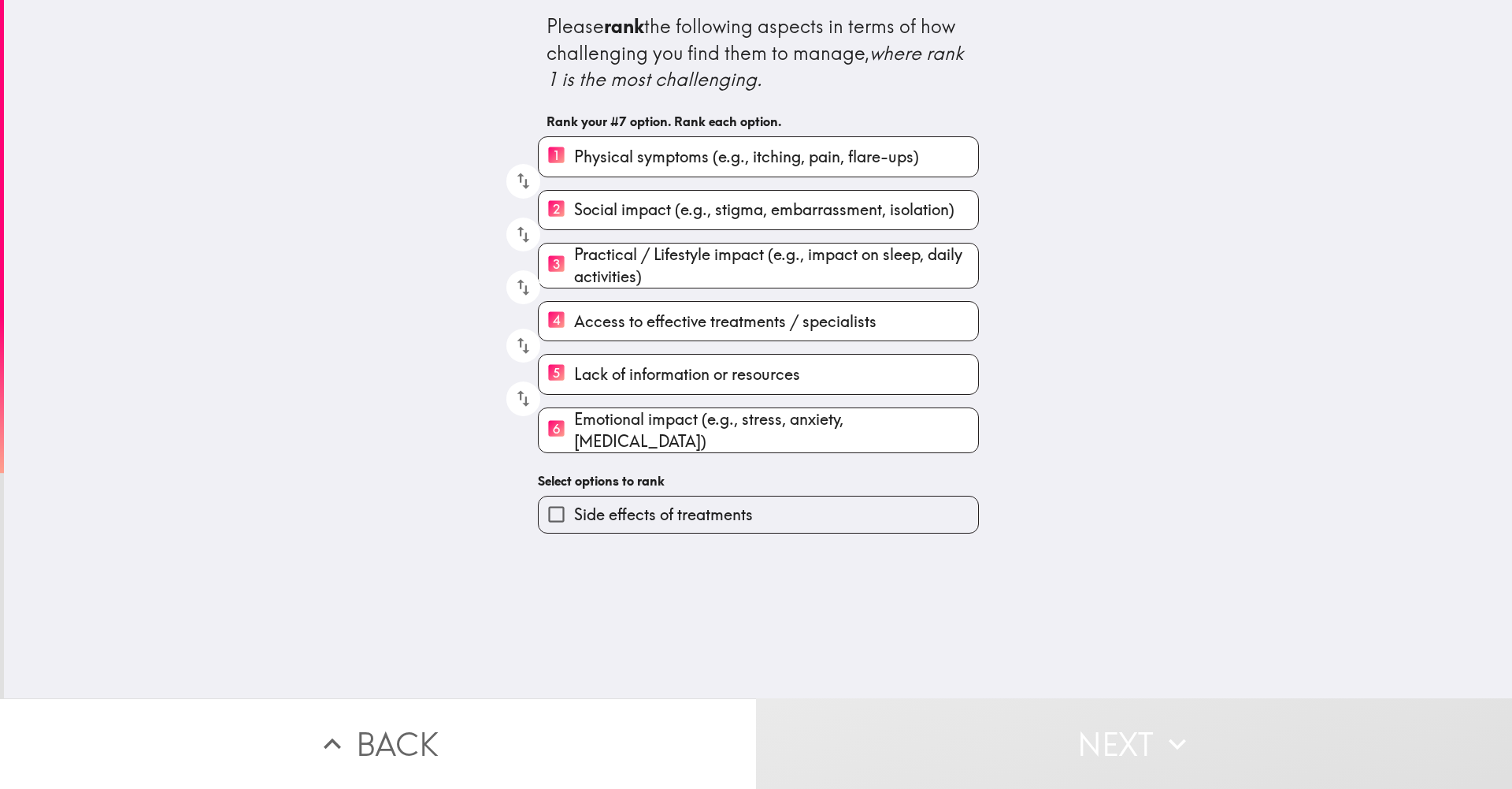
click at [650, 512] on span "Side effects of treatments" at bounding box center [664, 514] width 179 height 22
click at [574, 512] on input "Side effects of treatments" at bounding box center [556, 514] width 36 height 36
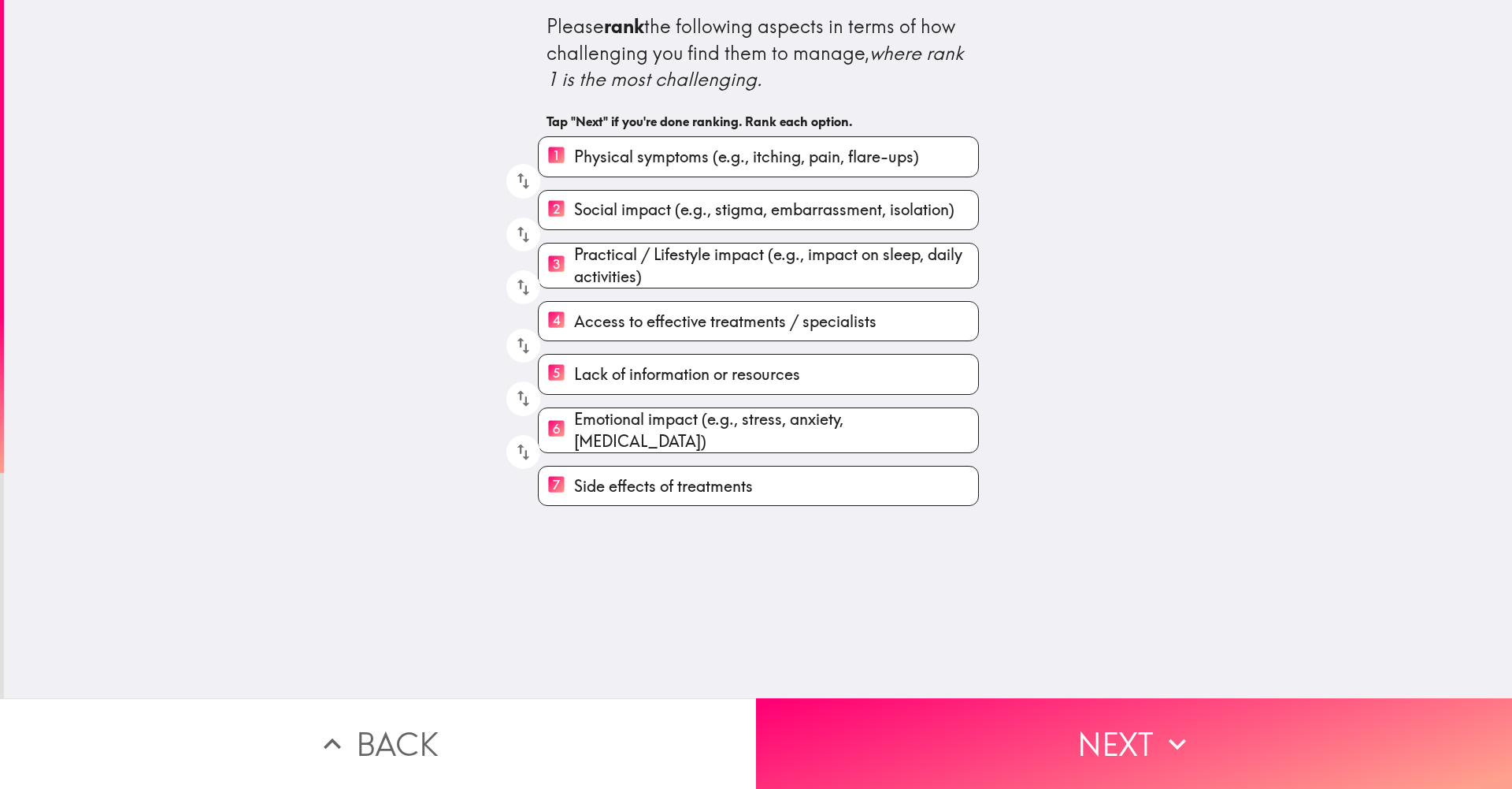
drag, startPoint x: 646, startPoint y: 443, endPoint x: 521, endPoint y: 420, distance: 127.1
click at [521, 420] on div "Please rank the following aspects in terms of how challenging you find them to …" at bounding box center [758, 253] width 504 height 506
click at [532, 390] on button "button" at bounding box center [522, 397] width 34 height 34
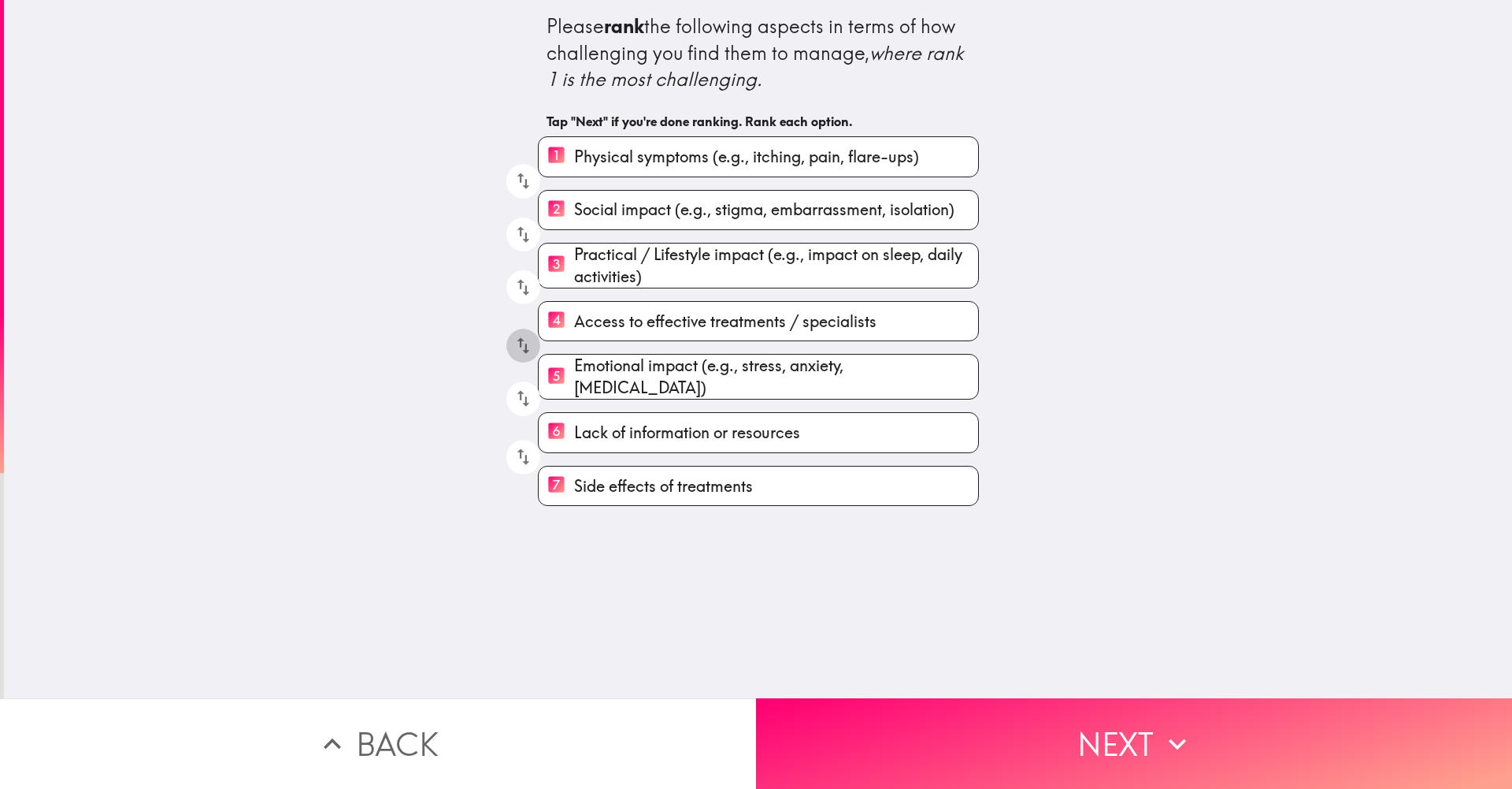
click at [524, 356] on icon "button" at bounding box center [523, 345] width 21 height 21
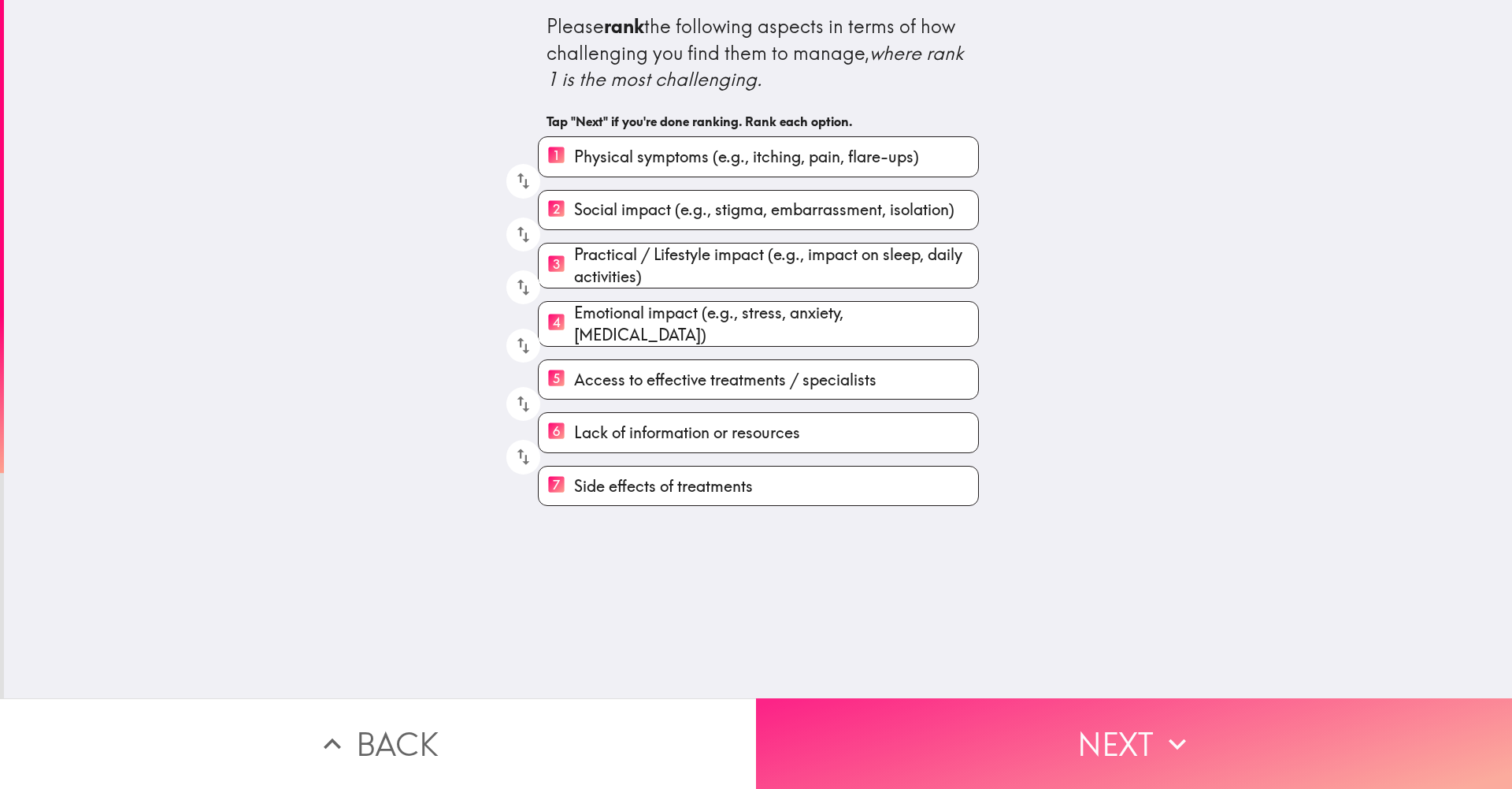
click at [924, 719] on button "Next" at bounding box center [1134, 743] width 756 height 90
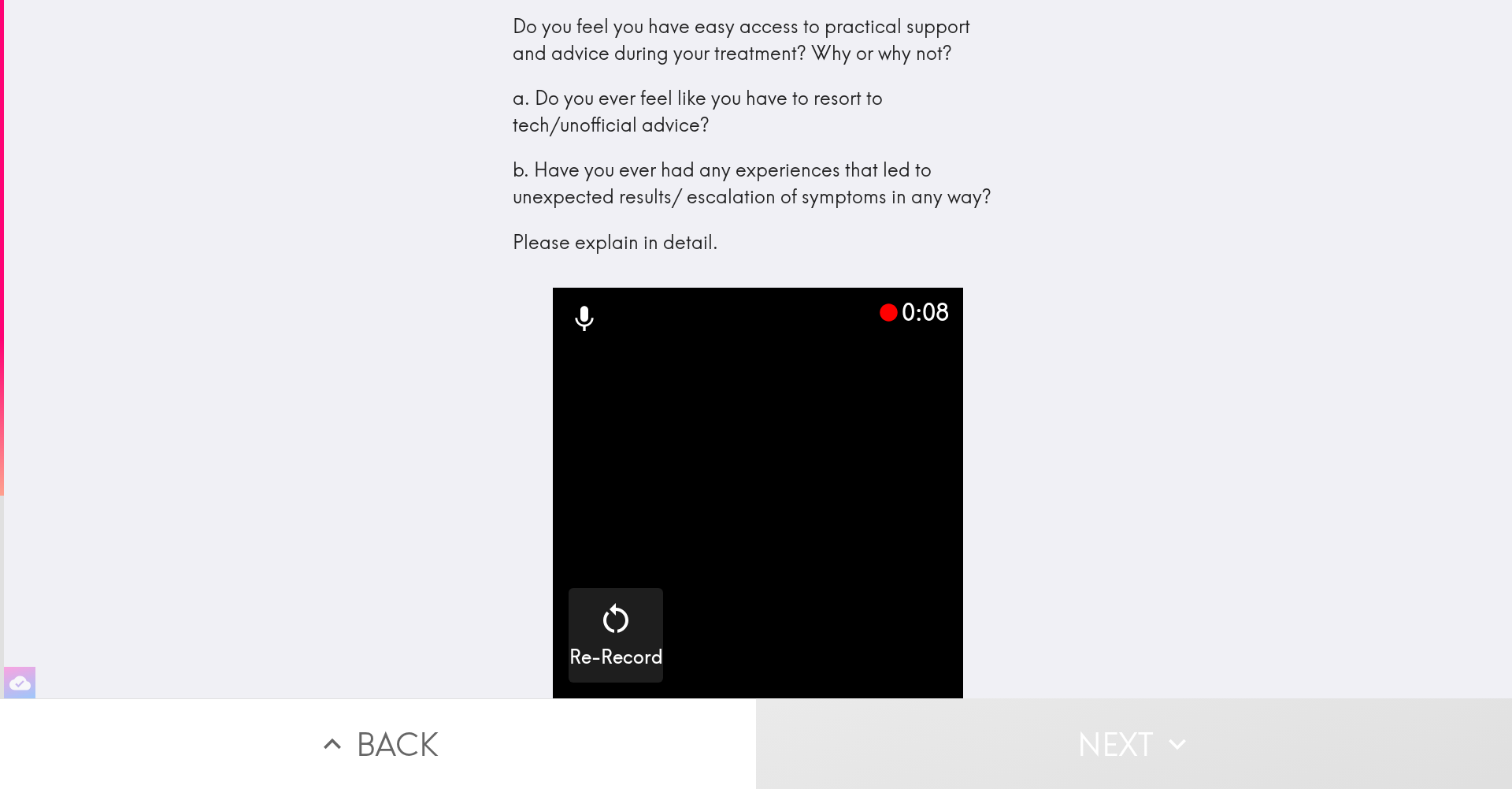
click at [305, 299] on div "Do you feel you have easy access to practical support and advice during your tr…" at bounding box center [758, 348] width 1508 height 698
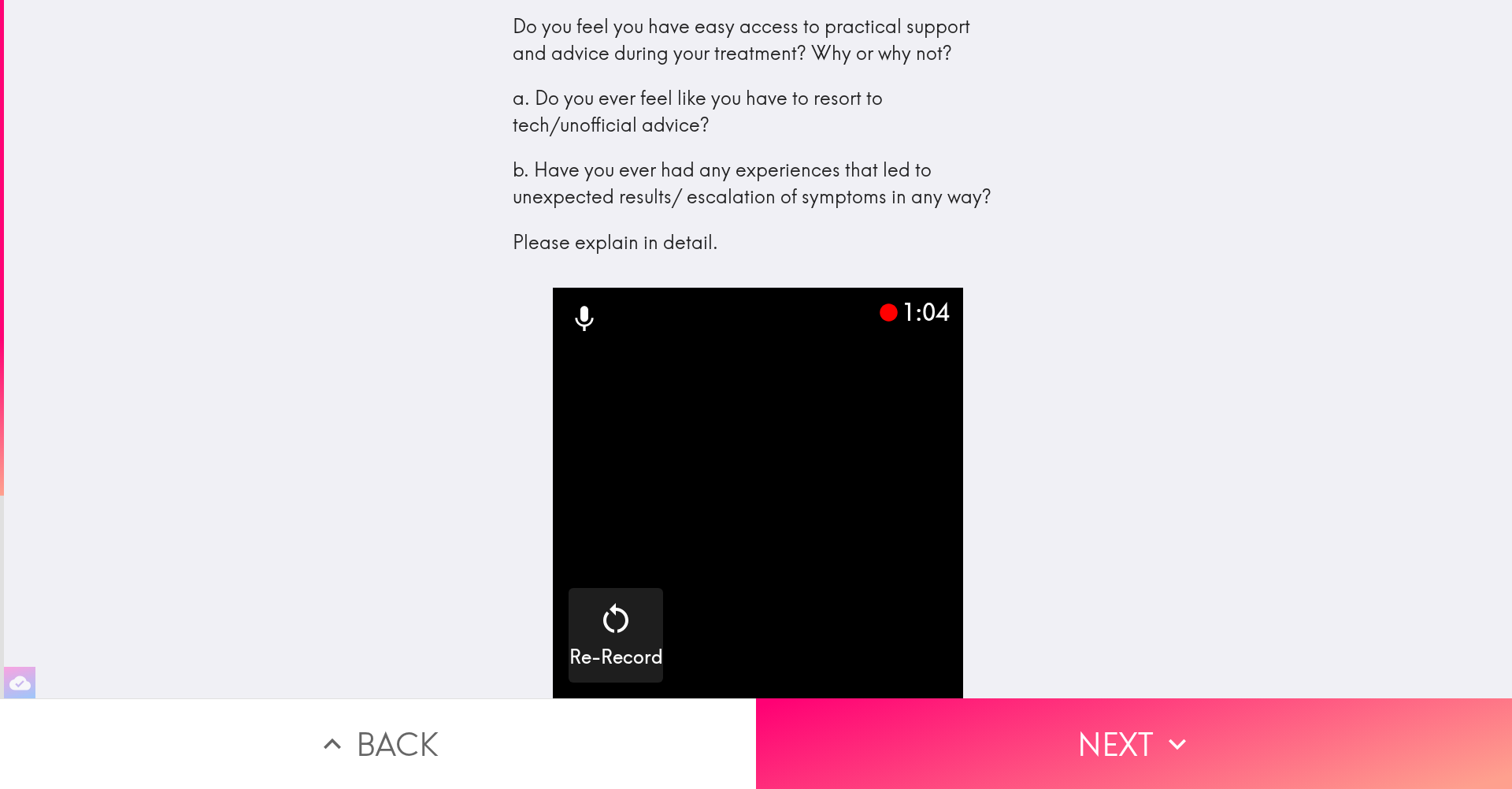
click at [305, 299] on div "Do you feel you have easy access to practical support and advice during your tr…" at bounding box center [758, 348] width 1508 height 698
click at [897, 656] on h5 "Play" at bounding box center [899, 657] width 37 height 27
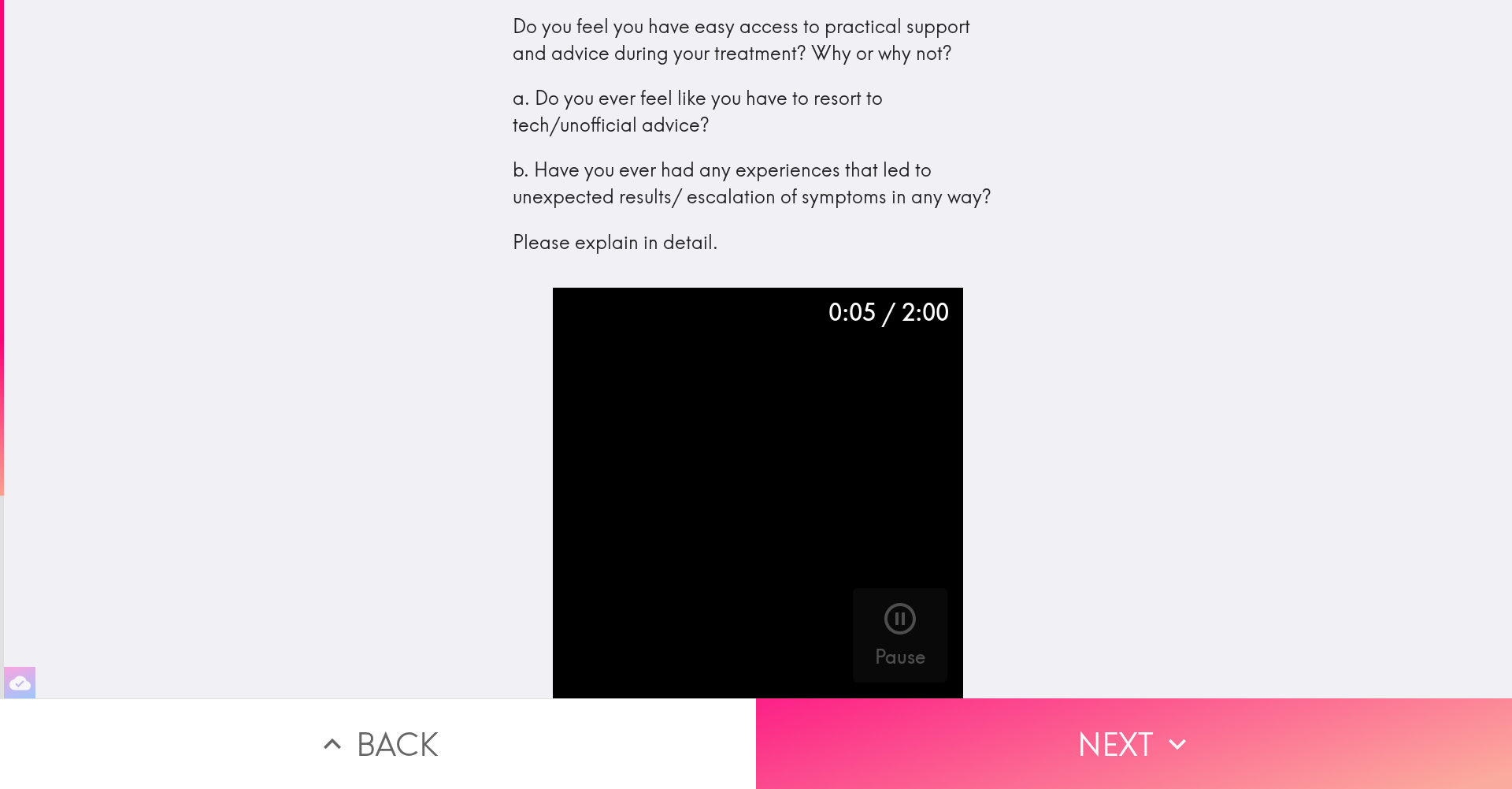
click at [901, 724] on button "Next" at bounding box center [1134, 743] width 756 height 90
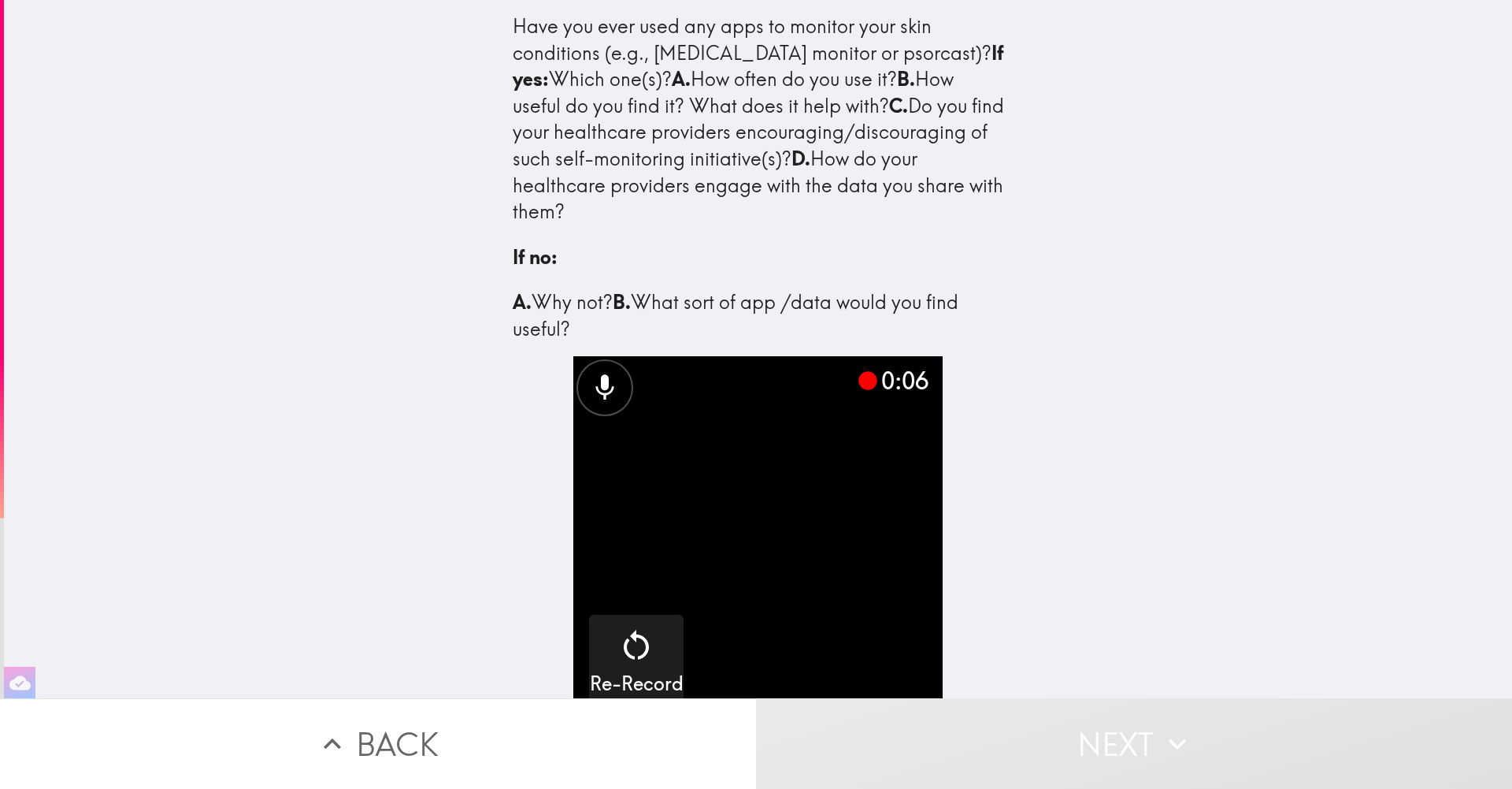
click at [989, 489] on div "0:06 Re-Record" at bounding box center [758, 526] width 504 height 342
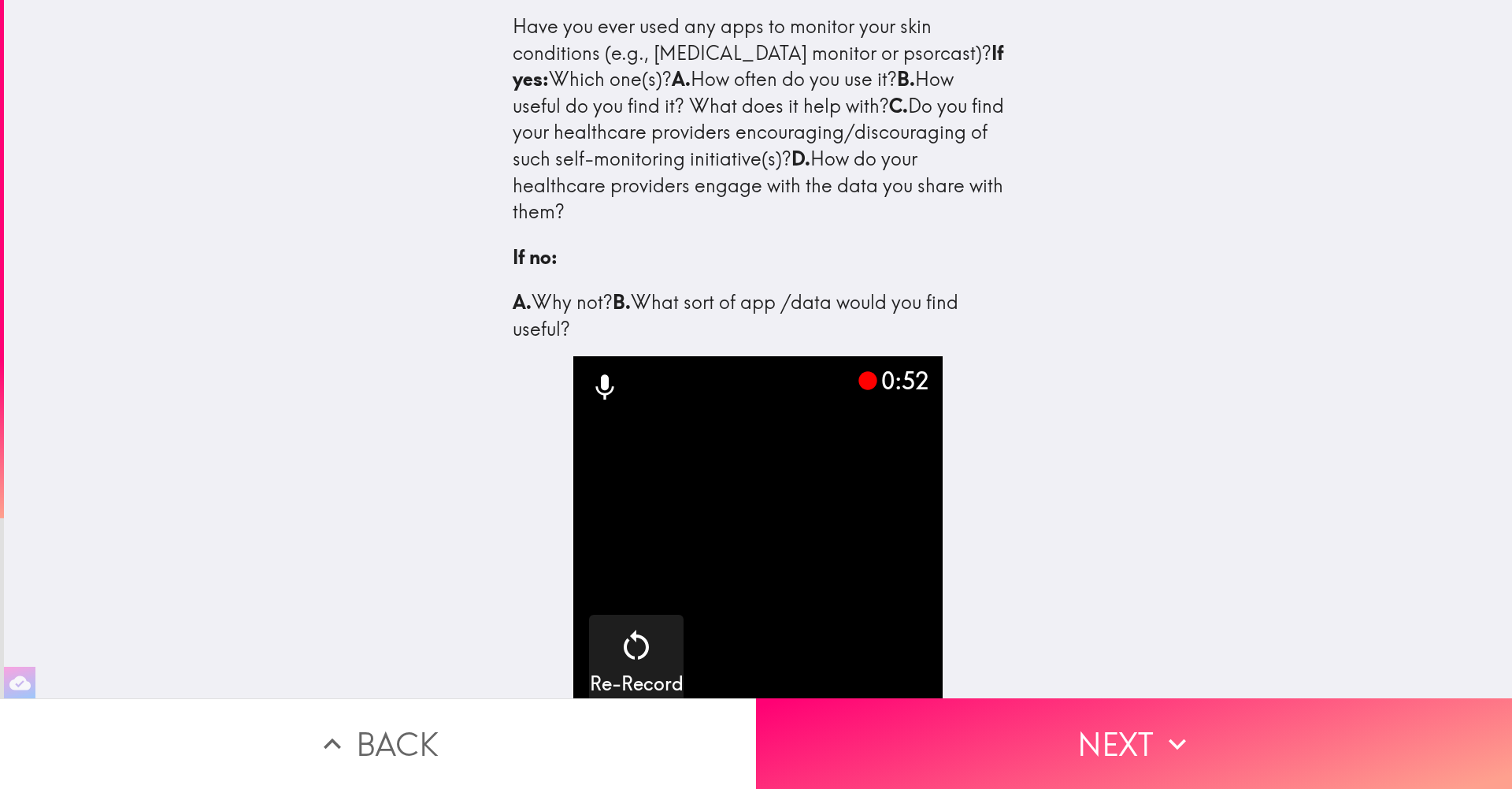
click at [989, 489] on div "0:52 Re-Record" at bounding box center [758, 526] width 504 height 342
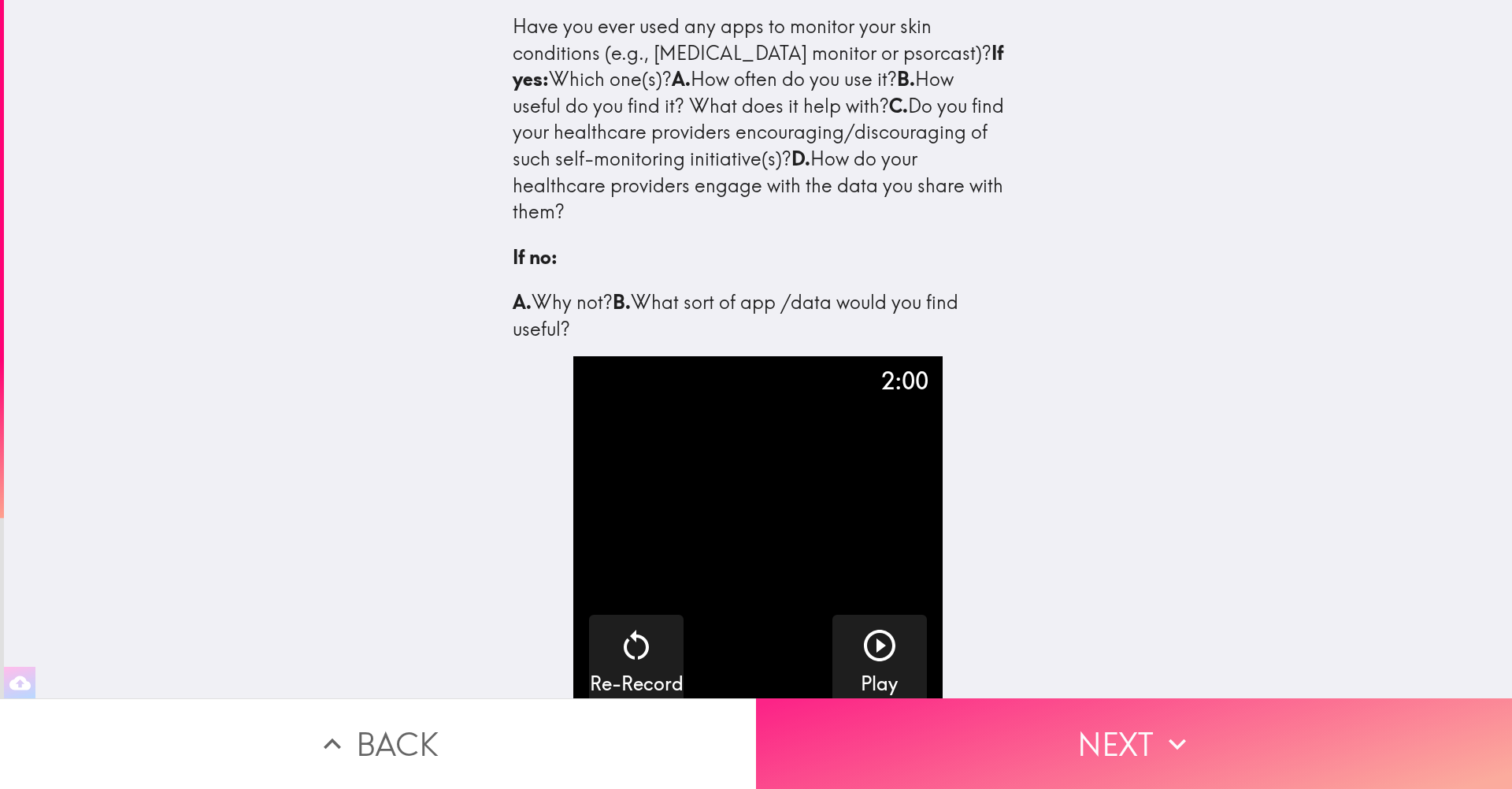
click at [1075, 721] on button "Next" at bounding box center [1134, 743] width 756 height 90
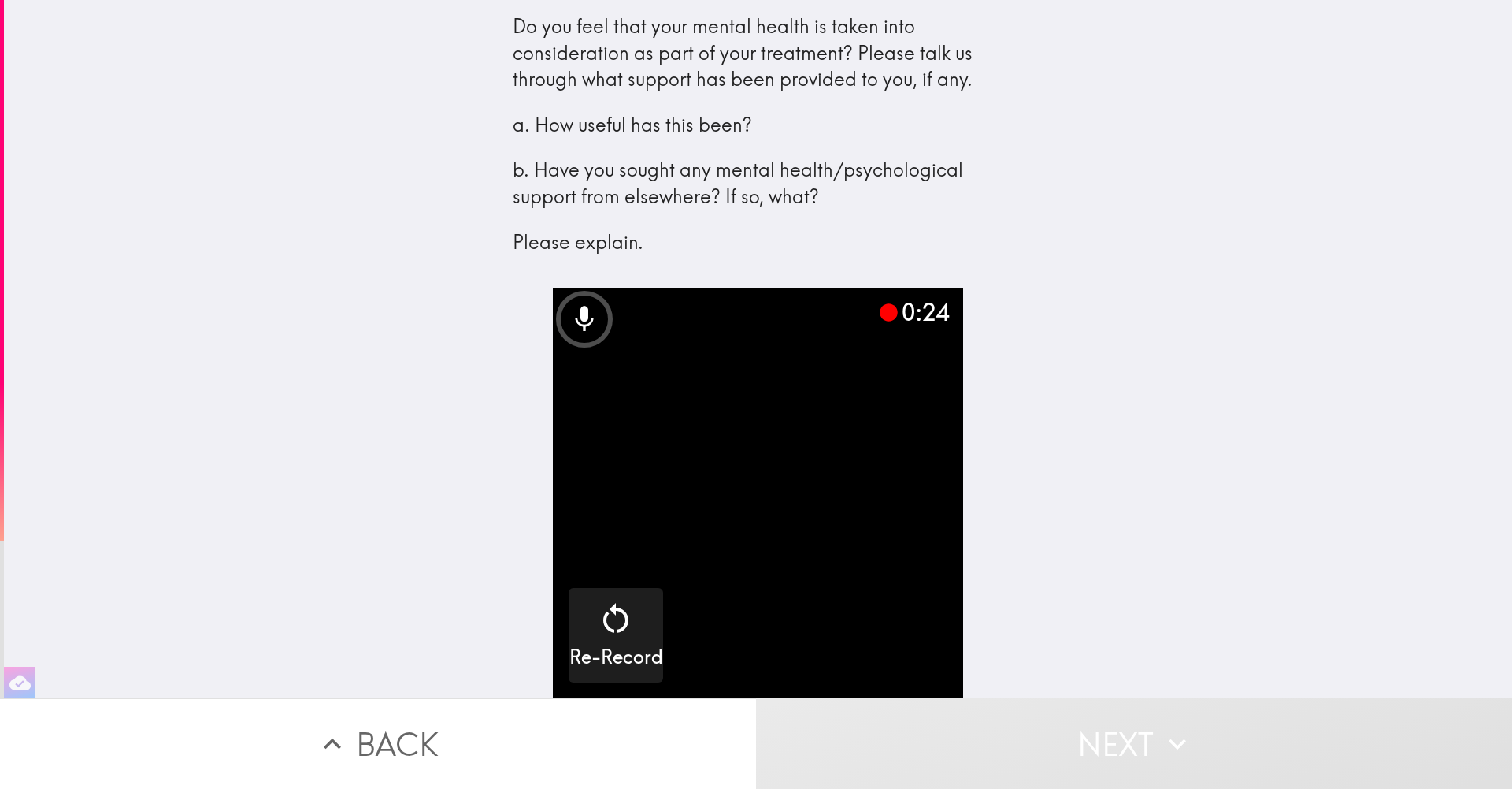
click at [1046, 577] on div "Do you feel that your mental health is taken into consideration as part of your…" at bounding box center [758, 348] width 1508 height 698
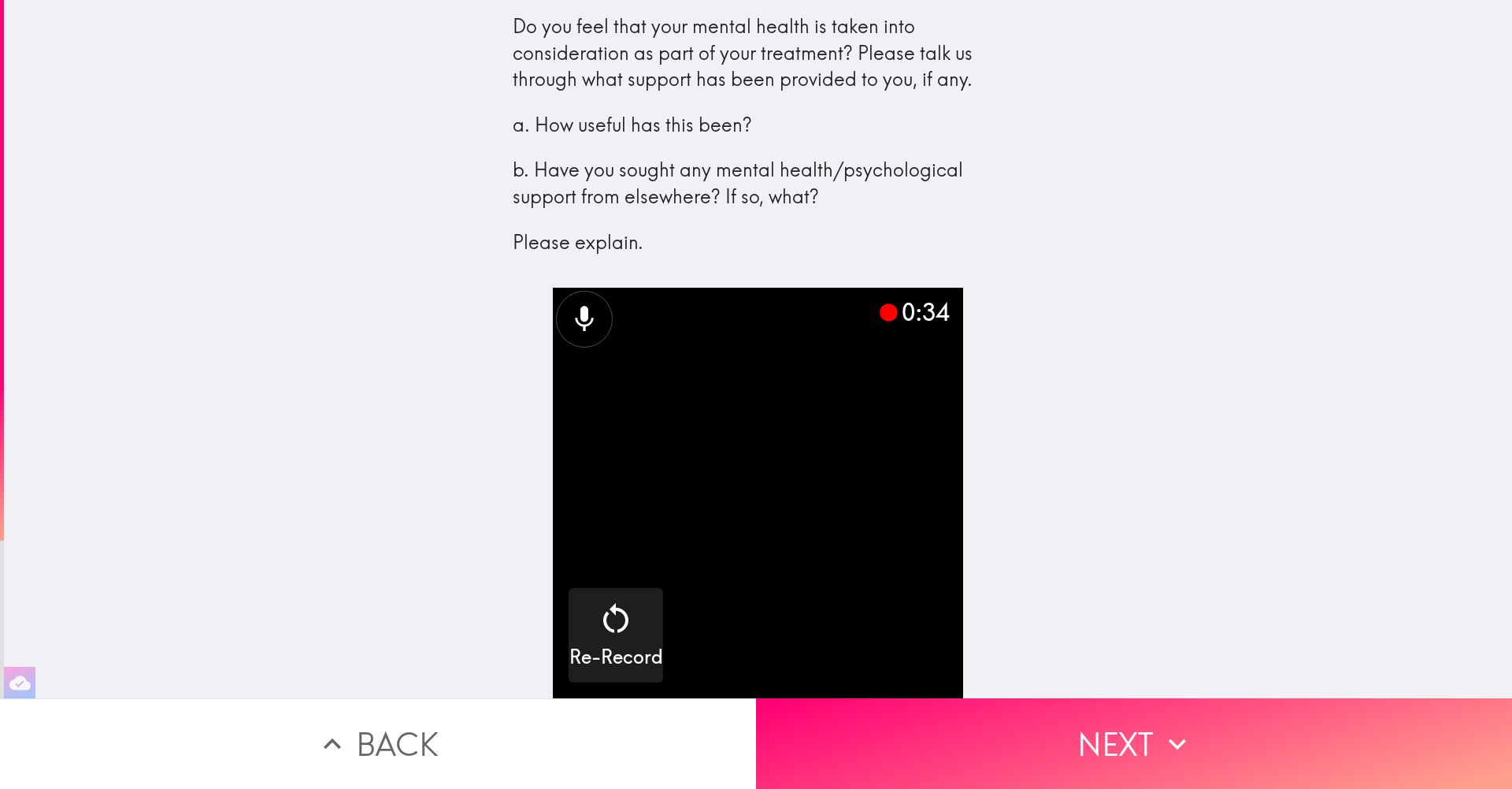
click at [1046, 577] on div "Do you feel that your mental health is taken into consideration as part of your…" at bounding box center [758, 348] width 1508 height 698
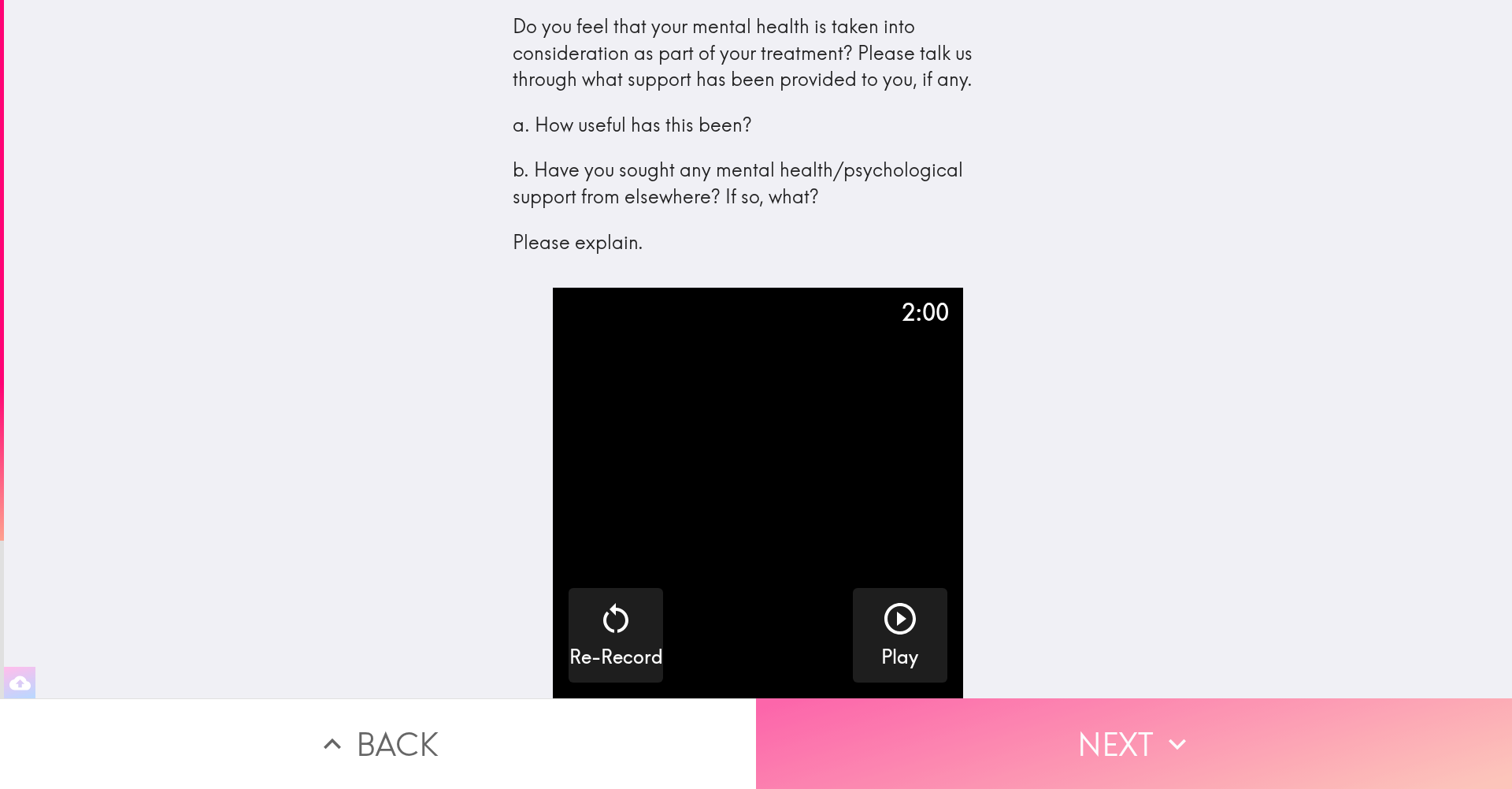
click at [1097, 731] on button "Next" at bounding box center [1134, 743] width 756 height 90
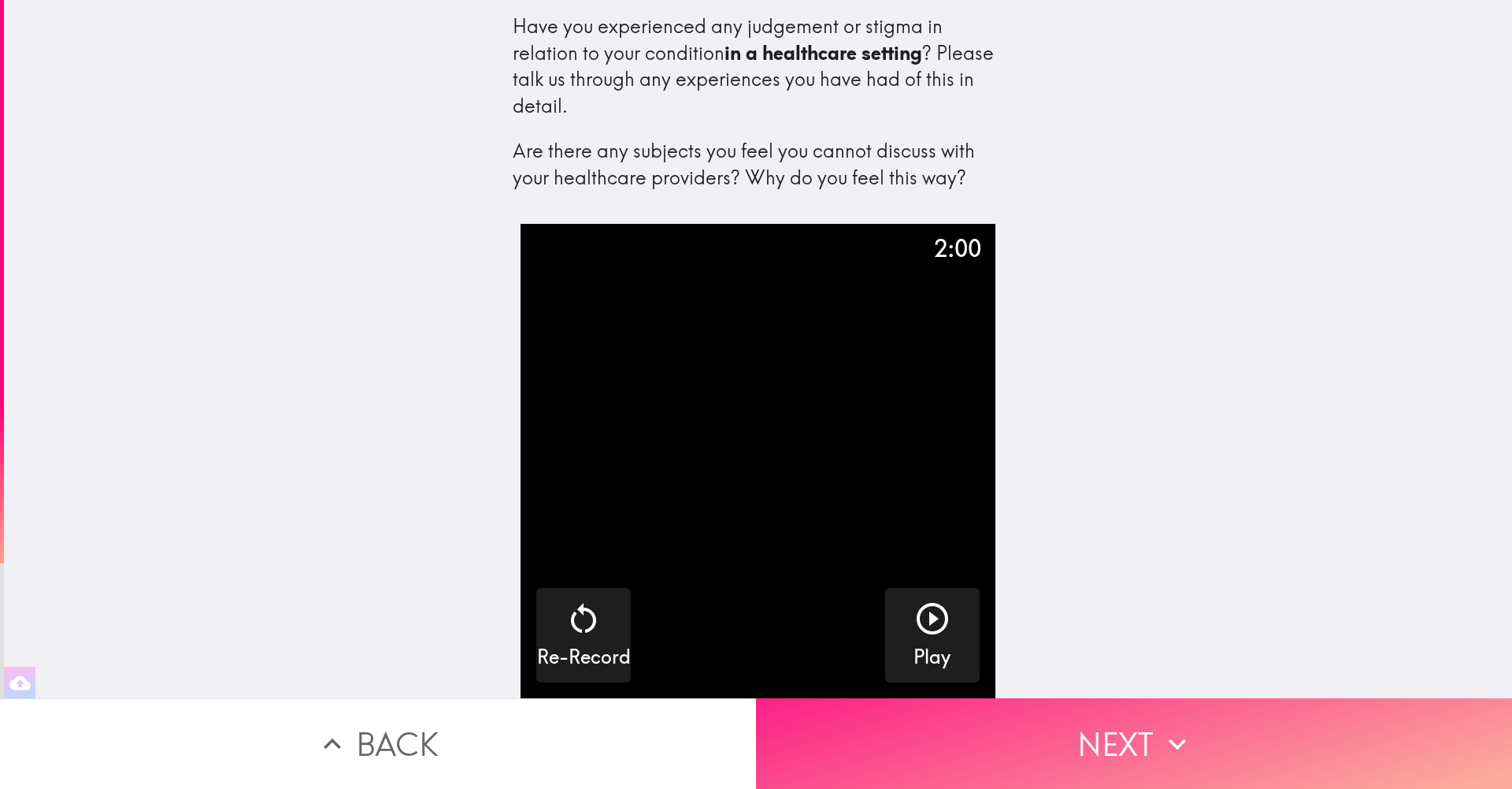
click at [1154, 725] on button "Next" at bounding box center [1134, 743] width 756 height 90
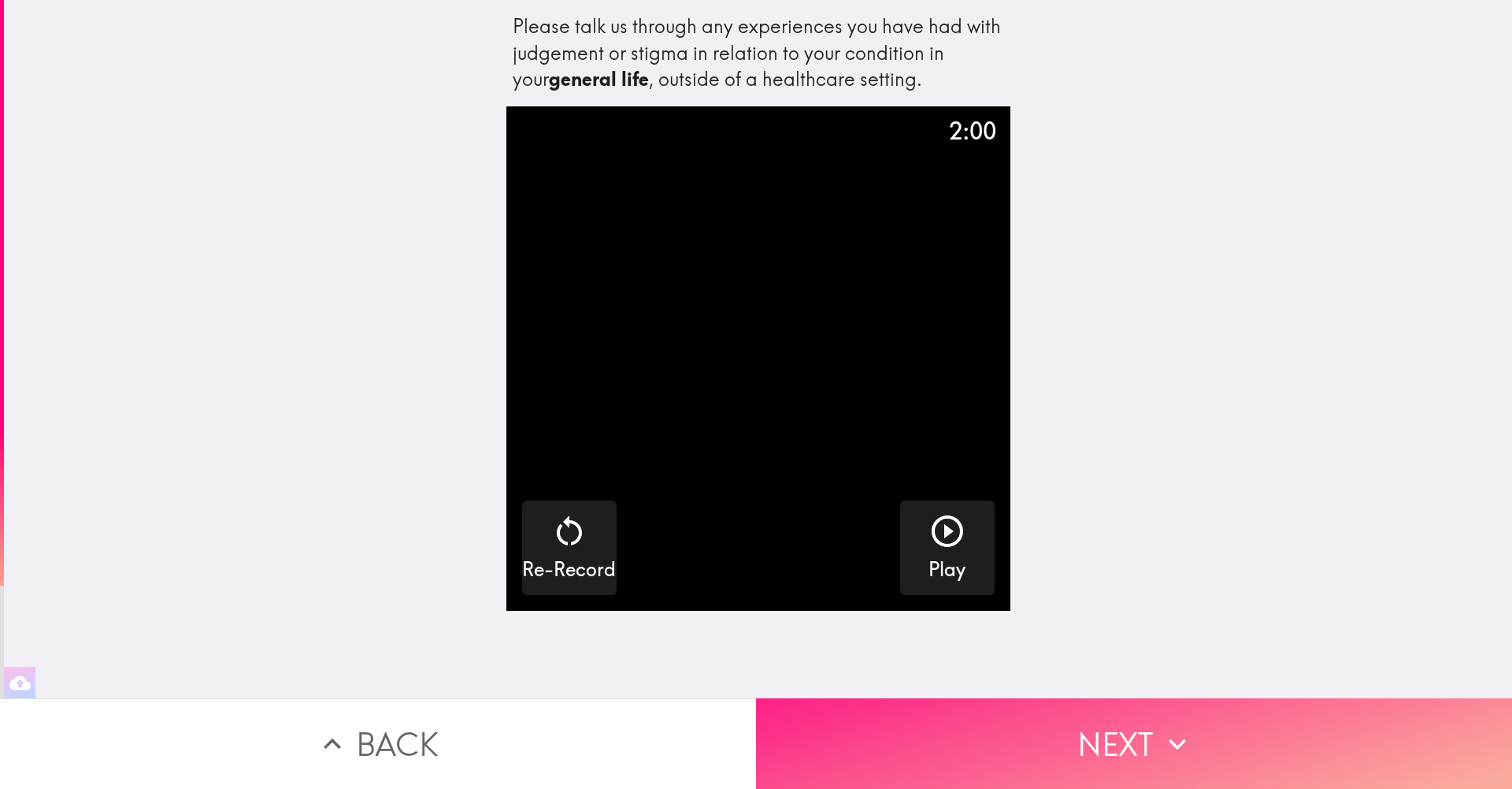
click at [1149, 755] on button "Next" at bounding box center [1134, 743] width 756 height 90
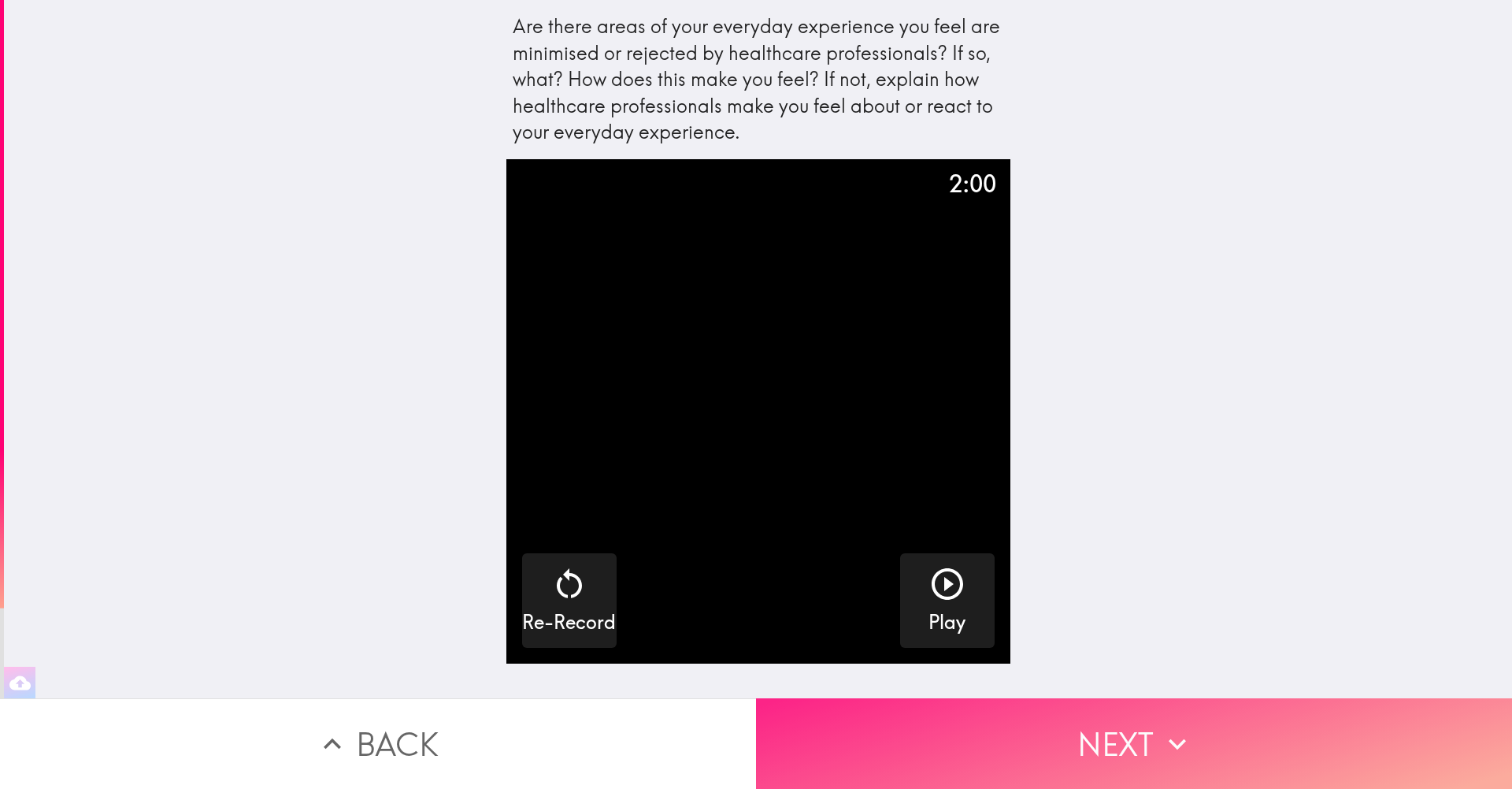
click at [1112, 705] on button "Next" at bounding box center [1134, 743] width 756 height 90
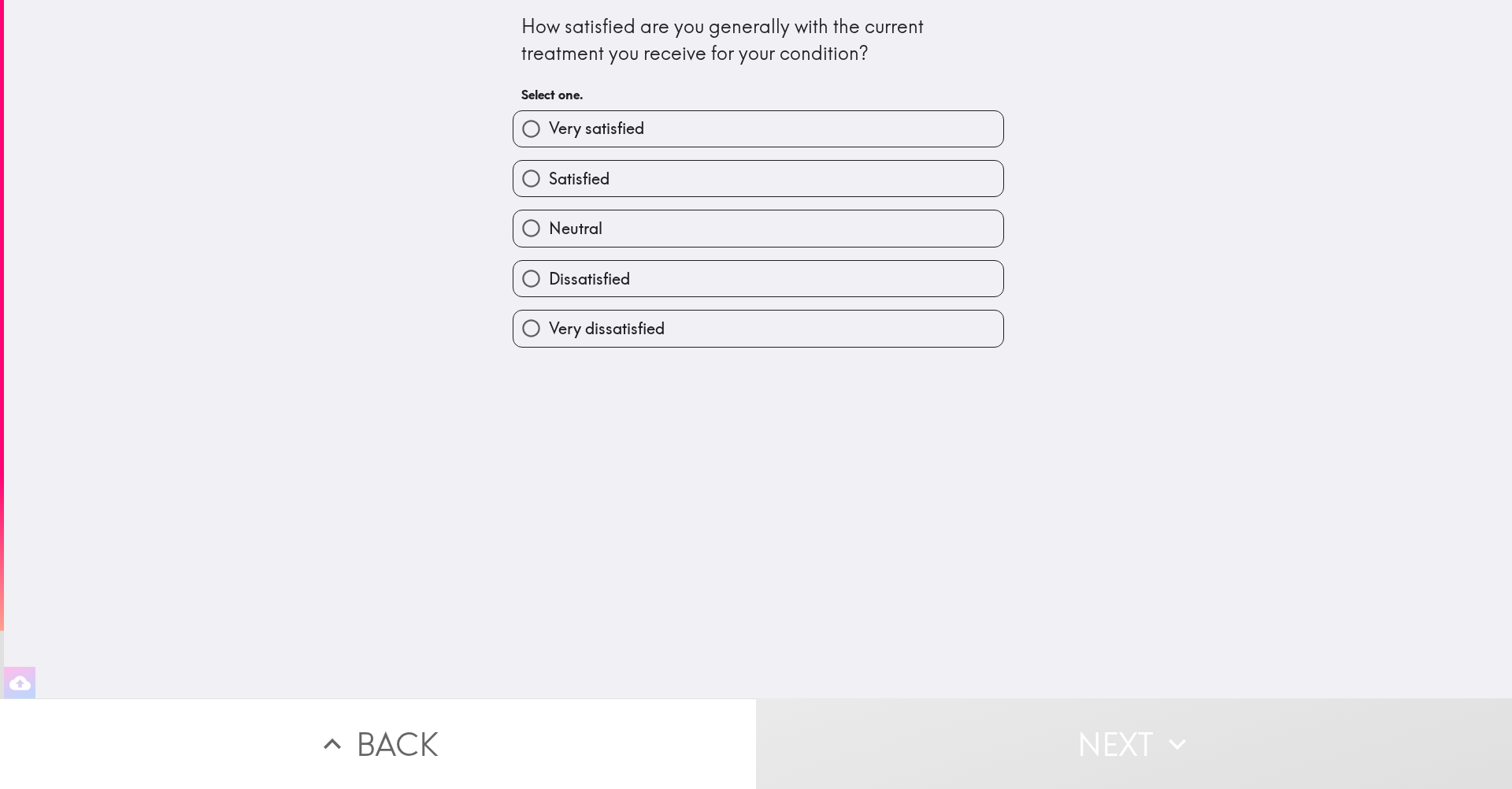
click at [632, 185] on label "Satisfied" at bounding box center [758, 178] width 490 height 36
click at [549, 185] on input "Satisfied" at bounding box center [531, 178] width 36 height 36
radio input "true"
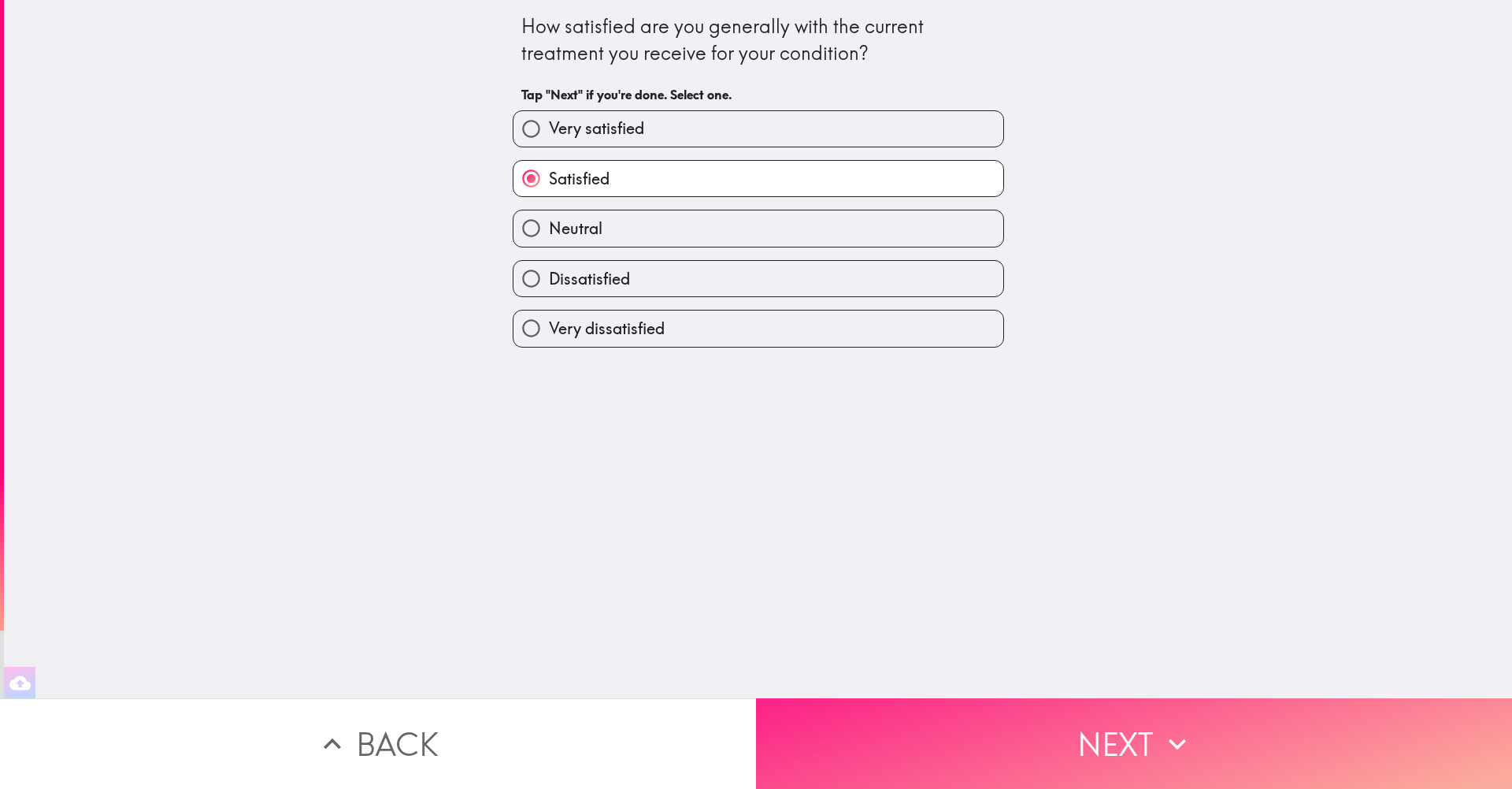
click at [927, 715] on button "Next" at bounding box center [1134, 743] width 756 height 90
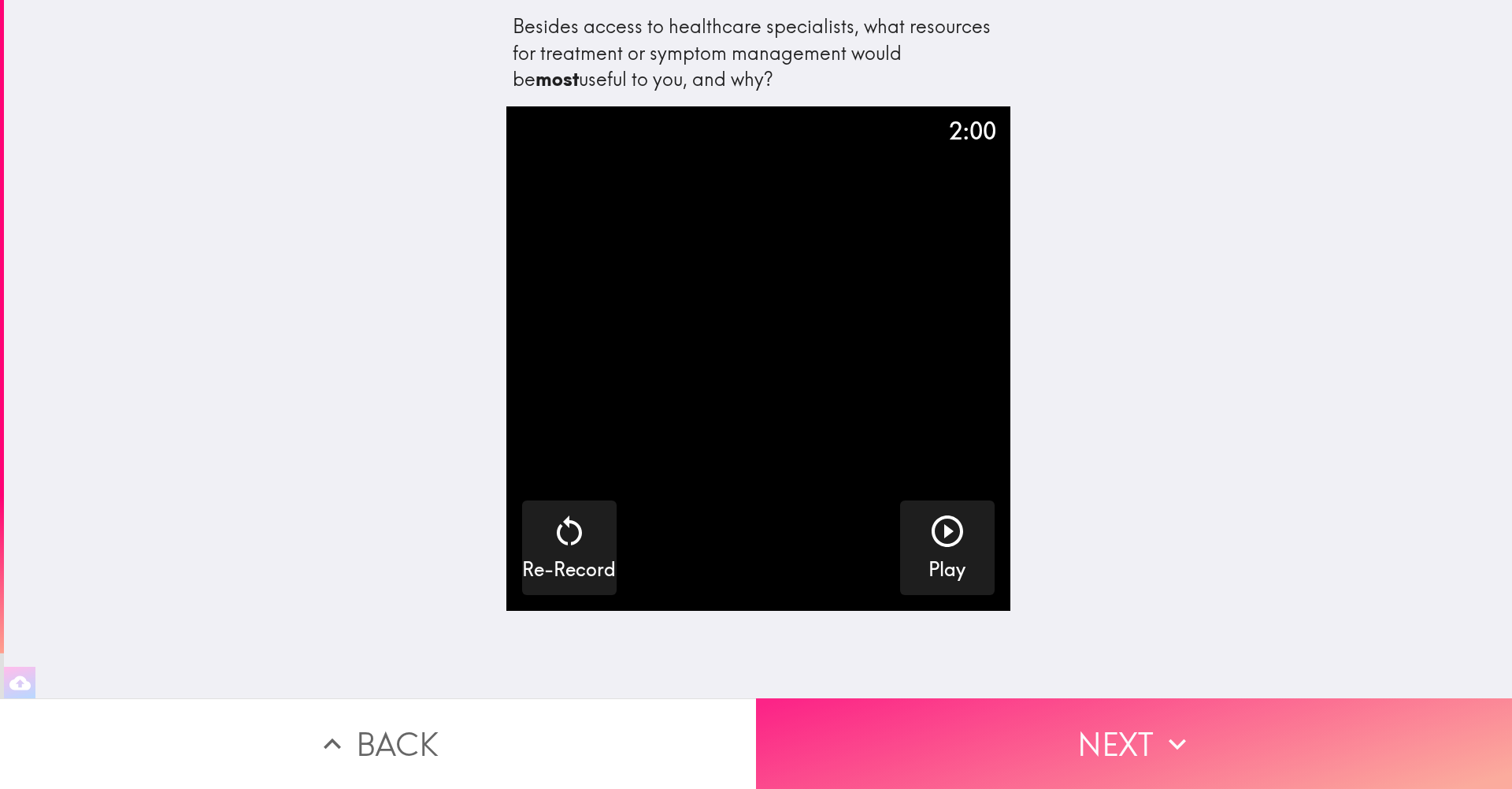
click at [996, 732] on button "Next" at bounding box center [1134, 743] width 756 height 90
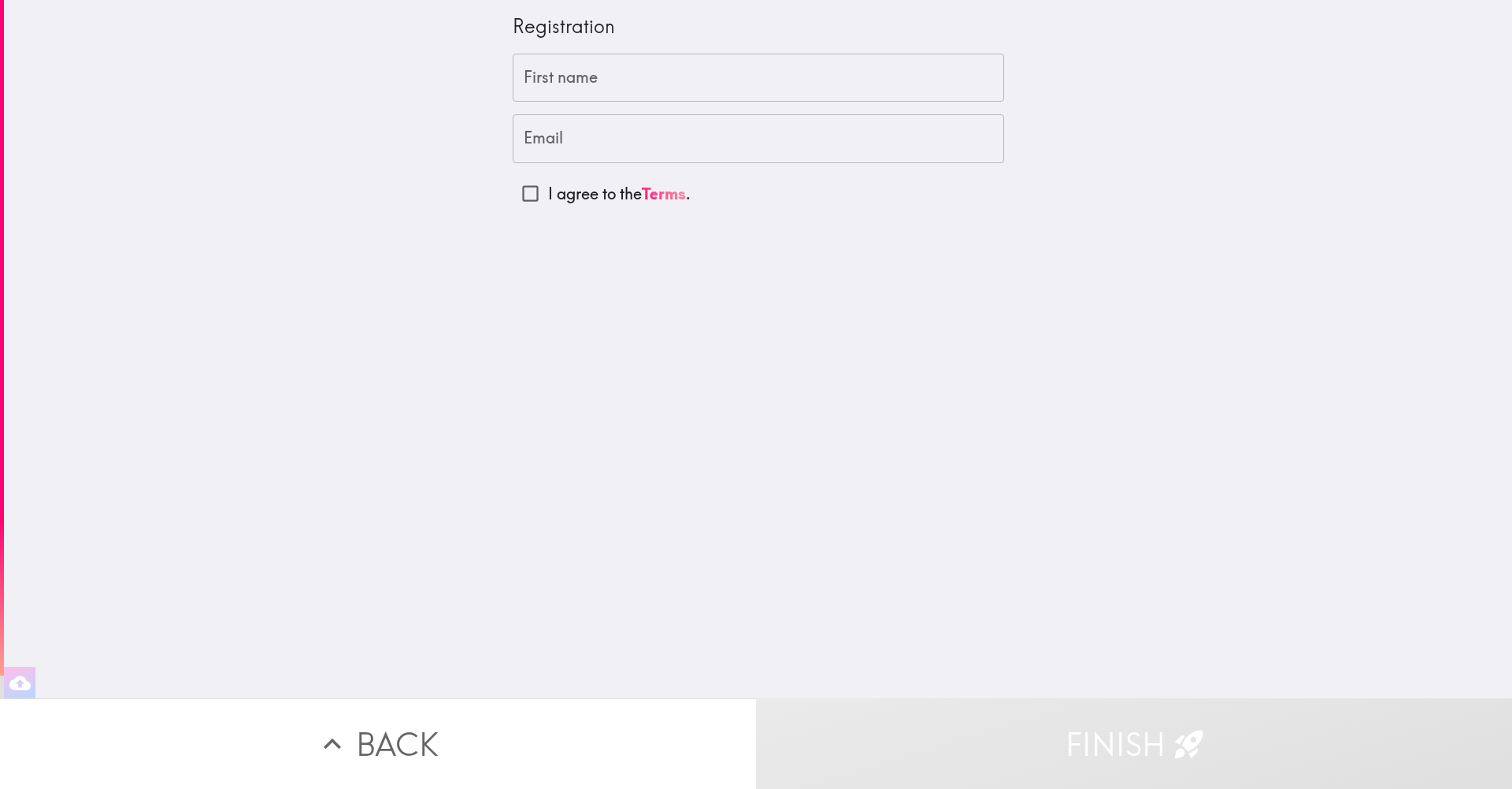
click at [624, 86] on input "First name" at bounding box center [758, 78] width 491 height 49
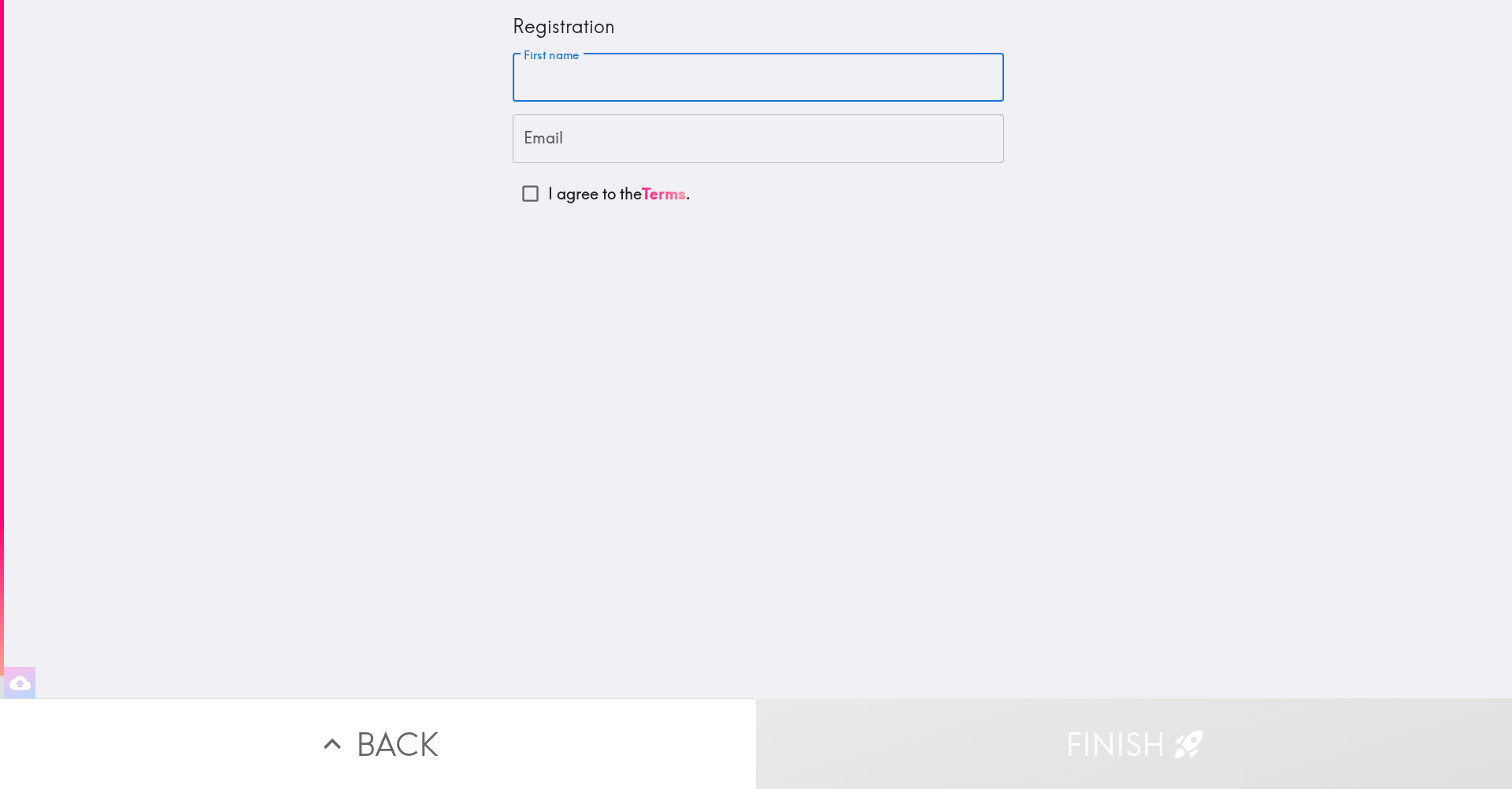
type input "[PERSON_NAME]"
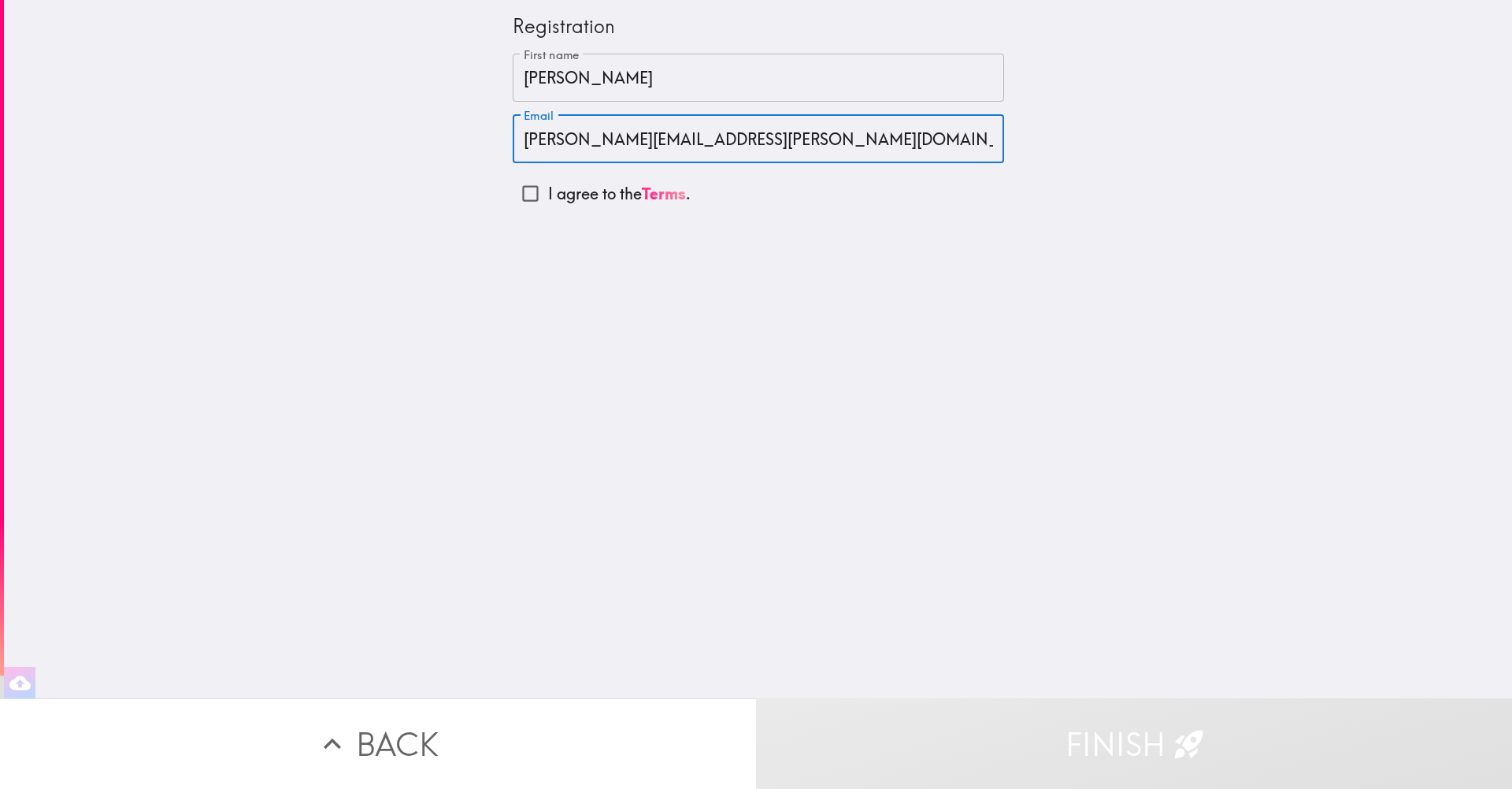
drag, startPoint x: 715, startPoint y: 141, endPoint x: 515, endPoint y: 145, distance: 200.0
click at [515, 145] on input "[PERSON_NAME][EMAIL_ADDRESS][PERSON_NAME][DOMAIN_NAME]" at bounding box center [758, 139] width 491 height 49
type input "[EMAIL_ADDRESS][DOMAIN_NAME]"
click at [539, 193] on input "I agree to the Terms ." at bounding box center [530, 193] width 36 height 36
checkbox input "true"
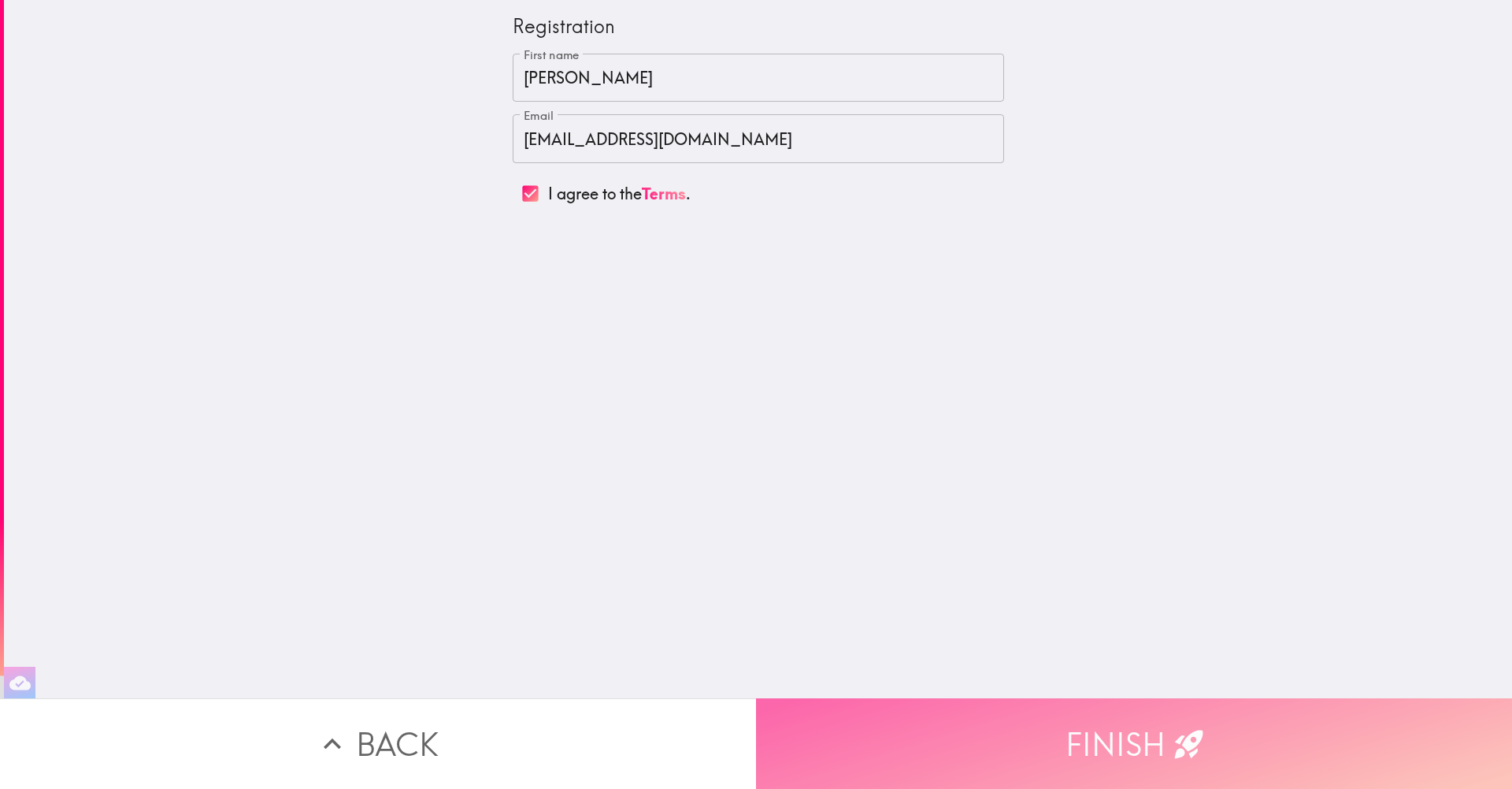
click at [1039, 737] on button "Finish" at bounding box center [1134, 743] width 756 height 90
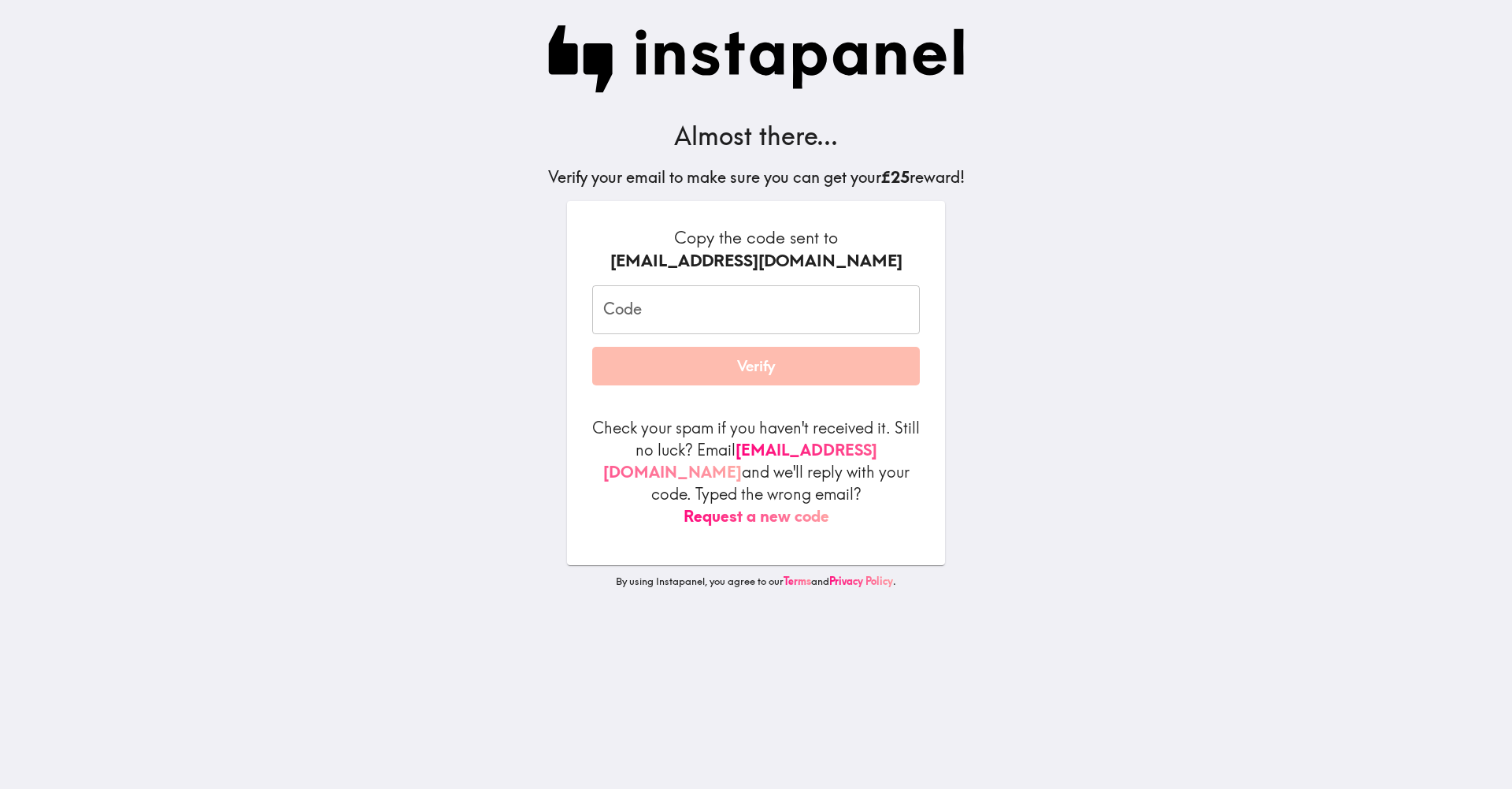
click at [771, 316] on input "Code" at bounding box center [756, 309] width 328 height 49
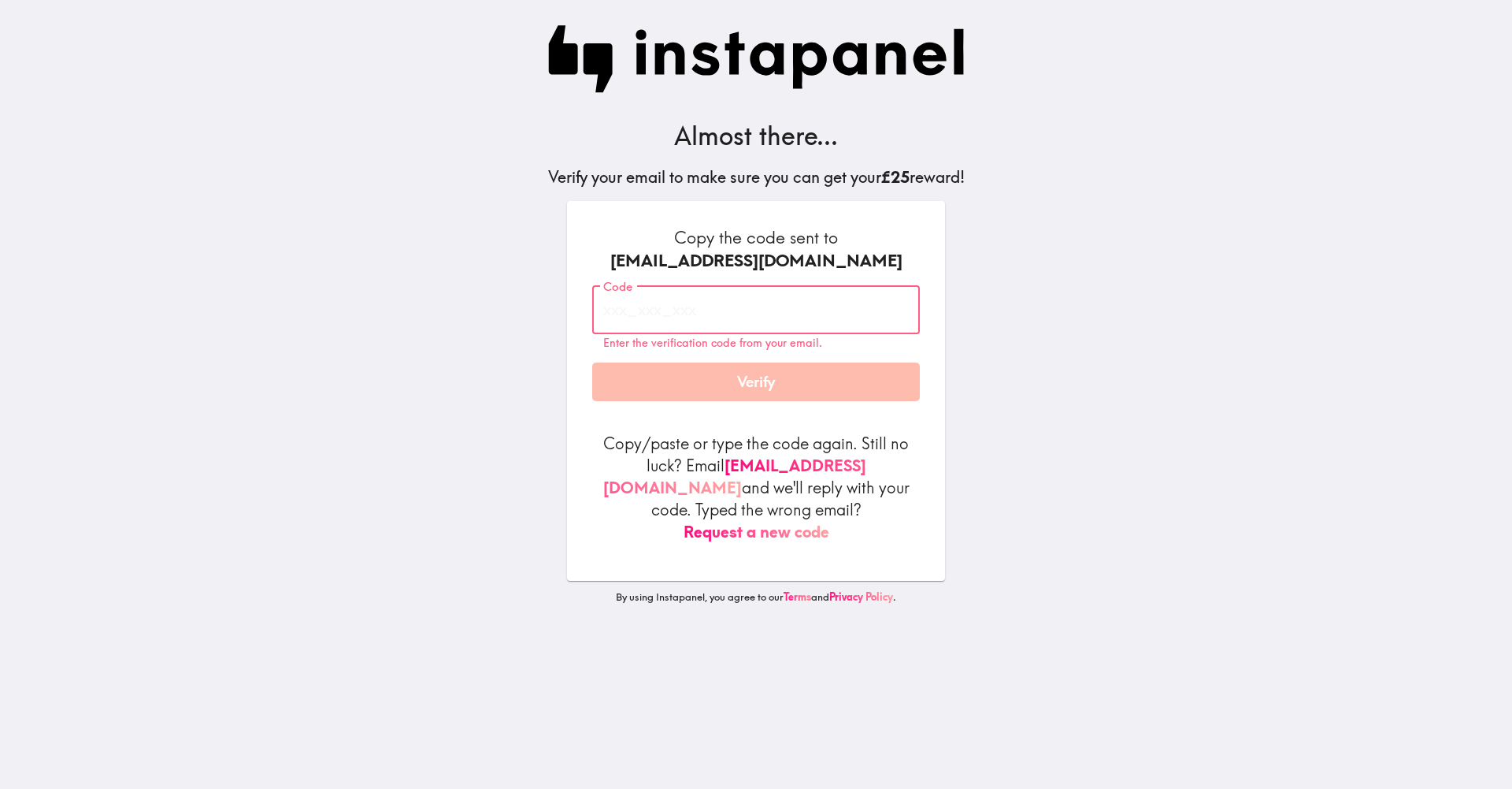
paste input "Mme_eR9_PaD"
type input "Mme_eR9_PaD"
click at [737, 370] on button "Verify" at bounding box center [756, 382] width 328 height 39
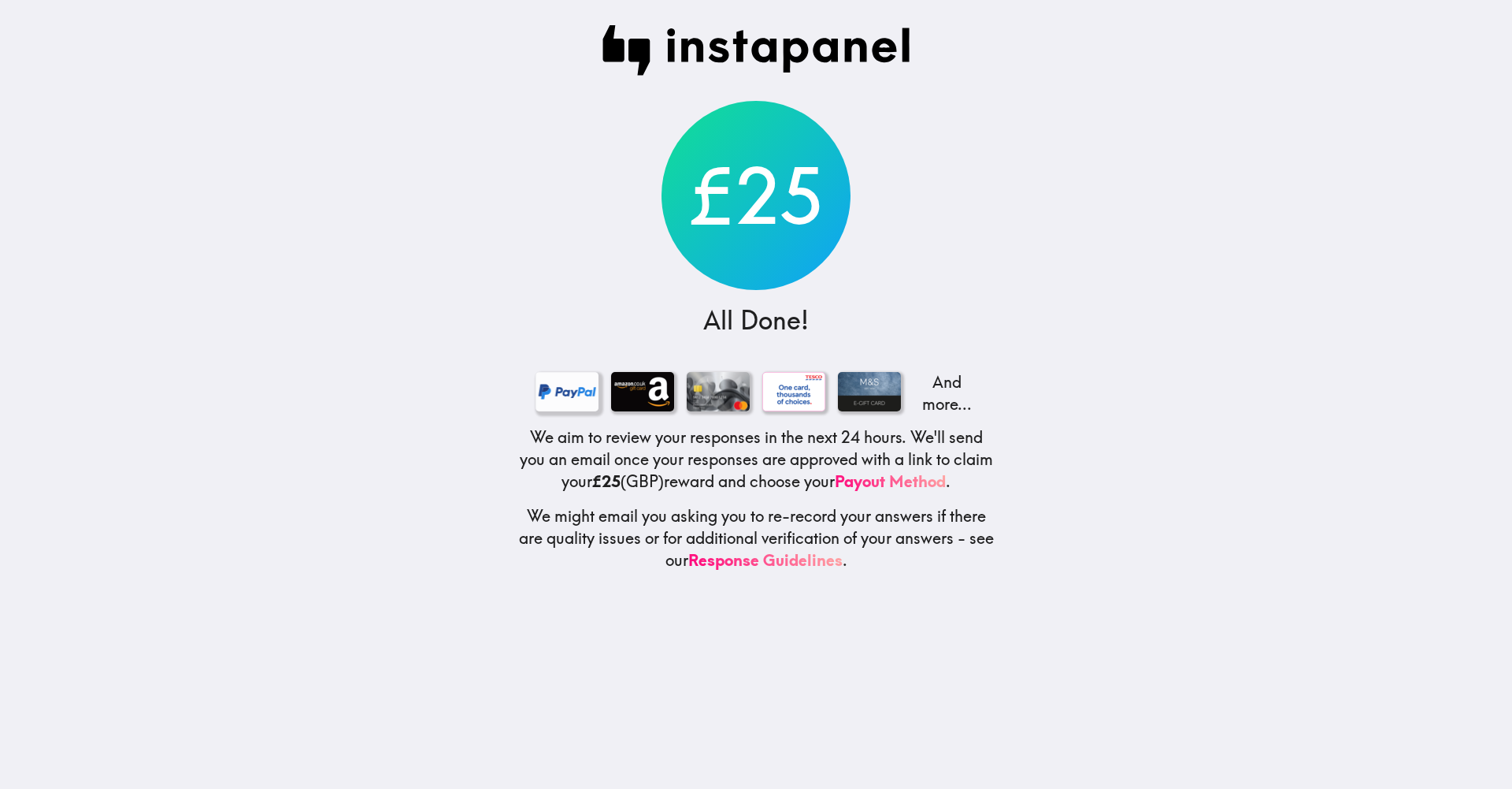
click at [563, 395] on div at bounding box center [567, 391] width 63 height 39
click at [920, 476] on link "Payout Method" at bounding box center [890, 481] width 111 height 19
